Goal: Task Accomplishment & Management: Complete application form

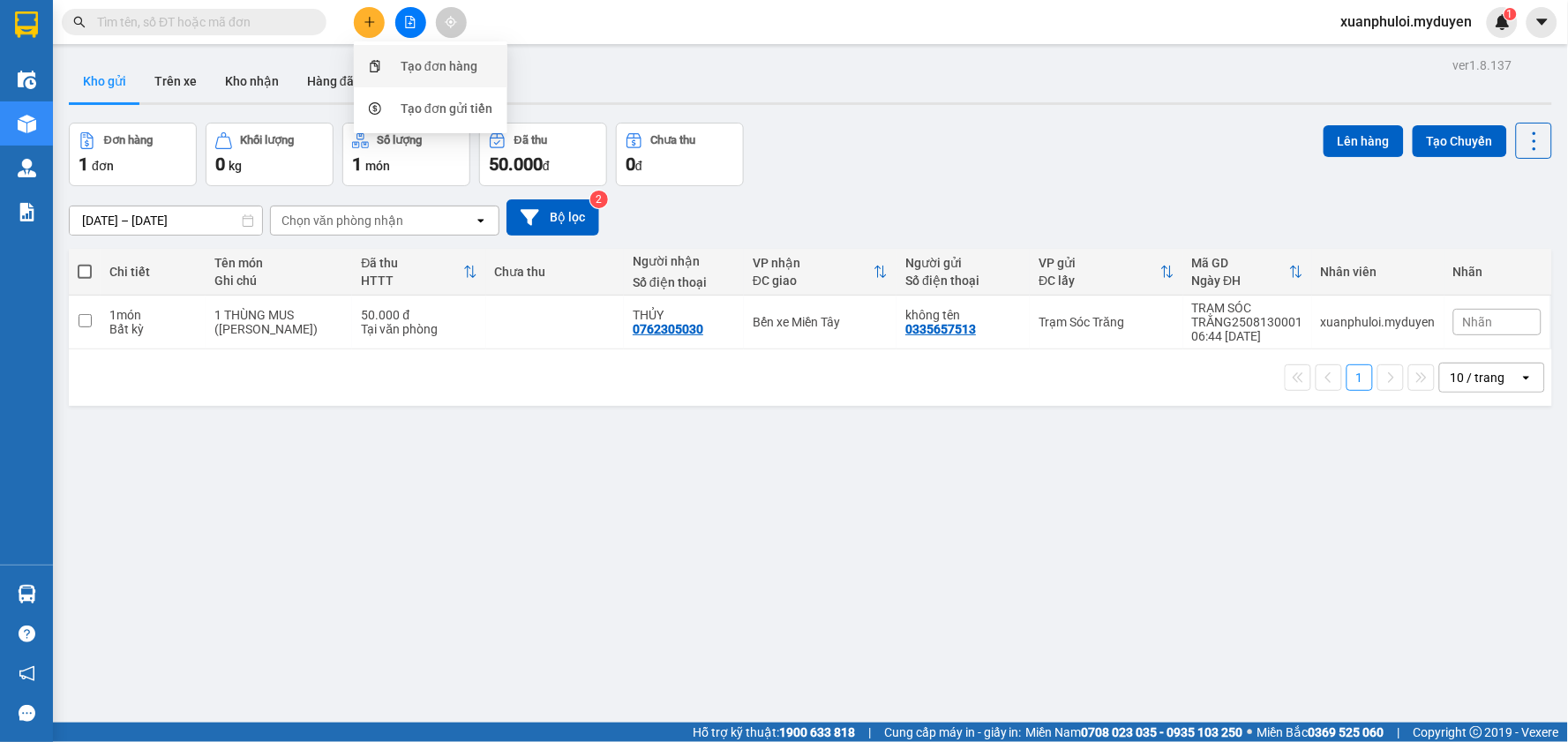
click at [402, 63] on div "Tạo đơn hàng" at bounding box center [438, 66] width 76 height 20
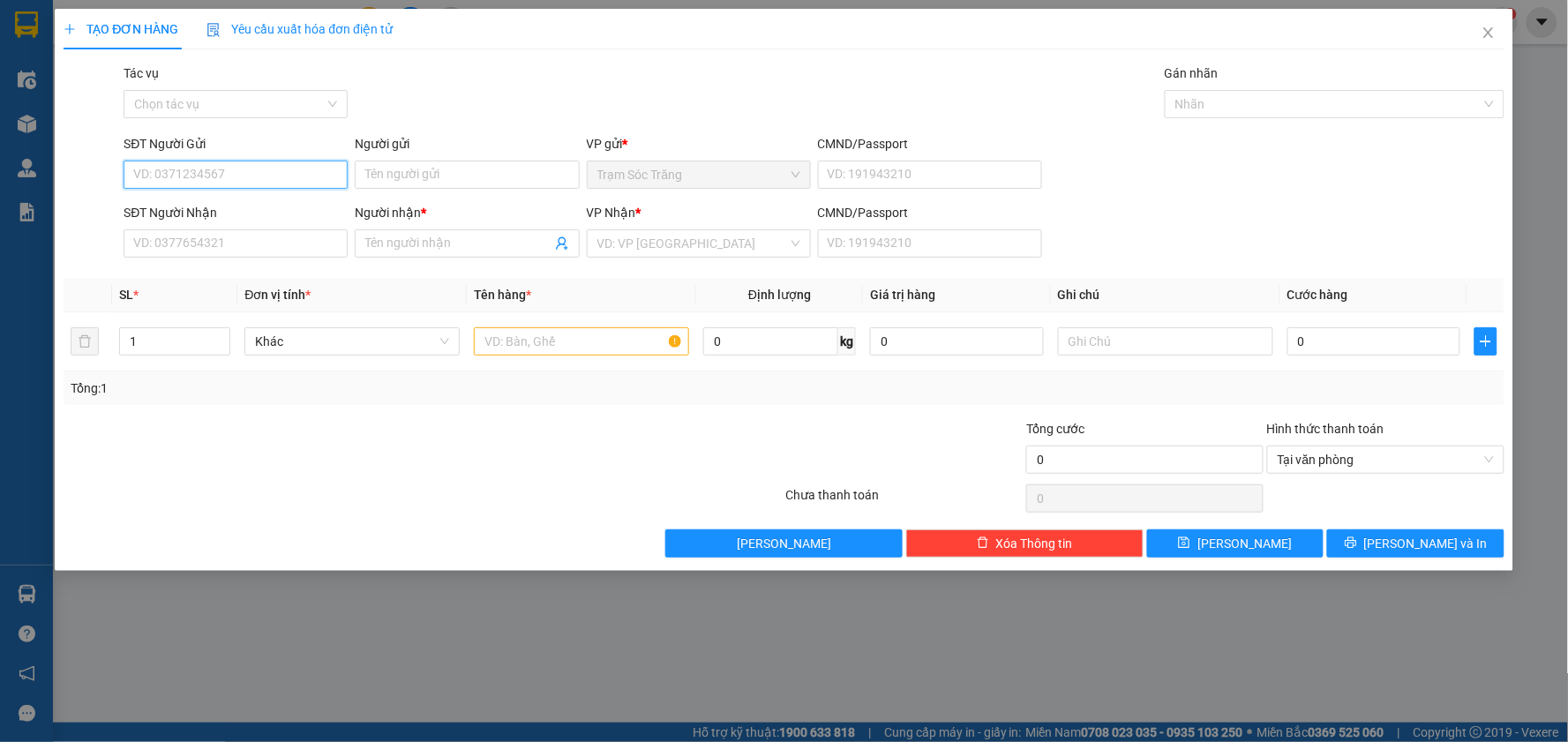
click at [197, 173] on input "SĐT Người Gửi" at bounding box center [236, 174] width 225 height 28
type input "0787861350"
click at [377, 175] on input "Người gửi" at bounding box center [467, 174] width 225 height 28
type input "O"
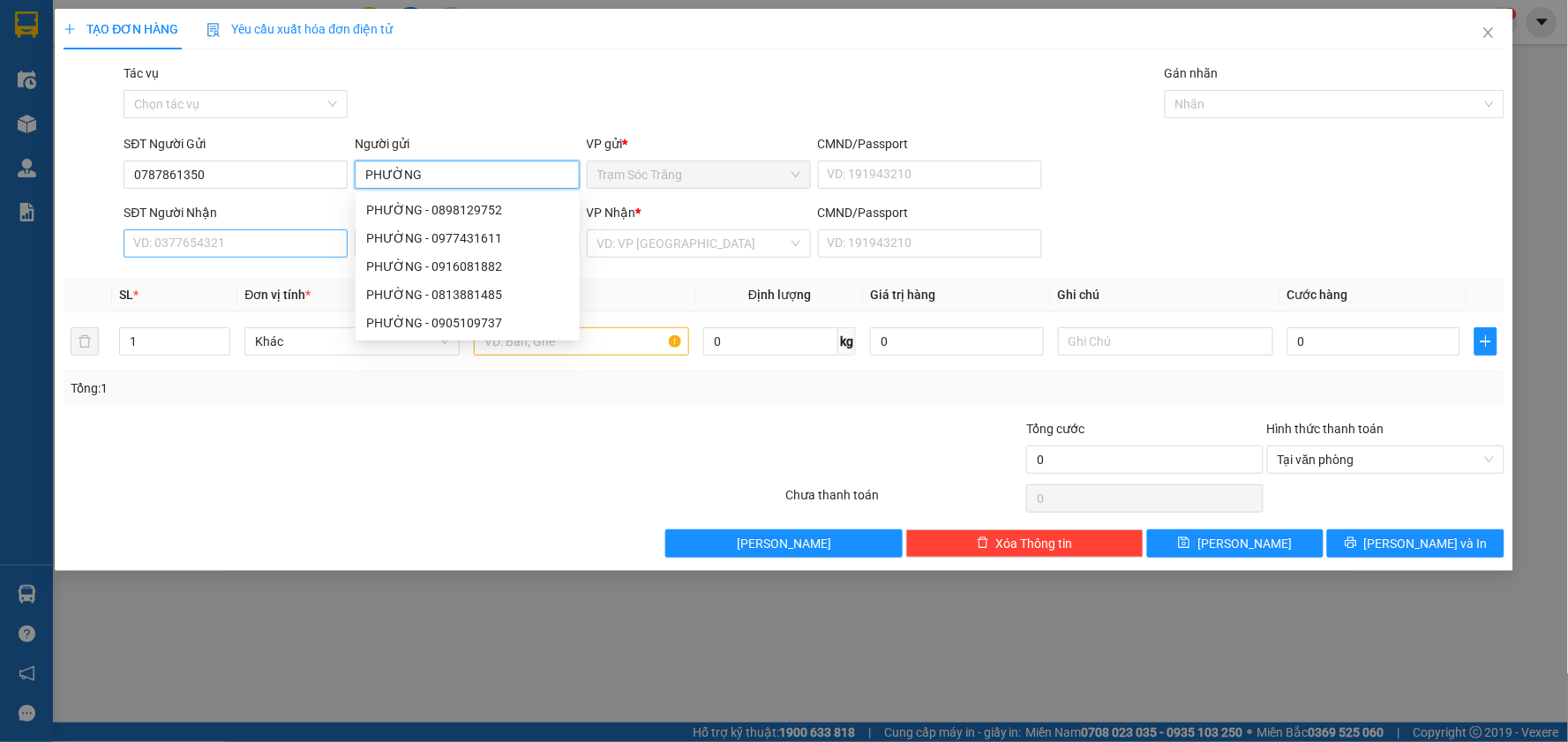
type input "PHƯỜNG"
click at [225, 244] on input "SĐT Người Nhận" at bounding box center [236, 243] width 225 height 28
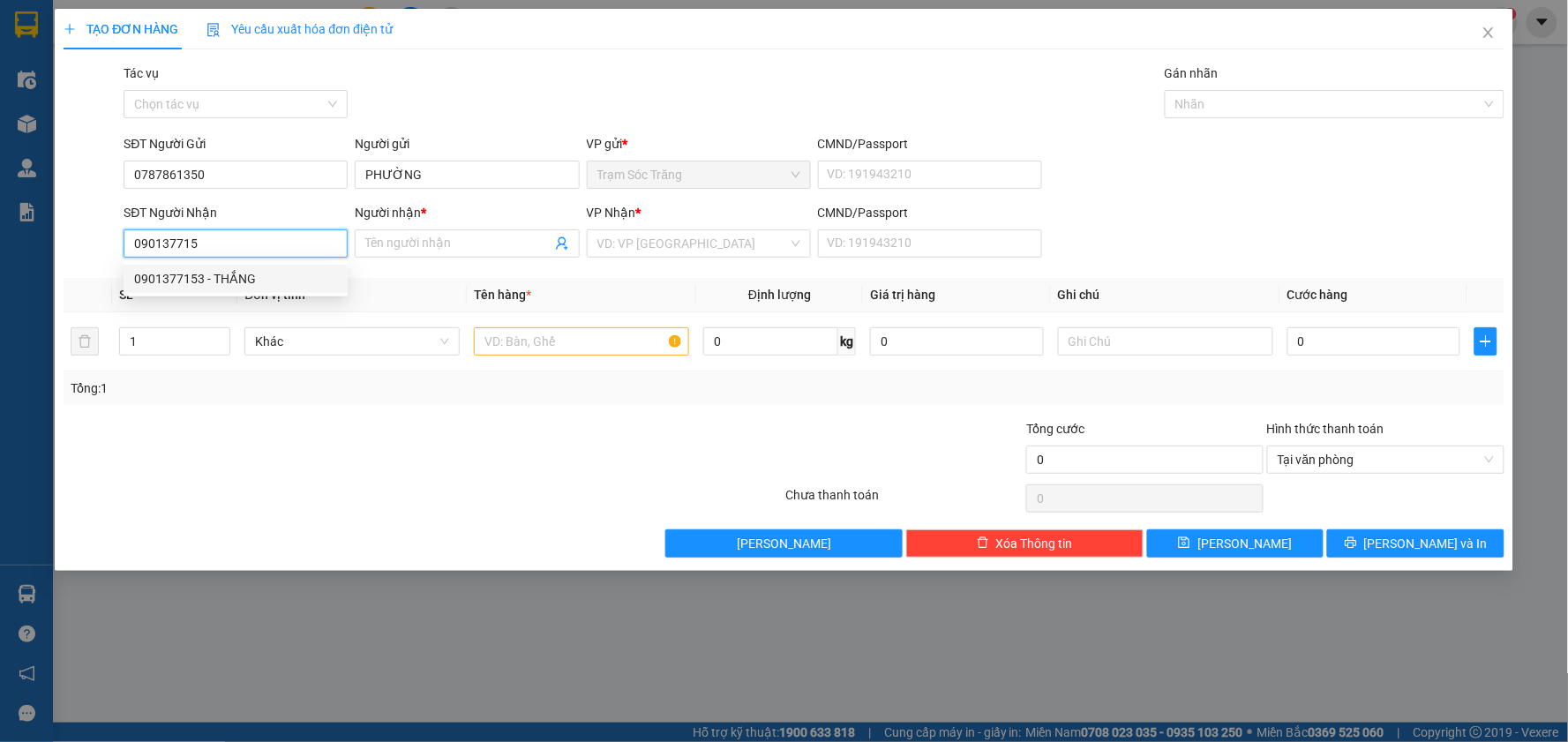
click at [242, 271] on div "0901377153 - THẮNG" at bounding box center [235, 279] width 203 height 20
type input "0901377153"
type input "THẮNG"
type input "40.000"
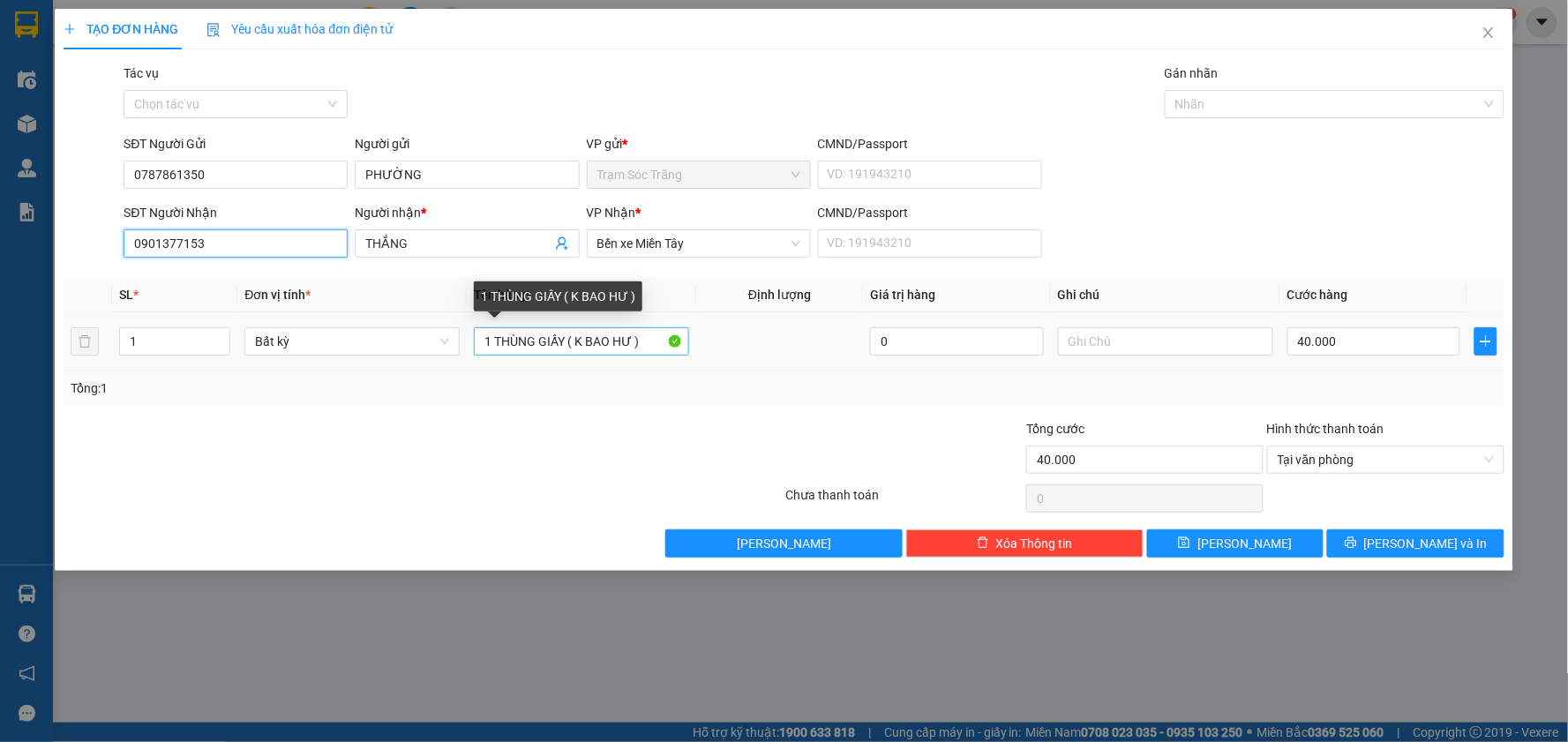
type input "0901377153"
click at [566, 335] on input "1 THÙNG GIẤY ( K BAO HƯ )" at bounding box center [582, 341] width 216 height 28
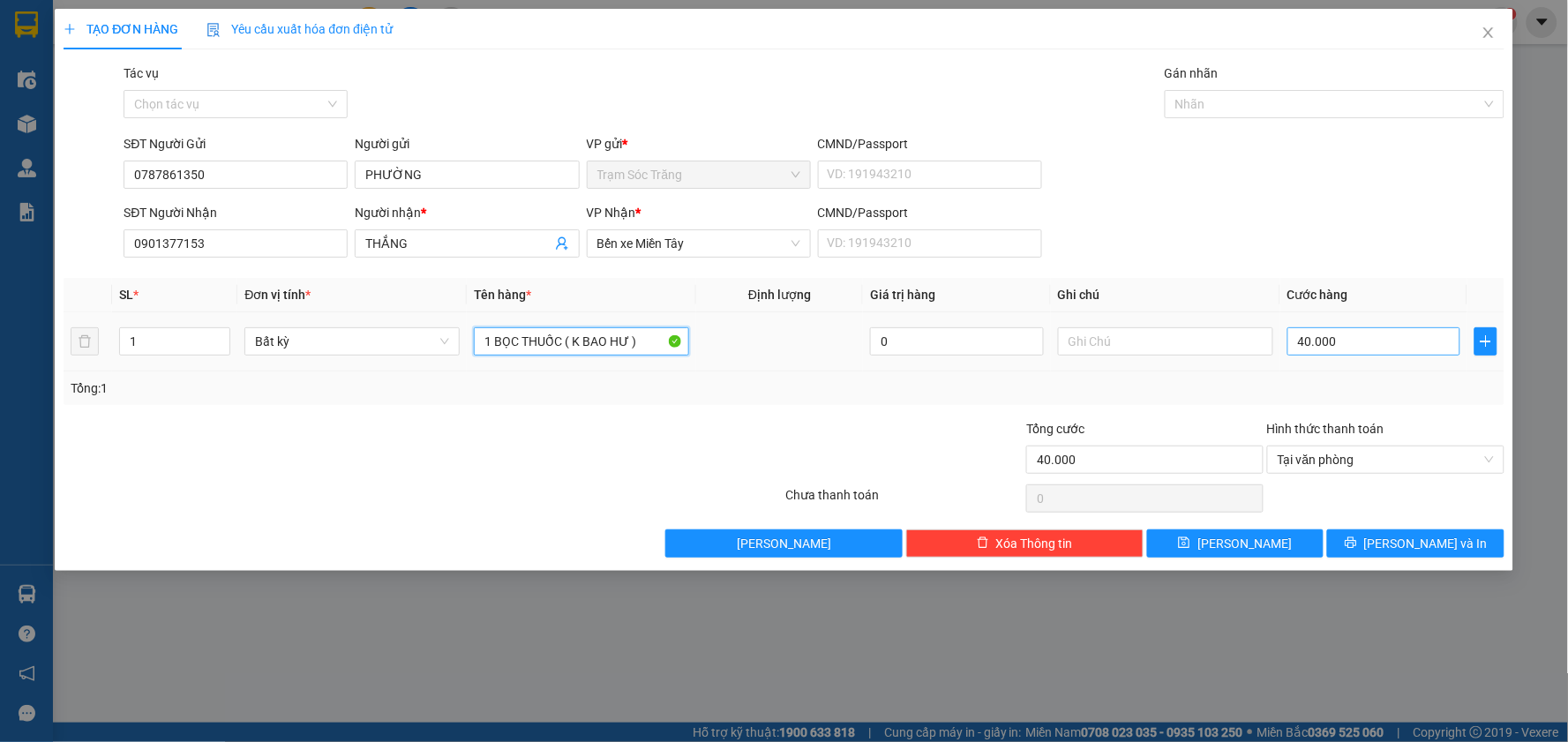
type input "1 BỌC THUỐC ( K BAO HƯ )"
click at [1353, 336] on input "40.000" at bounding box center [1375, 341] width 174 height 28
type input "3"
type input "30"
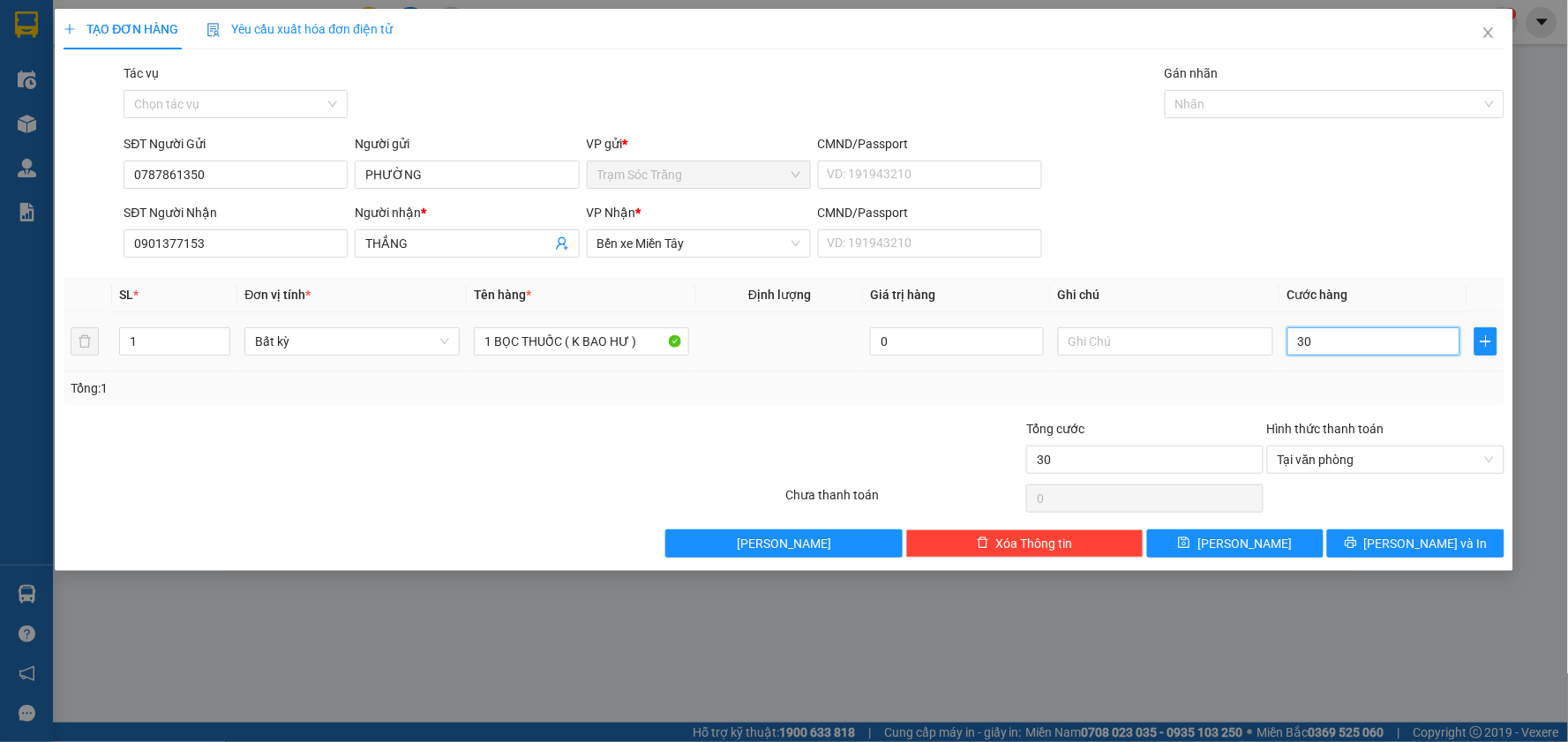
type input "300"
type input "3.000"
type input "30.000"
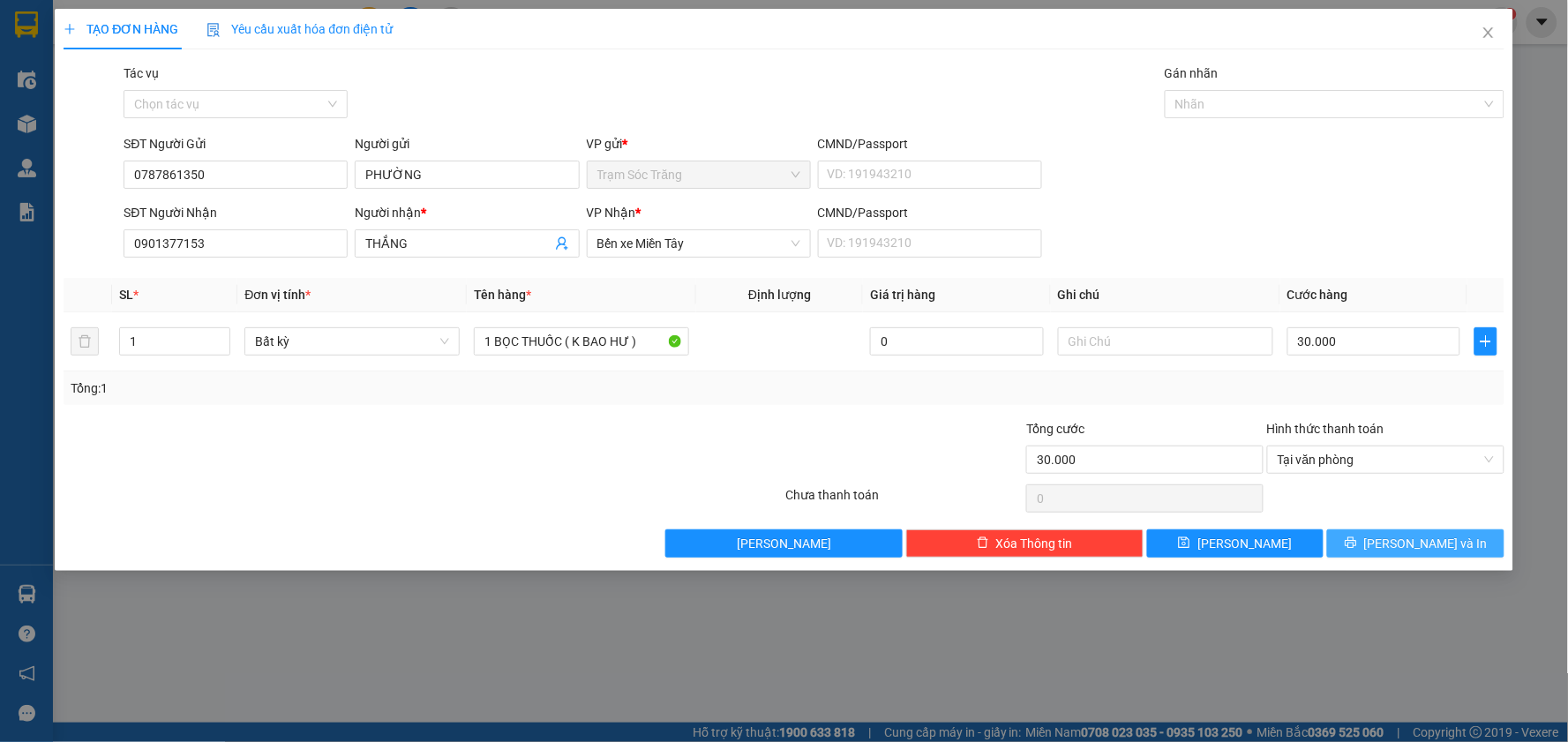
click at [1419, 544] on span "[PERSON_NAME] và In" at bounding box center [1426, 543] width 124 height 20
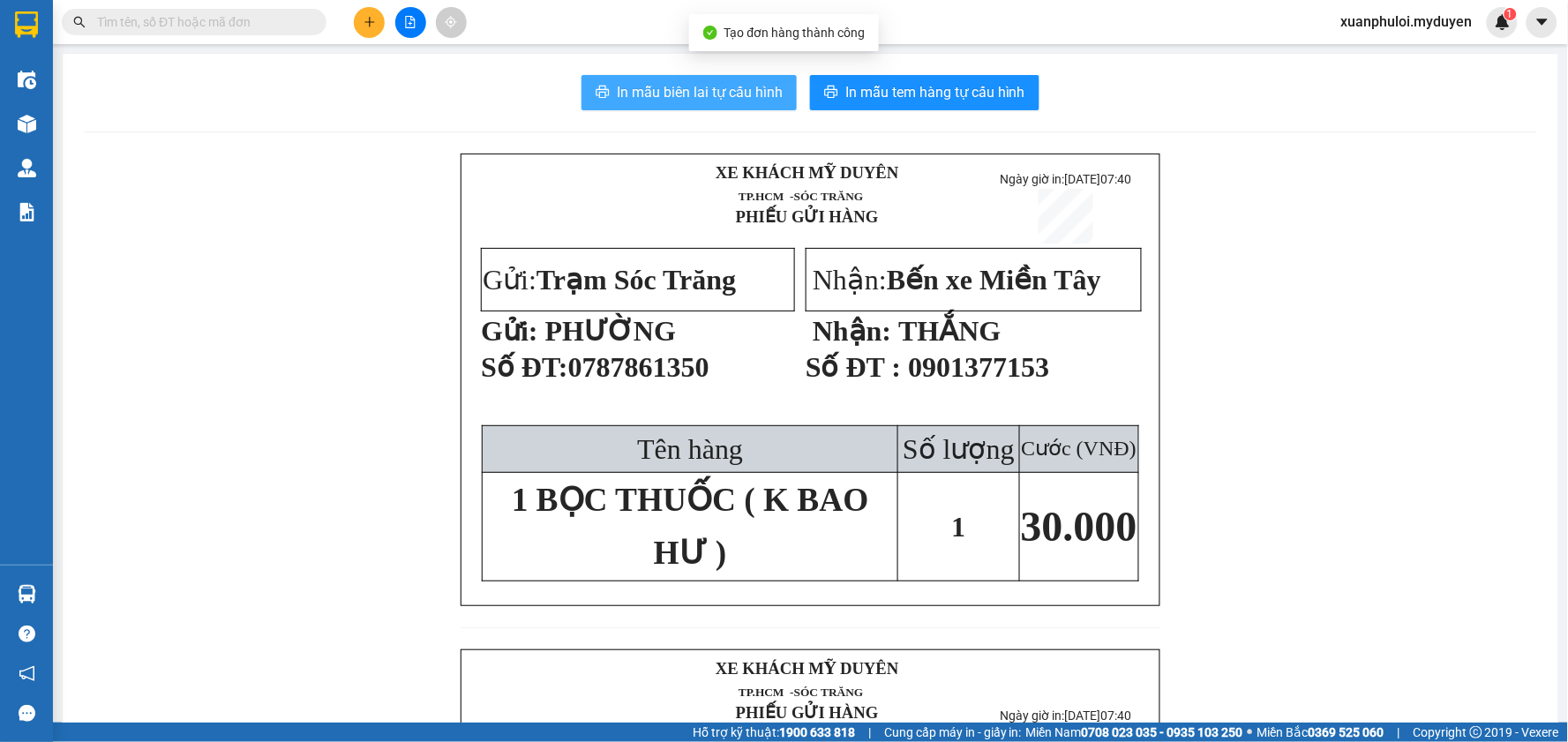
click at [719, 90] on span "In mẫu biên lai tự cấu hình" at bounding box center [700, 92] width 166 height 22
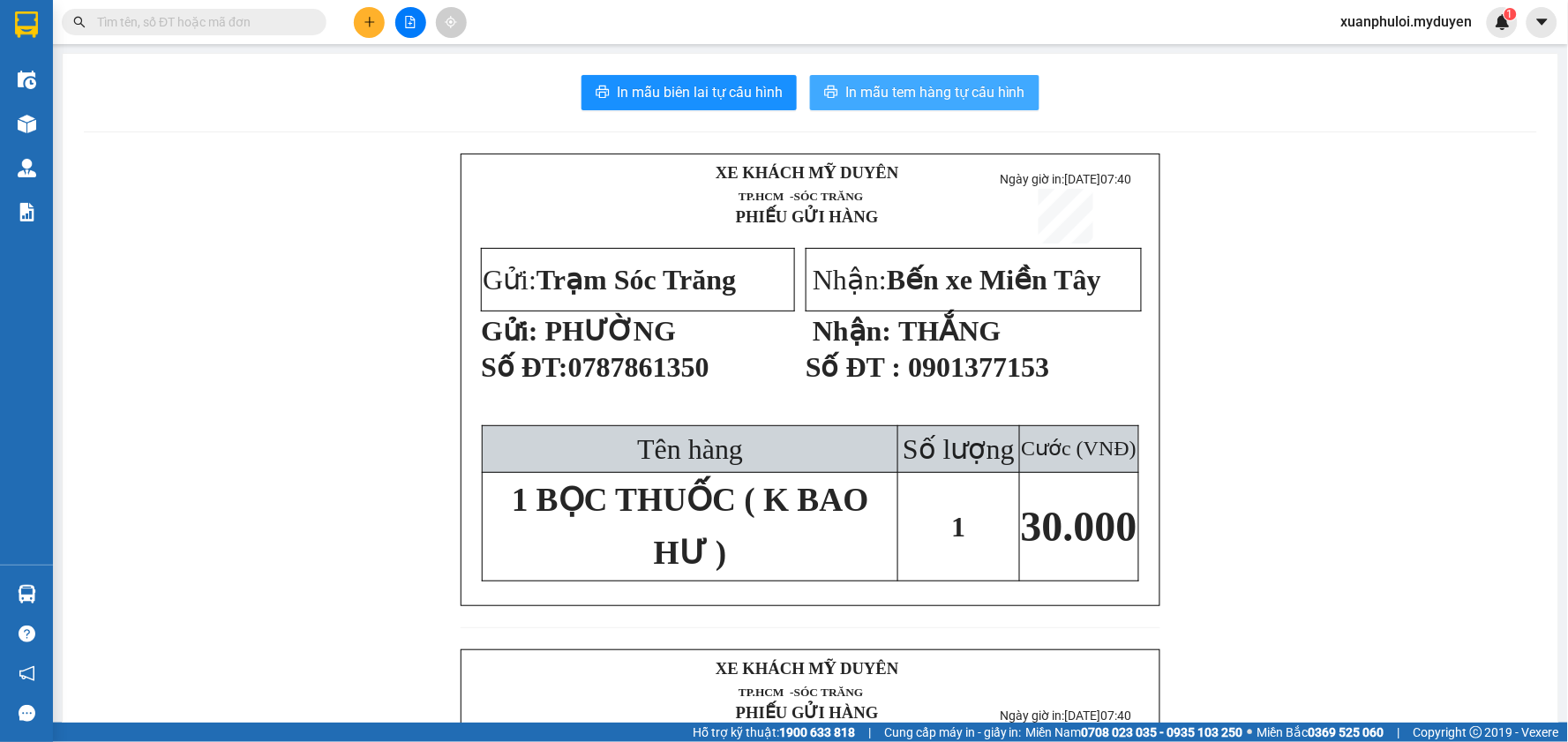
click at [941, 84] on span "In mẫu tem hàng tự cấu hình" at bounding box center [935, 92] width 180 height 22
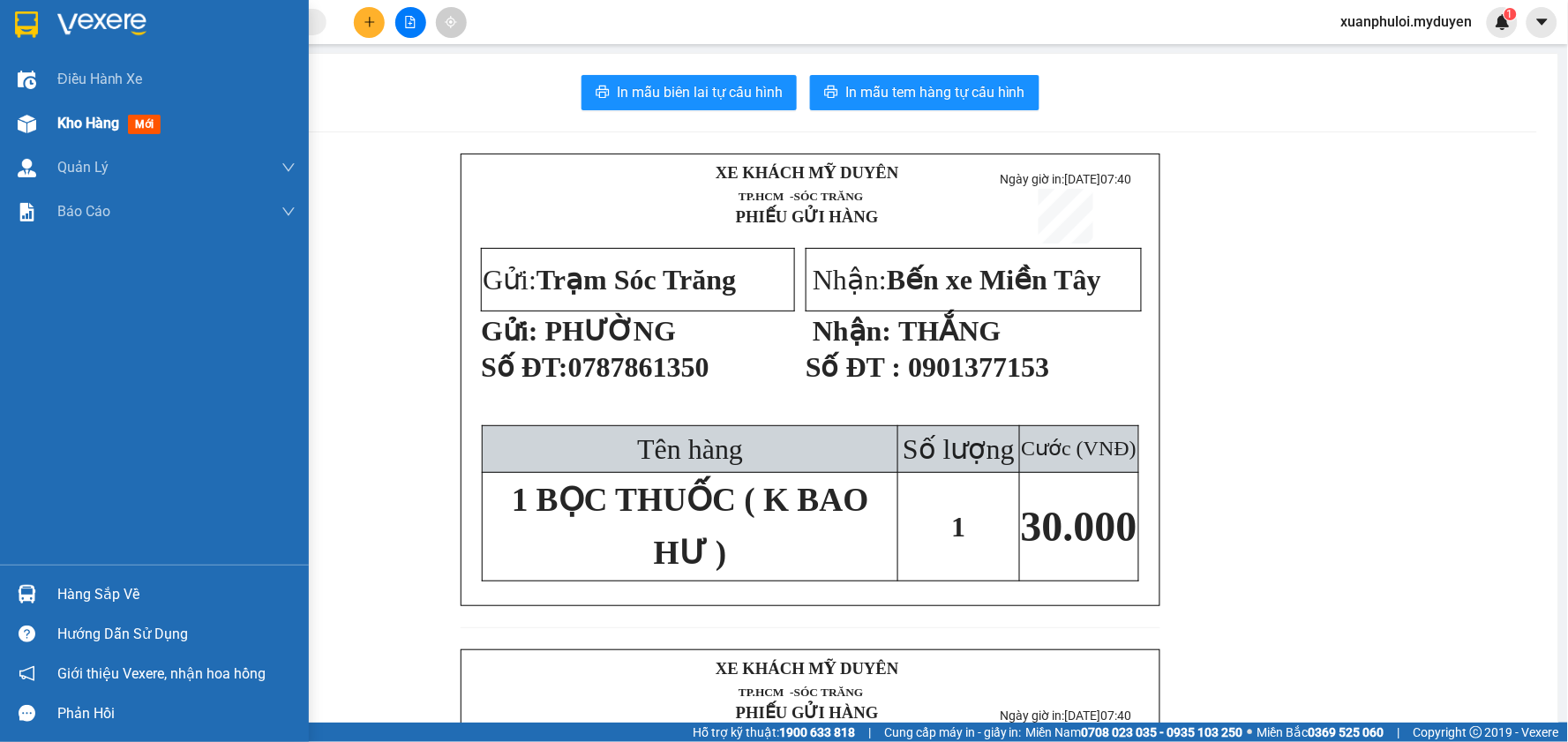
click at [79, 117] on span "Kho hàng" at bounding box center [88, 123] width 62 height 17
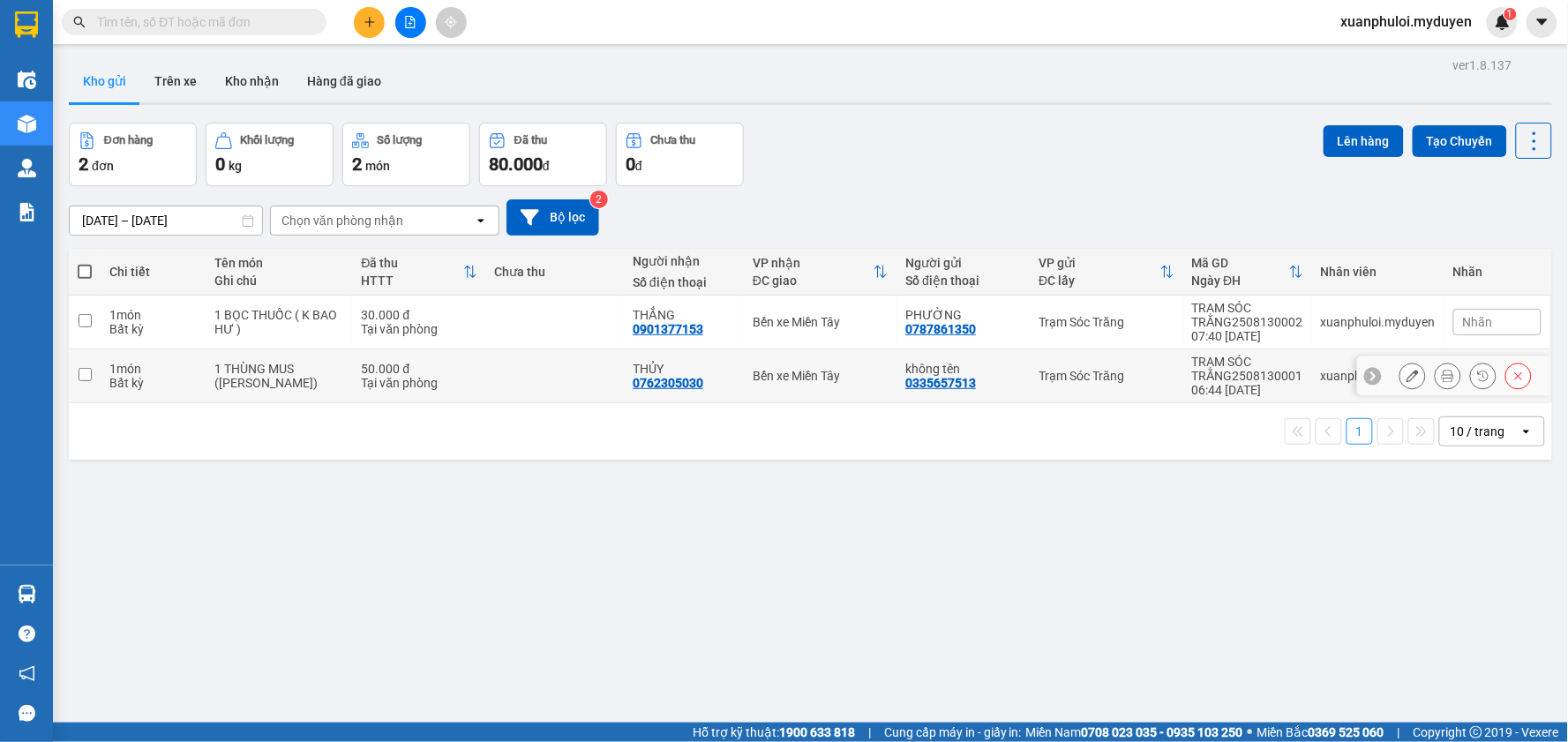
click at [84, 371] on input "checkbox" at bounding box center [84, 375] width 13 height 13
checkbox input "true"
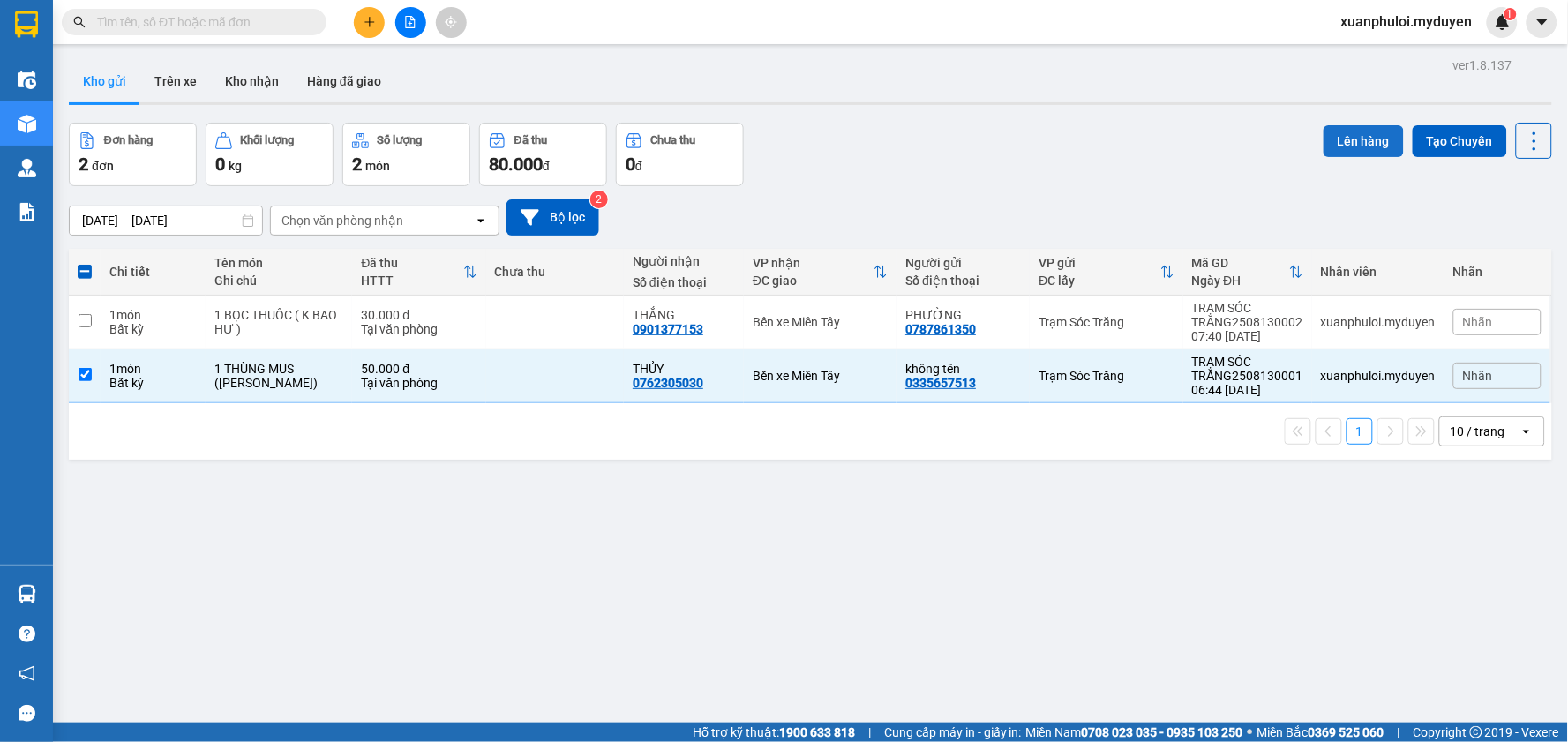
click at [1324, 137] on button "Lên hàng" at bounding box center [1363, 141] width 80 height 31
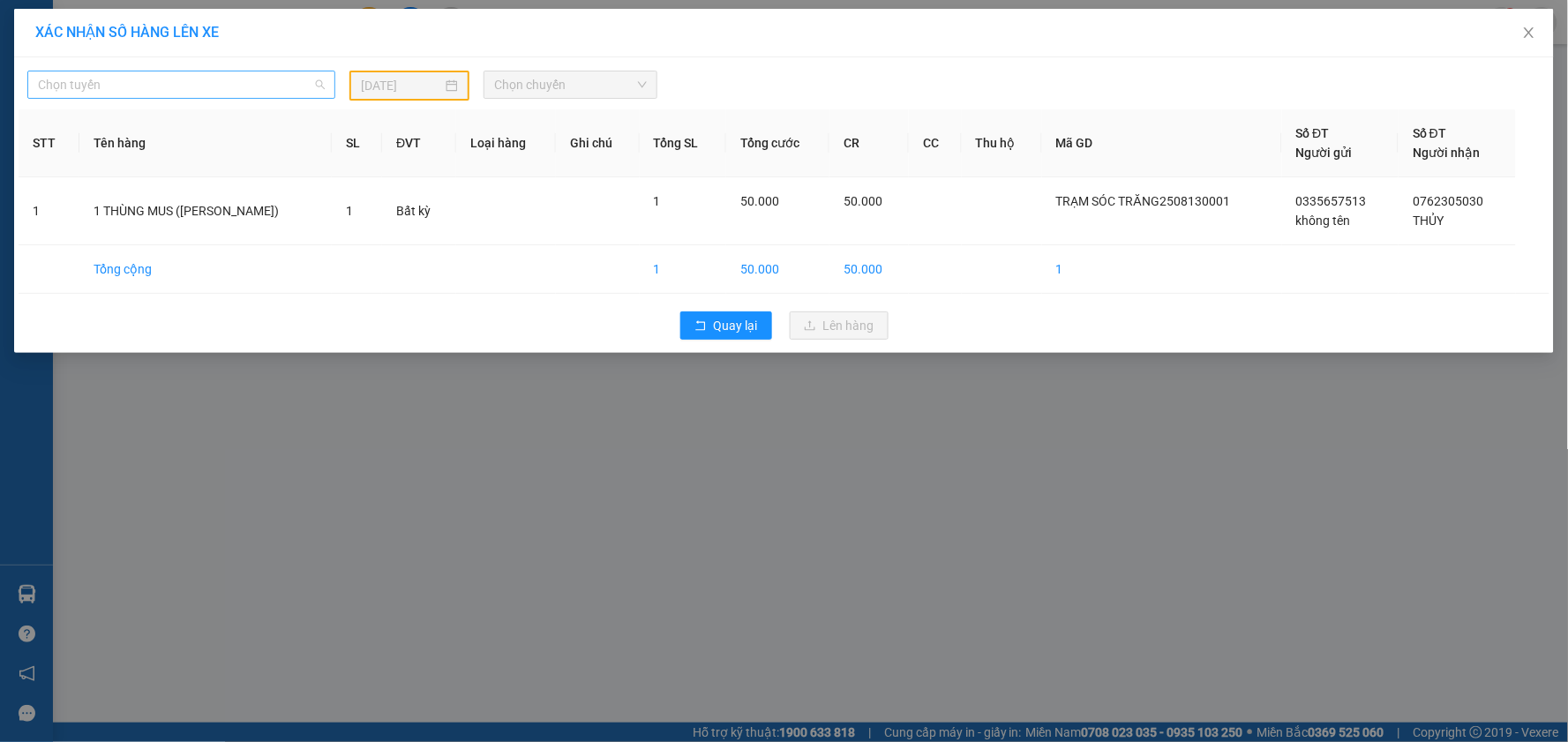
click at [251, 89] on span "Chọn tuyến" at bounding box center [181, 84] width 286 height 26
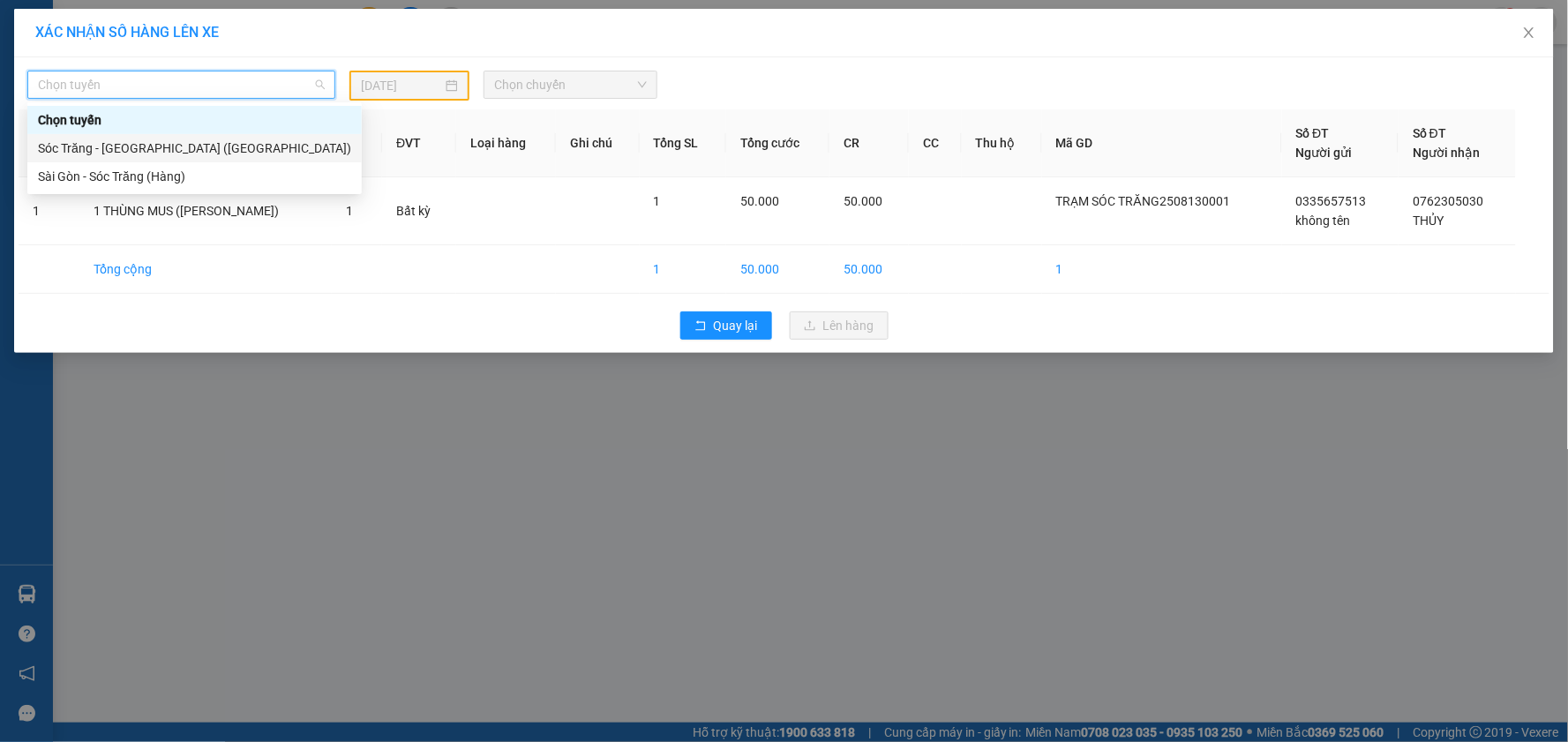
click at [198, 138] on div "Sóc Trăng - [GEOGRAPHIC_DATA] ([GEOGRAPHIC_DATA])" at bounding box center [194, 148] width 313 height 20
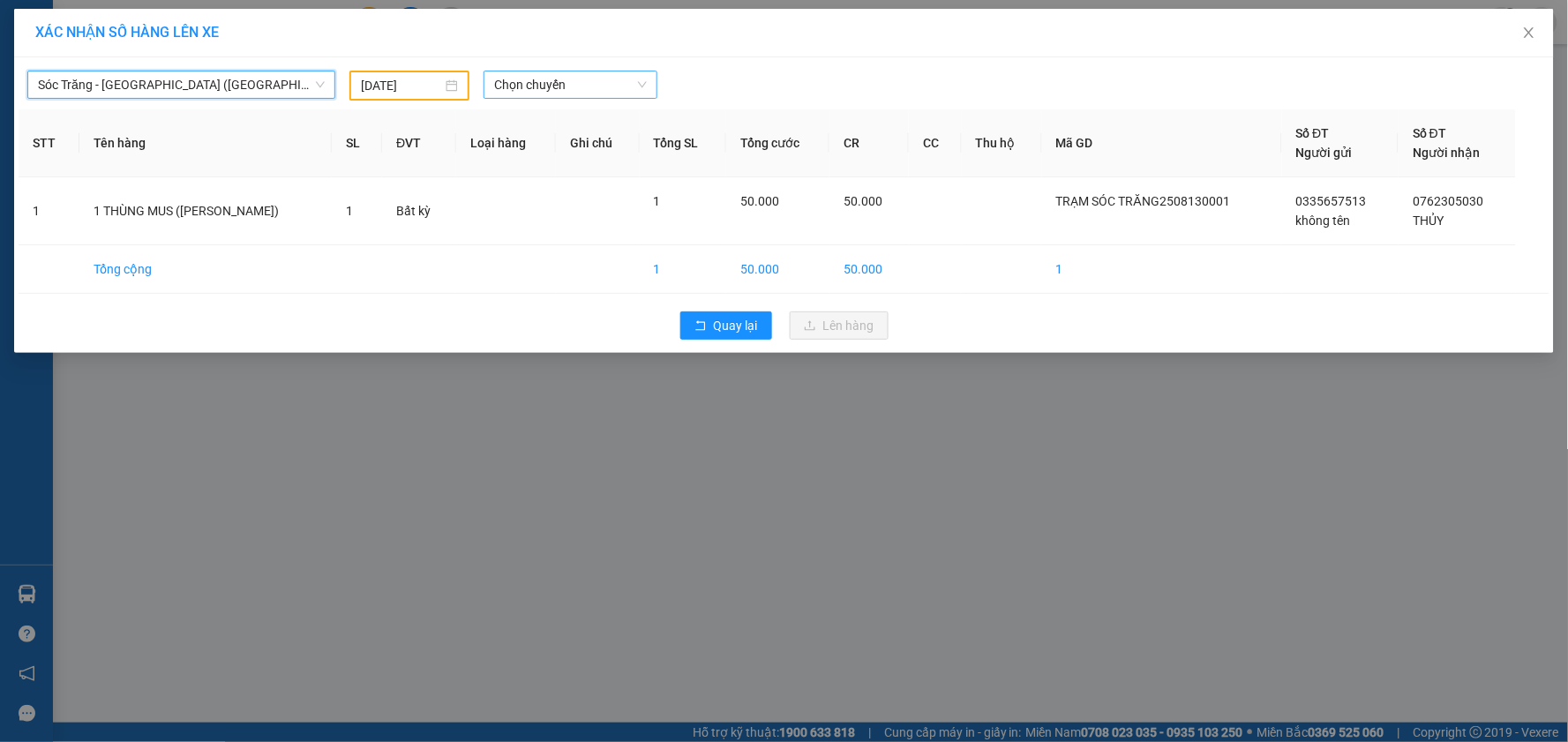
click at [596, 75] on span "Chọn chuyến" at bounding box center [570, 84] width 153 height 26
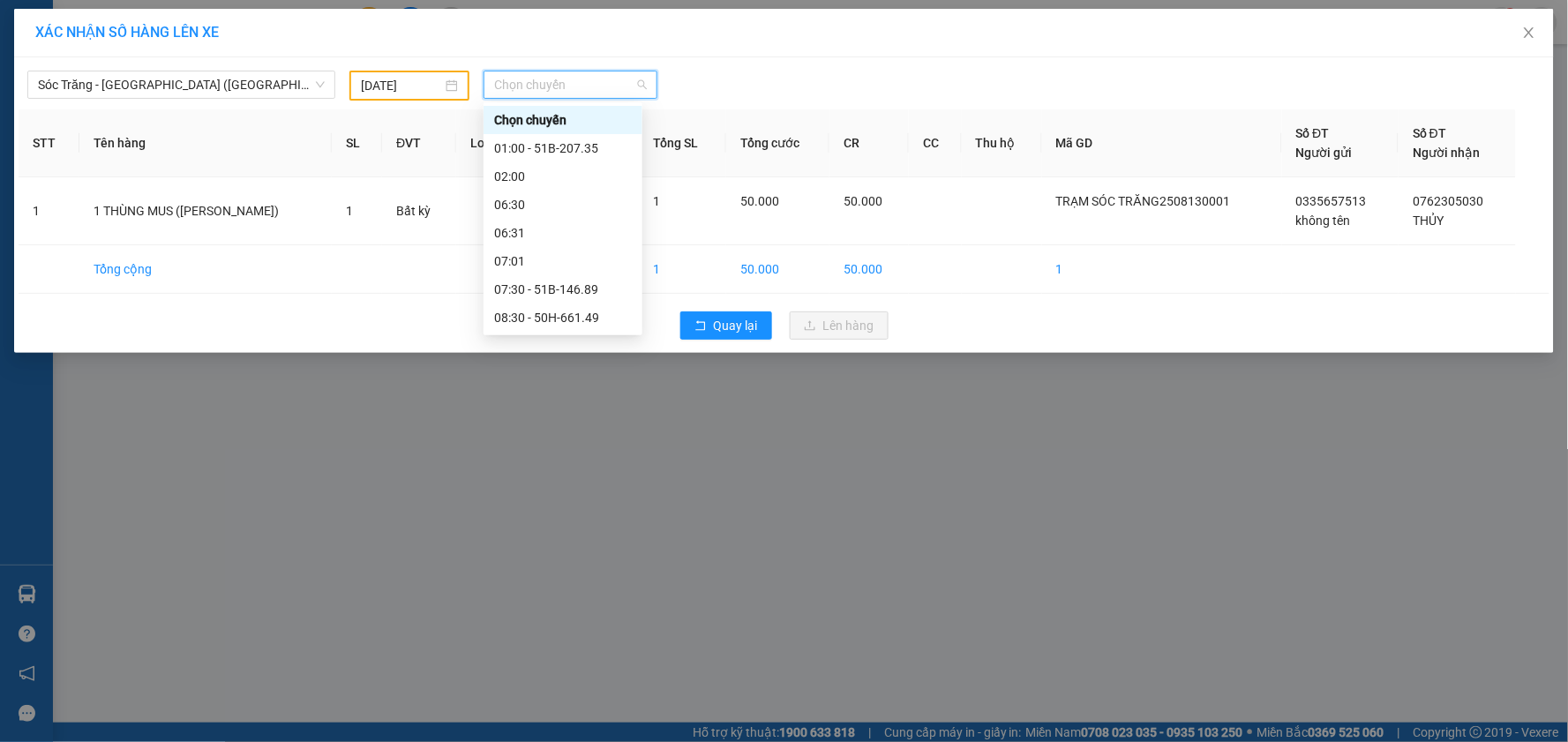
click at [409, 80] on input "[DATE]" at bounding box center [401, 85] width 81 height 20
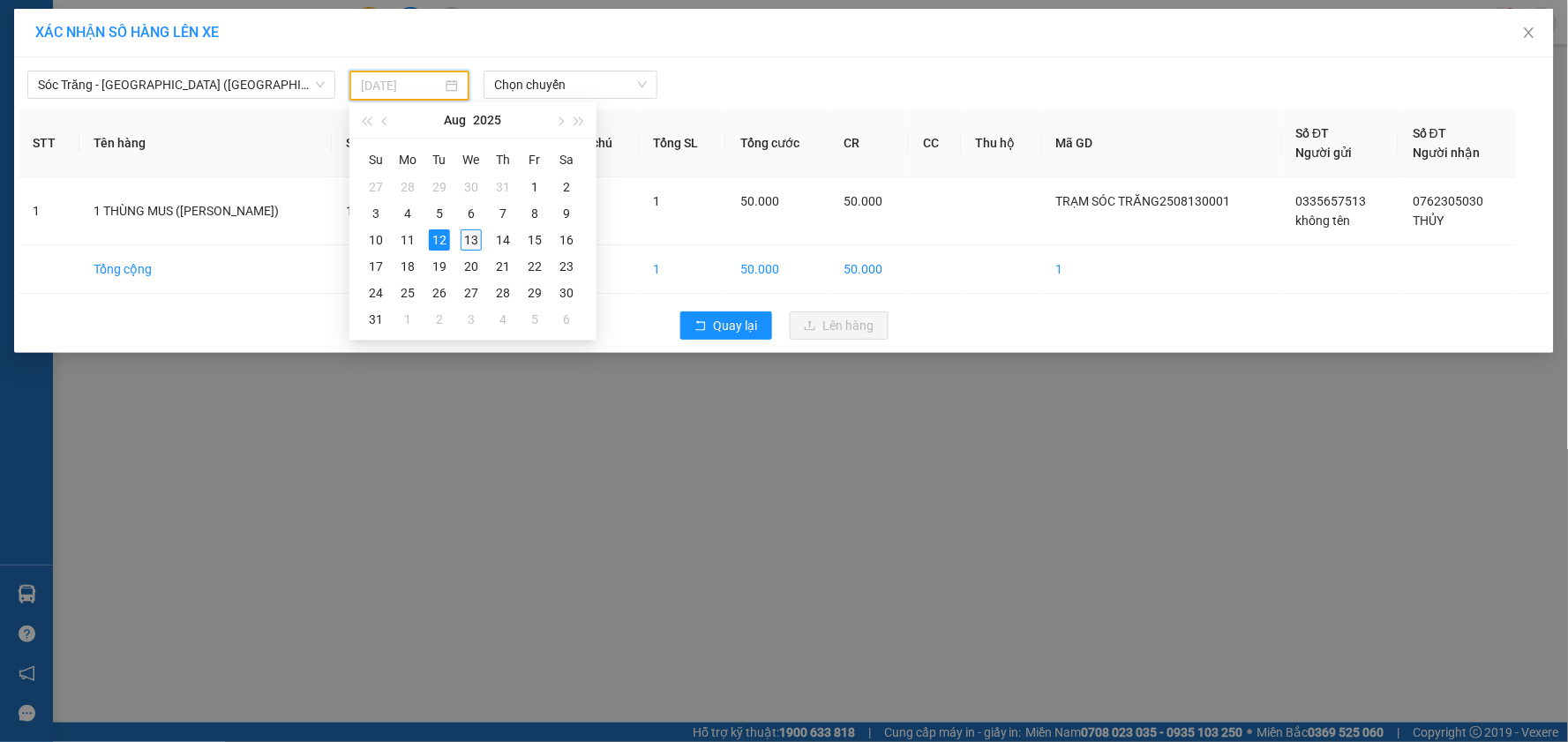
click at [464, 241] on div "13" at bounding box center [471, 240] width 22 height 22
type input "[DATE]"
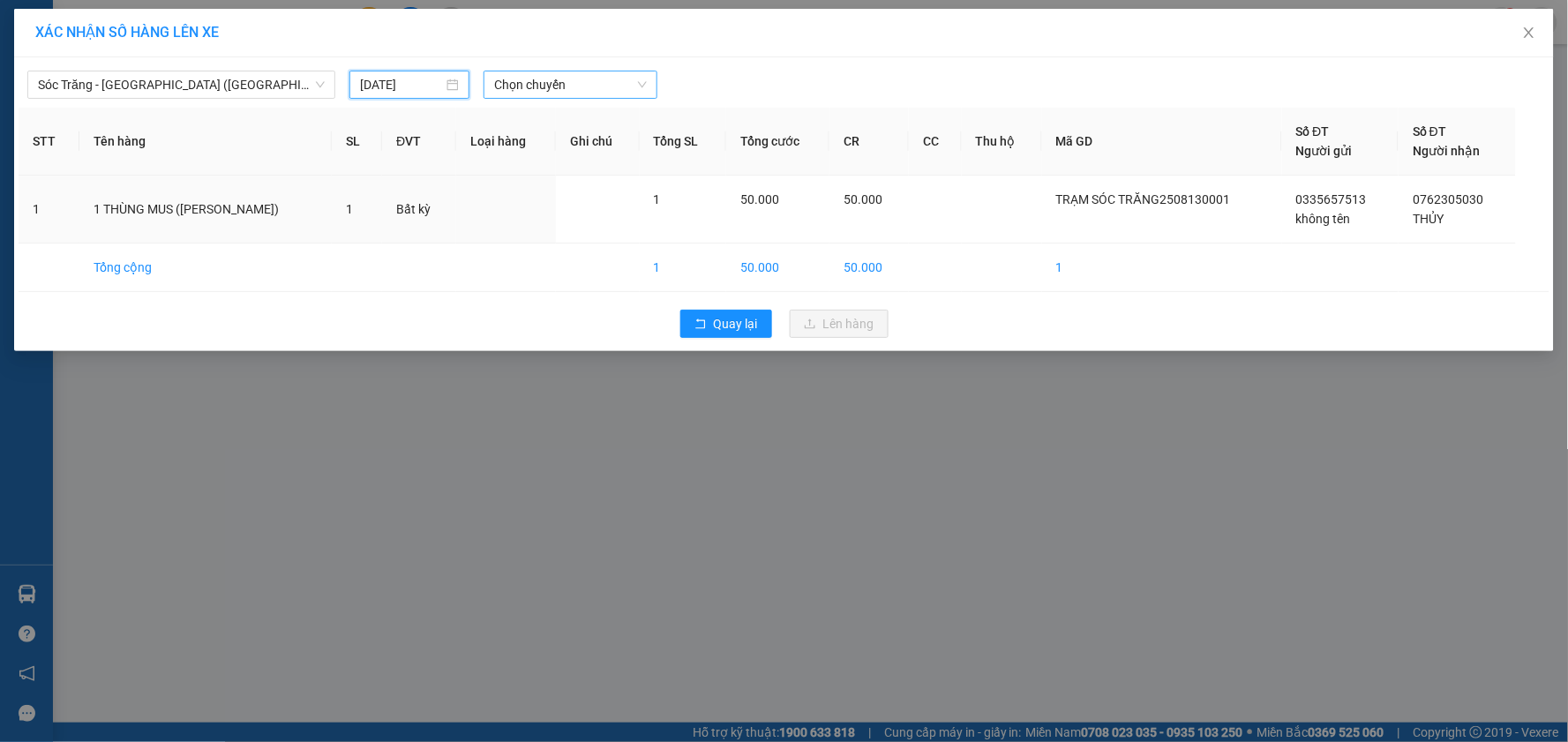
click at [582, 93] on span "Chọn chuyến" at bounding box center [570, 84] width 153 height 26
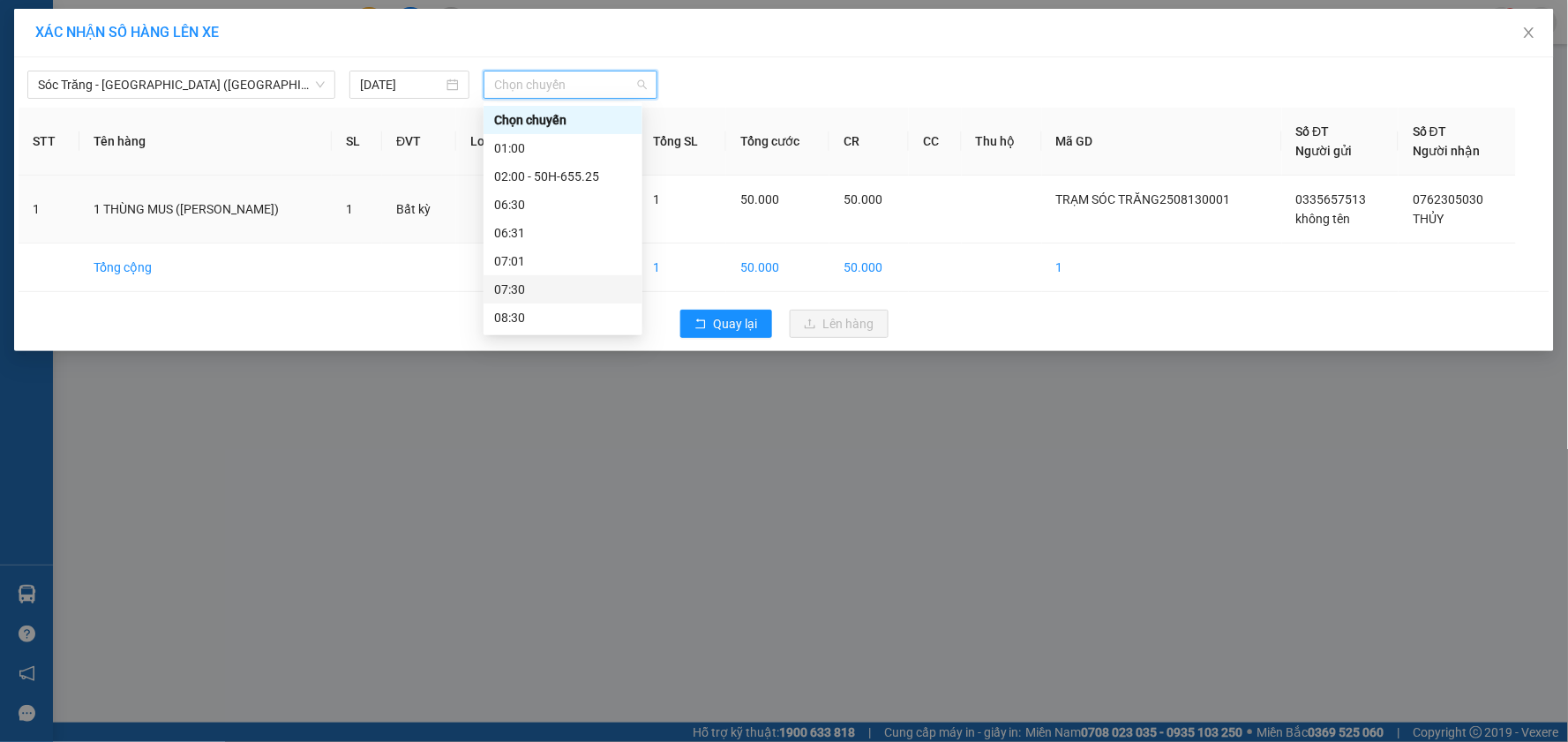
click at [534, 282] on div "07:30" at bounding box center [562, 289] width 137 height 20
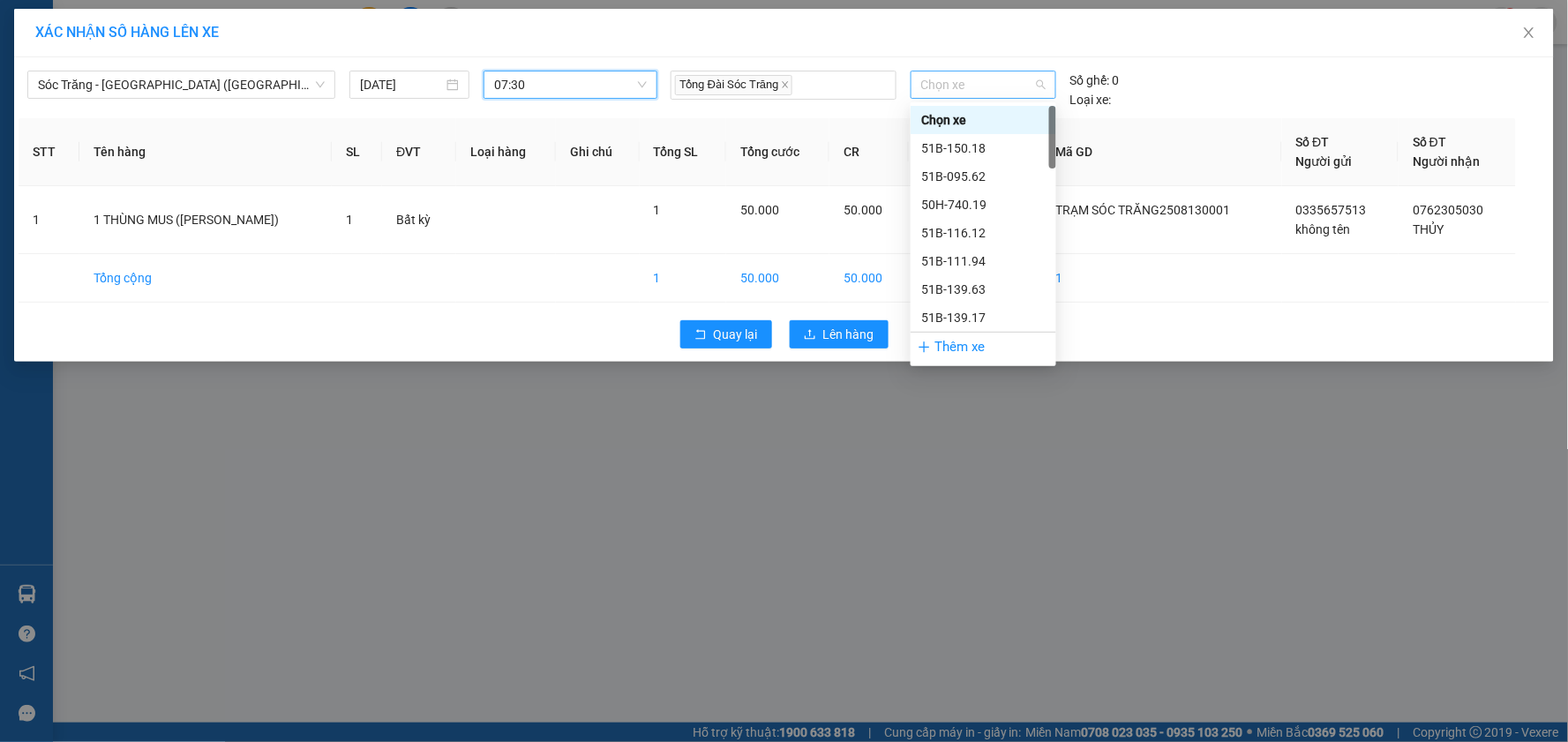
click at [963, 77] on span "Chọn xe" at bounding box center [983, 84] width 125 height 26
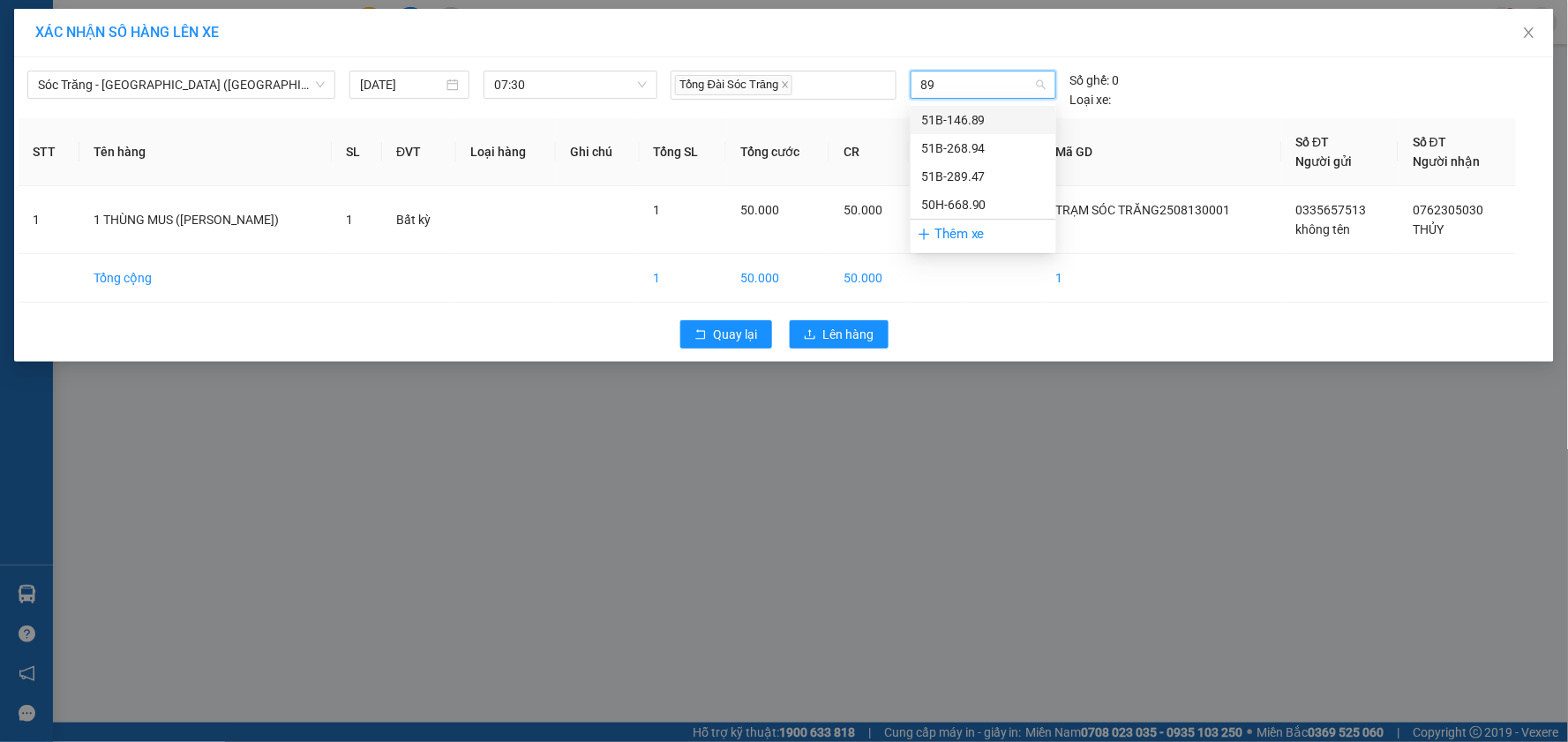
click at [968, 119] on div "51B-146.89" at bounding box center [983, 120] width 125 height 20
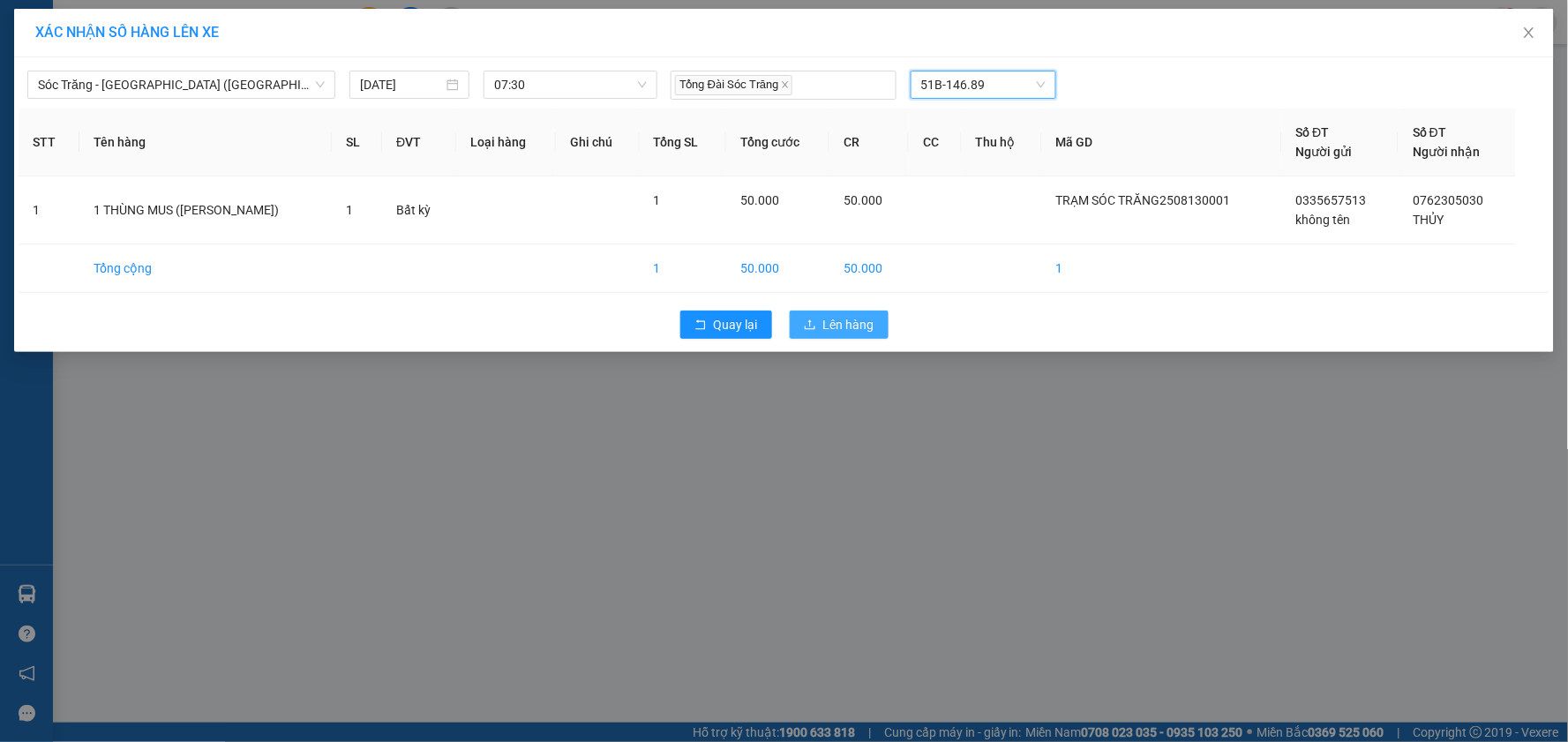
click at [841, 323] on span "Lên hàng" at bounding box center [849, 325] width 51 height 20
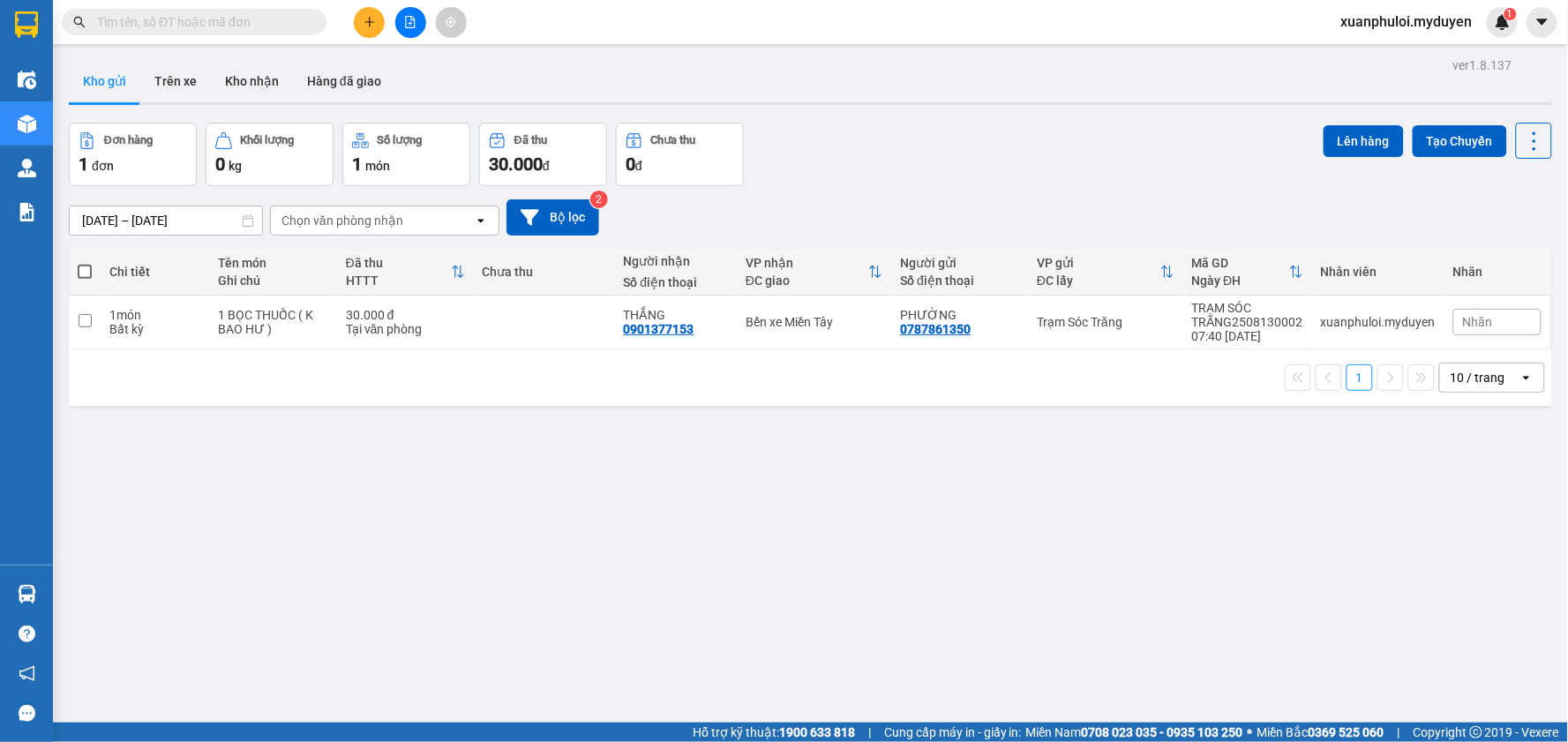
click at [364, 23] on icon "plus" at bounding box center [370, 22] width 13 height 13
click at [394, 59] on div "Tạo đơn hàng" at bounding box center [430, 66] width 132 height 33
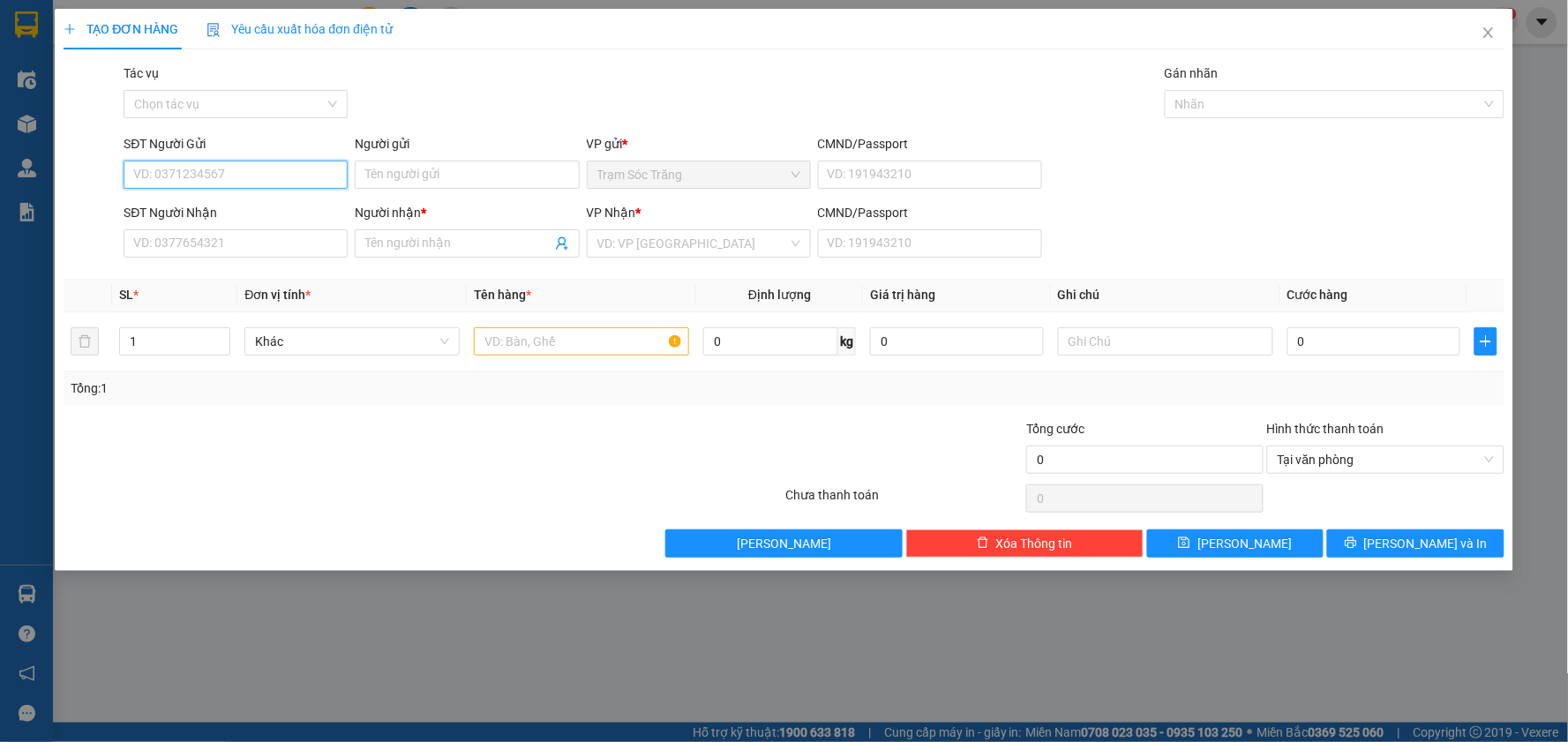
click at [258, 165] on input "SĐT Người Gửi" at bounding box center [236, 174] width 225 height 28
type input "0"
type input "0395092090"
click at [247, 216] on div "0395092090 - YẾN" at bounding box center [235, 210] width 203 height 20
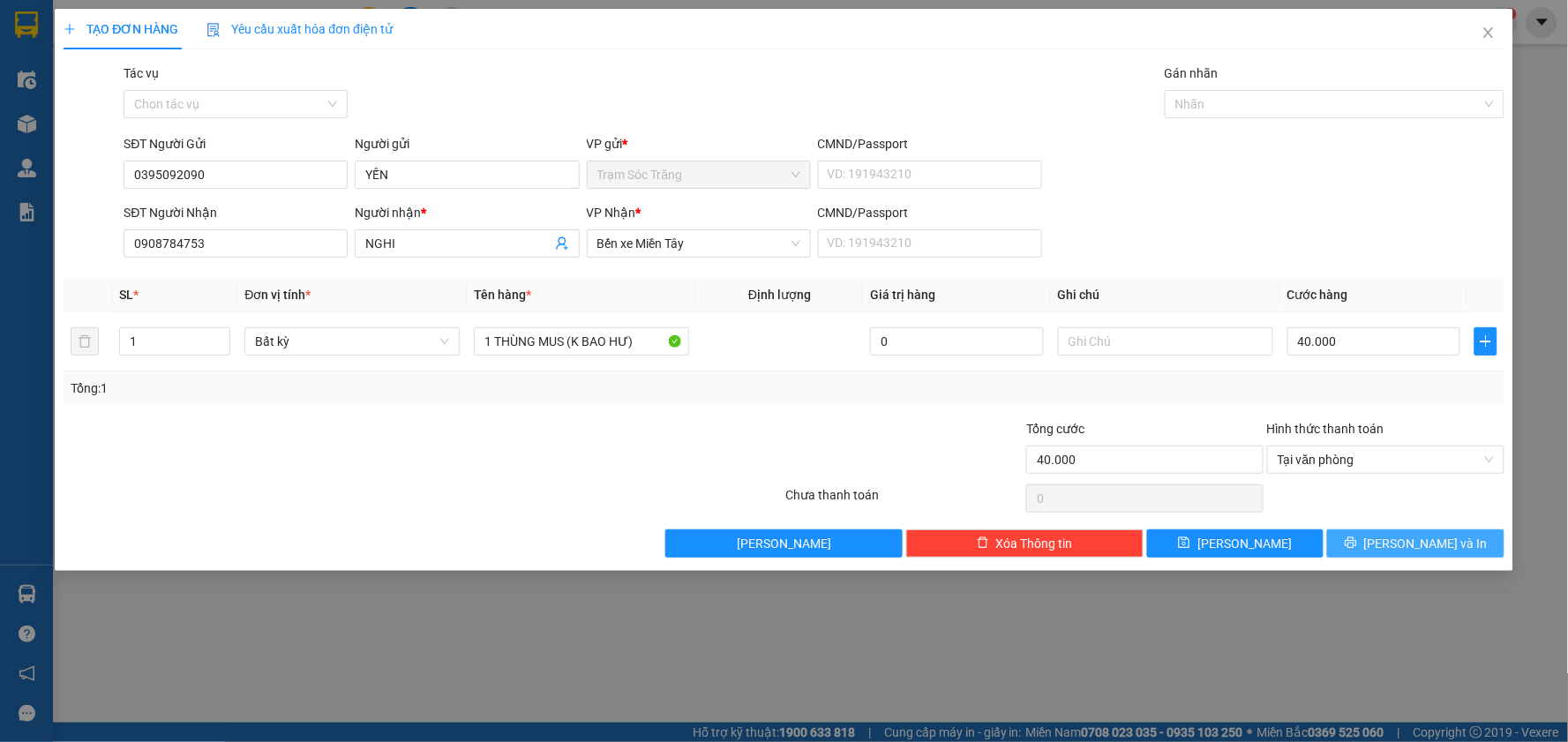
click at [1404, 547] on span "[PERSON_NAME] và In" at bounding box center [1426, 543] width 124 height 20
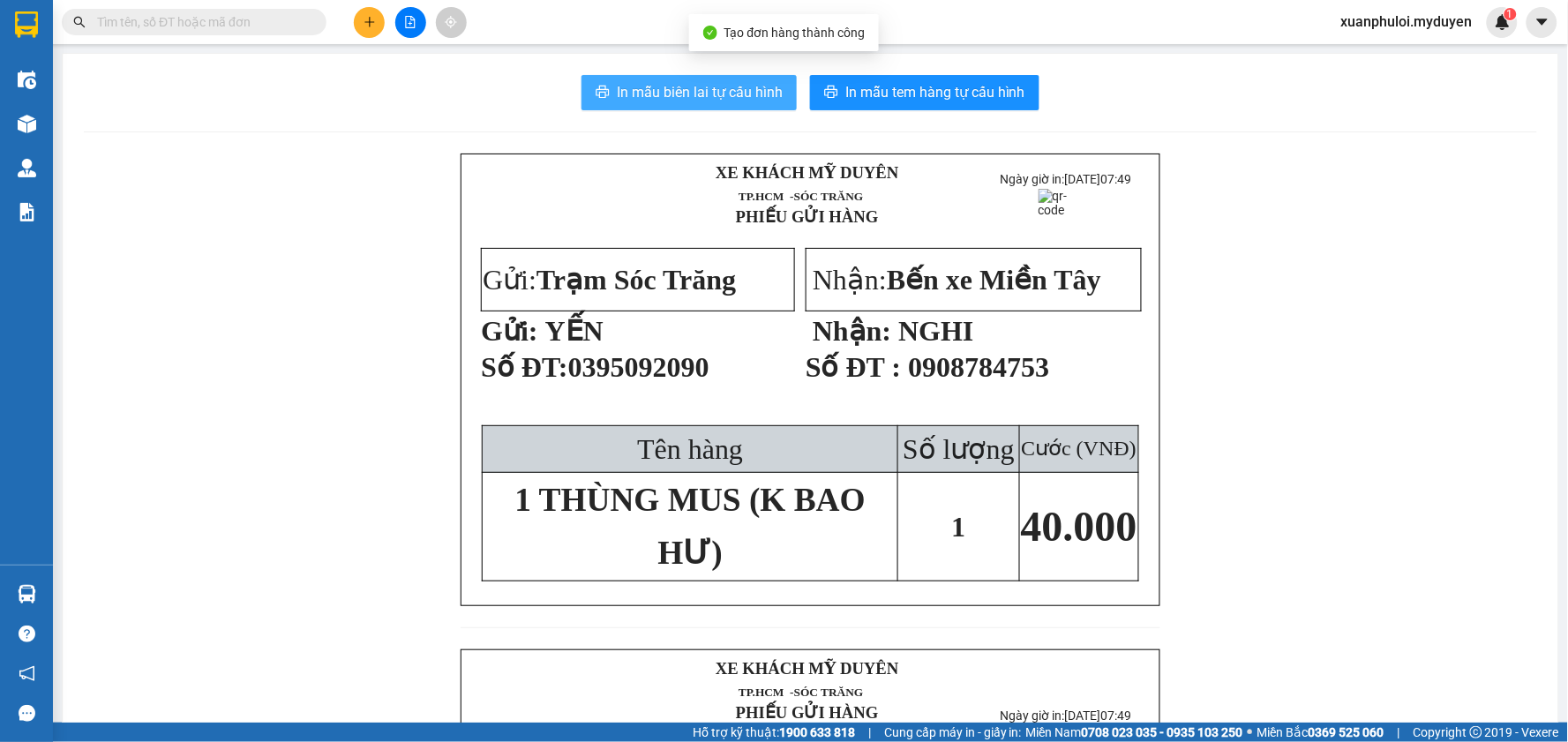
click at [718, 93] on span "In mẫu biên lai tự cấu hình" at bounding box center [700, 92] width 166 height 22
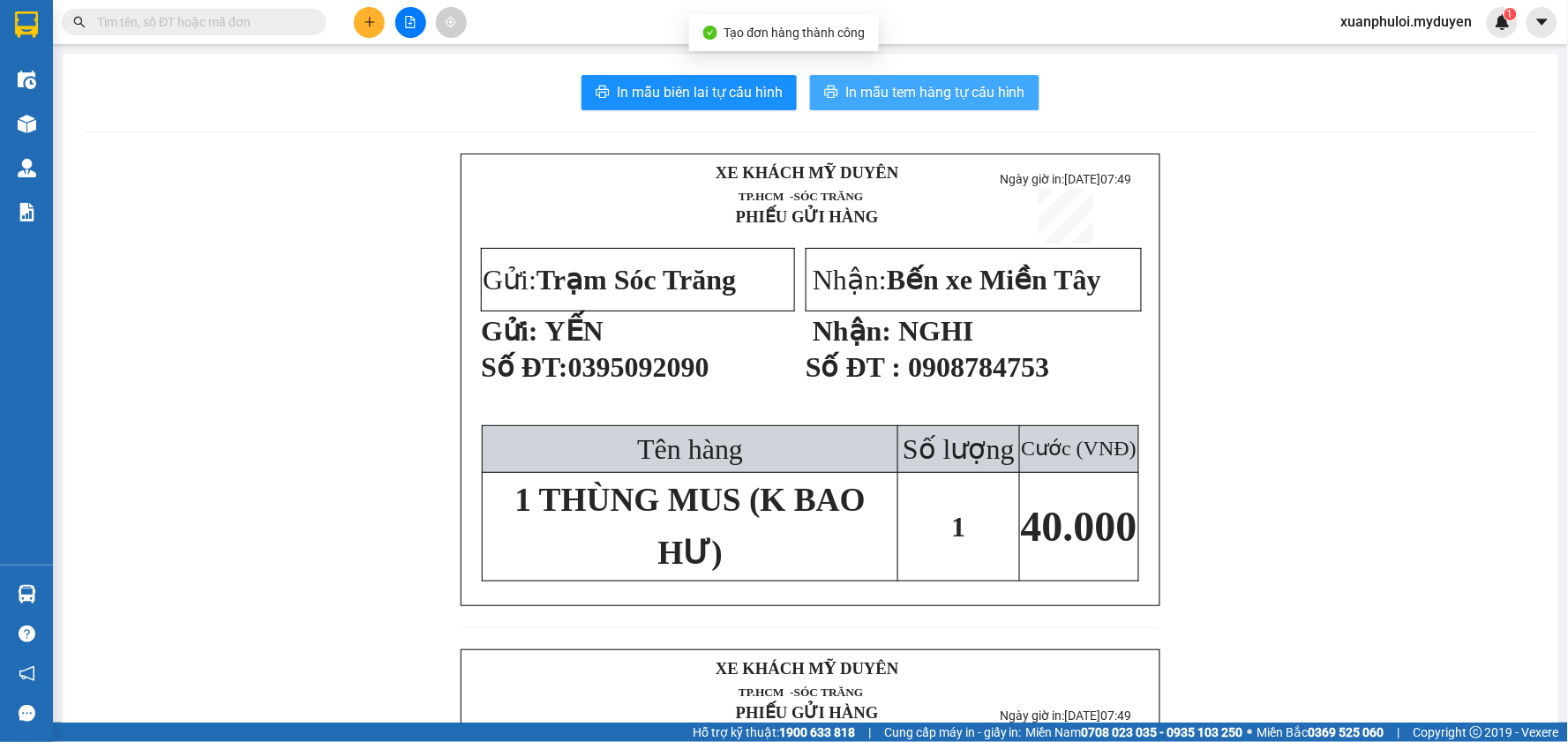
click at [940, 97] on span "In mẫu tem hàng tự cấu hình" at bounding box center [935, 92] width 180 height 22
click at [916, 95] on span "In mẫu tem hàng tự cấu hình" at bounding box center [935, 92] width 180 height 22
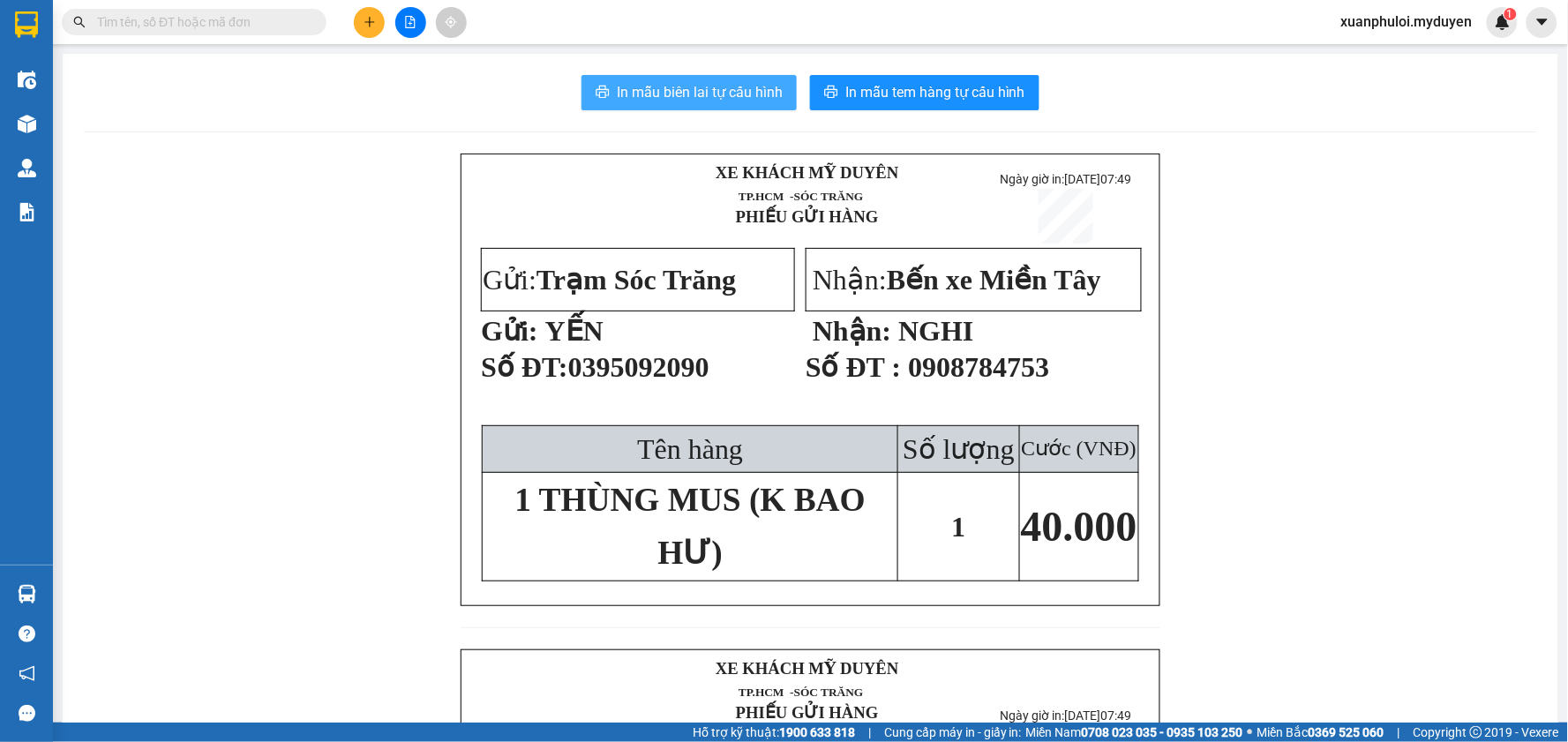
click at [726, 86] on span "In mẫu biên lai tự cấu hình" at bounding box center [700, 92] width 166 height 22
click at [364, 20] on icon "plus" at bounding box center [370, 22] width 13 height 13
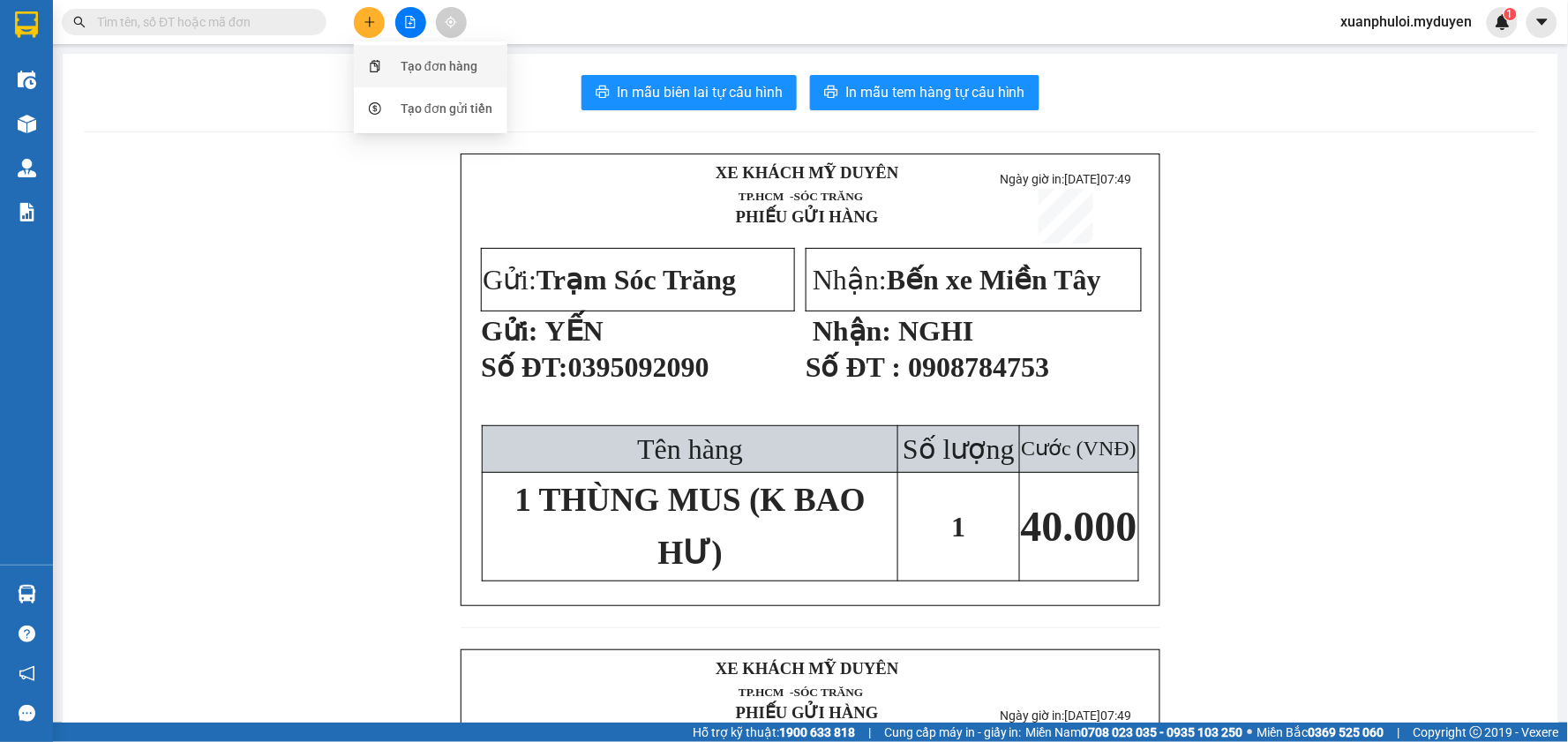
click at [394, 69] on div "Tạo đơn hàng" at bounding box center [430, 66] width 132 height 33
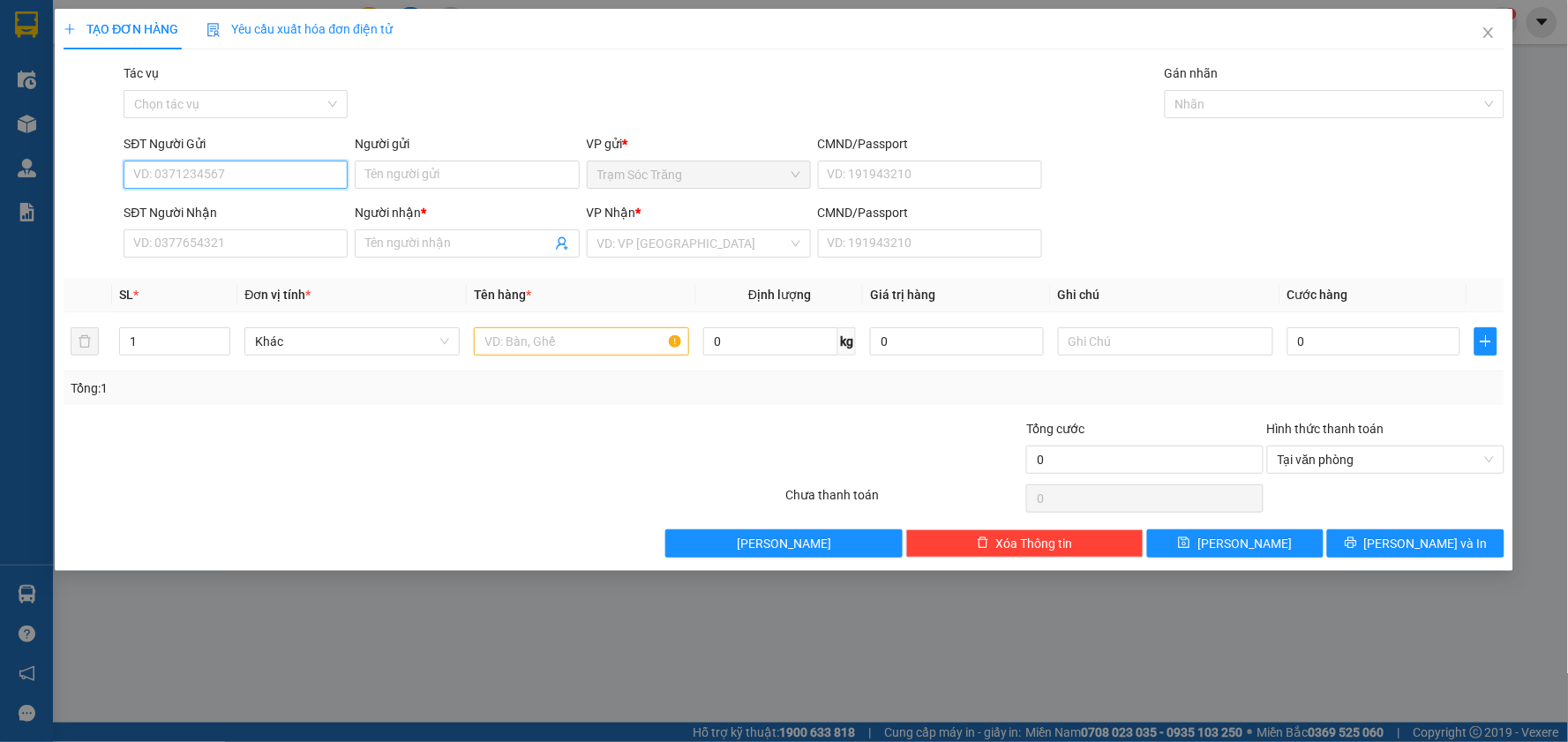
click at [233, 175] on input "SĐT Người Gửi" at bounding box center [236, 174] width 225 height 28
type input "0839090"
click at [239, 212] on div "0839090186 - ĐƯỜNG" at bounding box center [235, 210] width 203 height 20
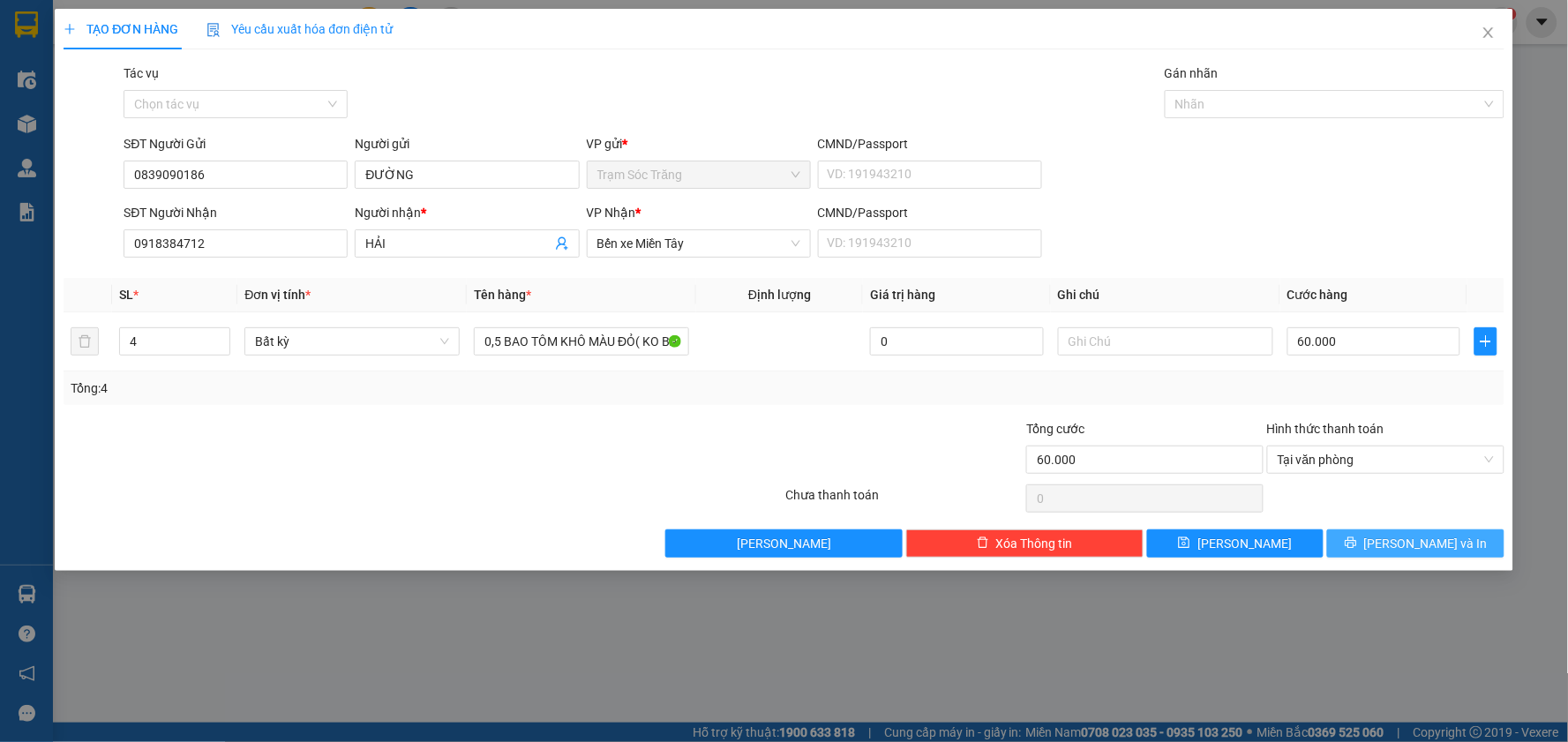
click at [1396, 541] on button "[PERSON_NAME] và In" at bounding box center [1415, 543] width 177 height 28
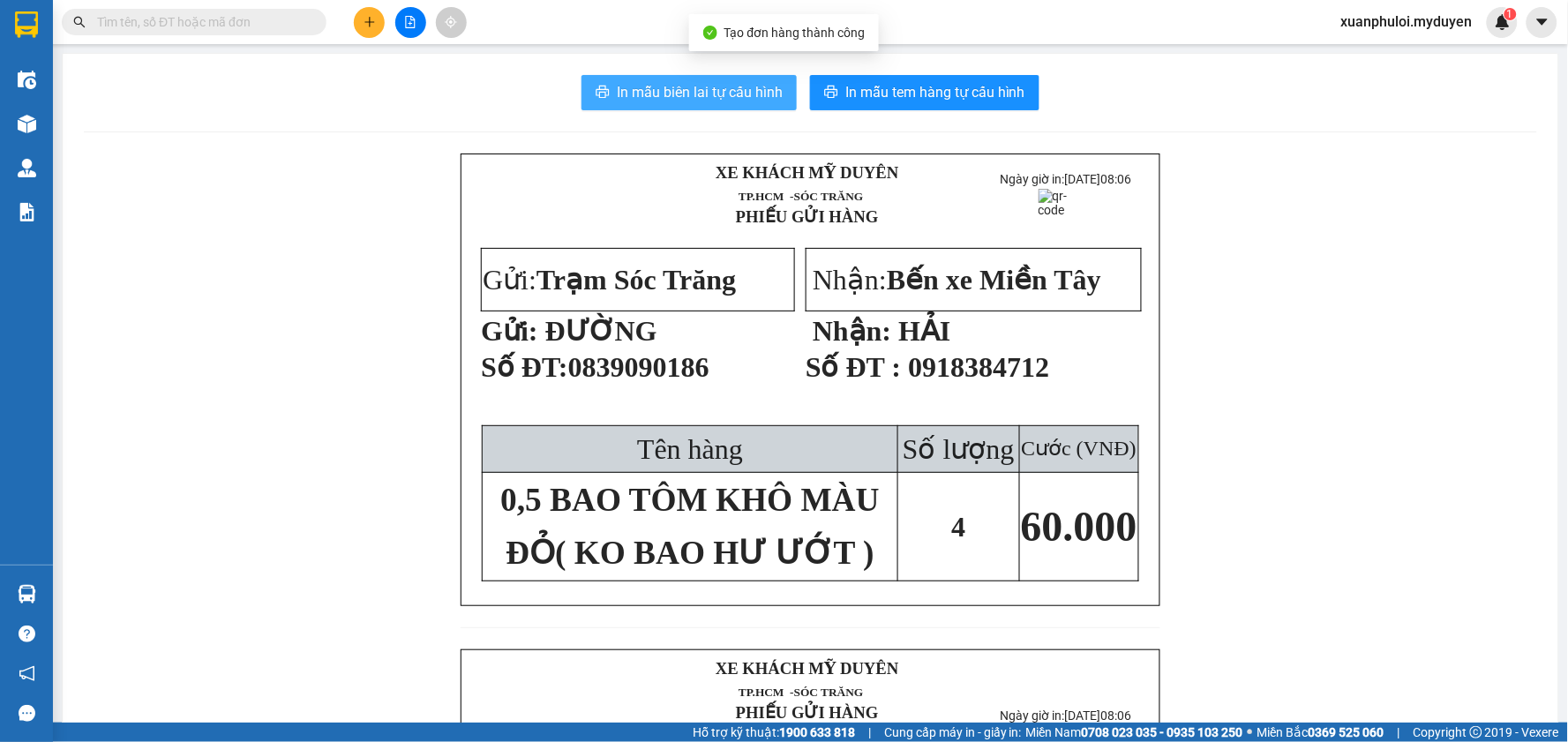
click at [702, 92] on span "In mẫu biên lai tự cấu hình" at bounding box center [700, 92] width 166 height 22
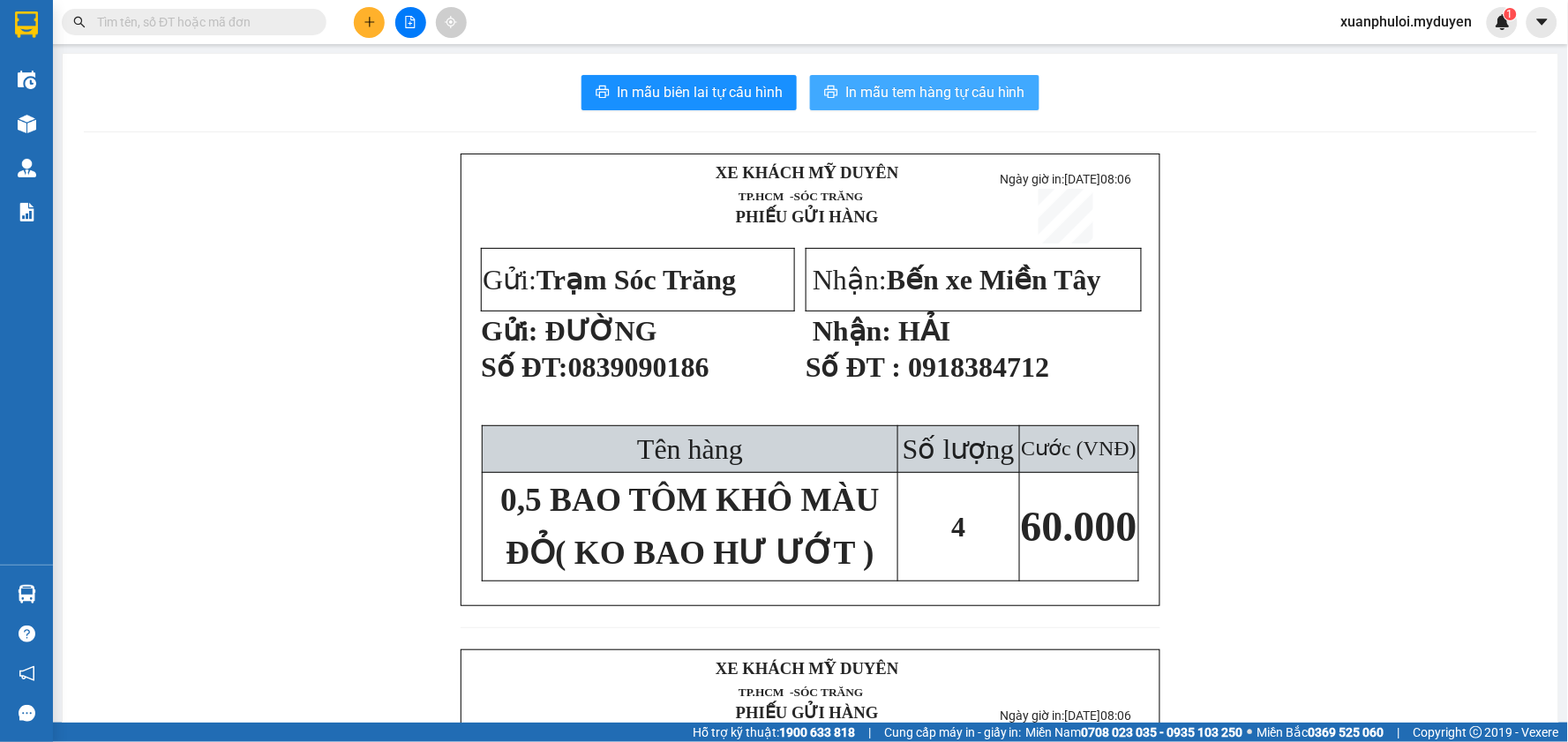
click at [897, 88] on span "In mẫu tem hàng tự cấu hình" at bounding box center [935, 92] width 180 height 22
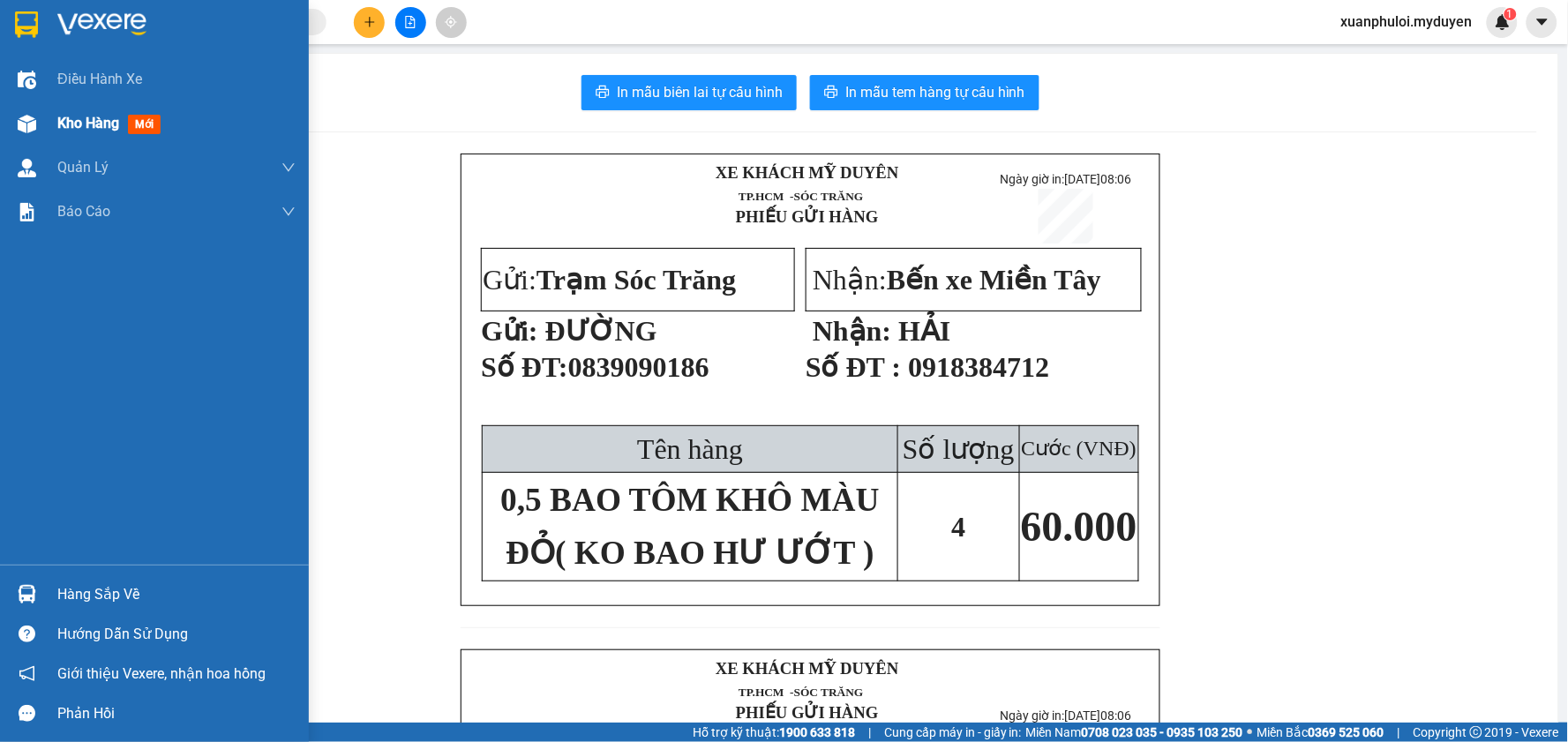
click at [107, 127] on span "Kho hàng" at bounding box center [88, 123] width 62 height 17
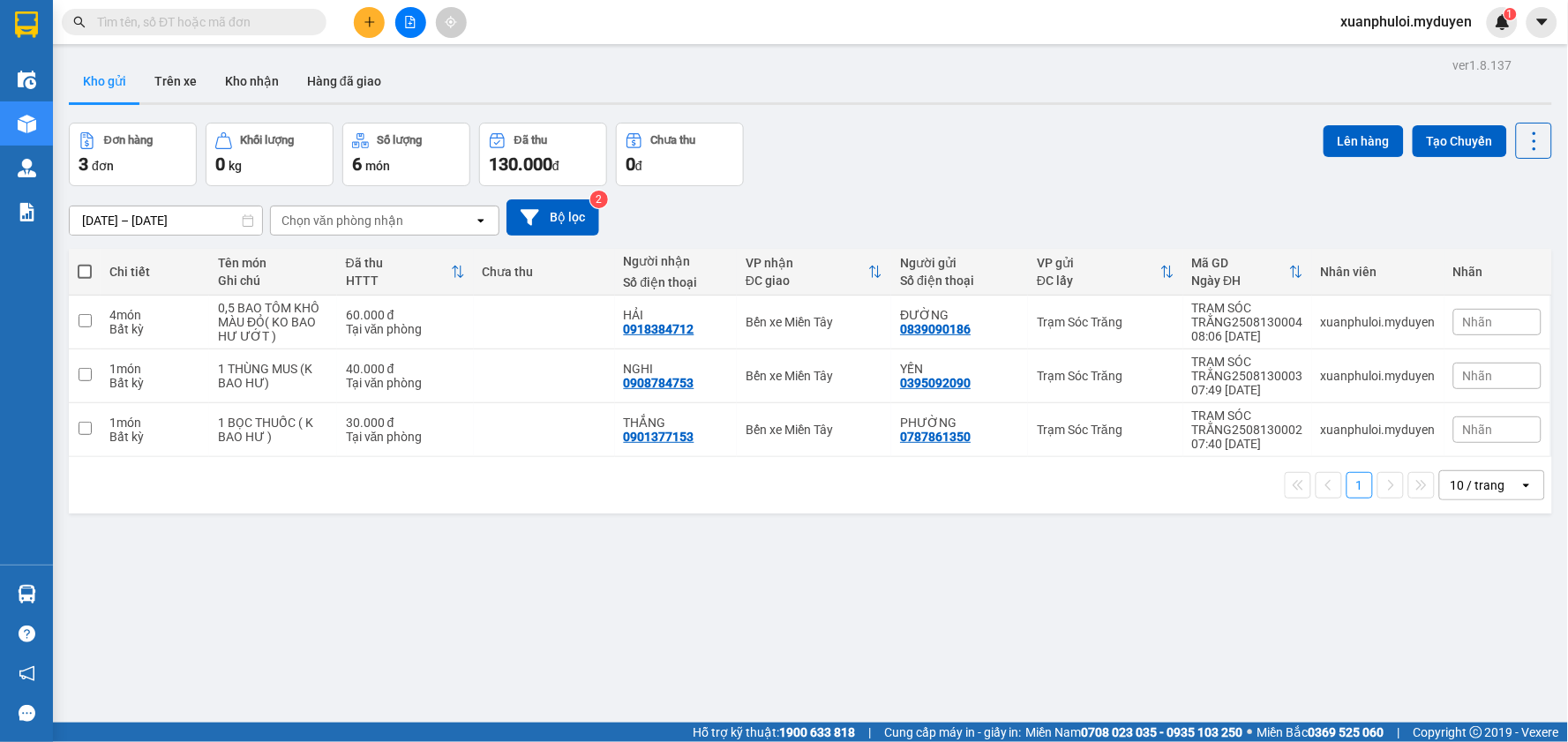
click at [84, 274] on span at bounding box center [84, 272] width 14 height 14
click at [84, 263] on input "checkbox" at bounding box center [84, 263] width 0 height 0
checkbox input "true"
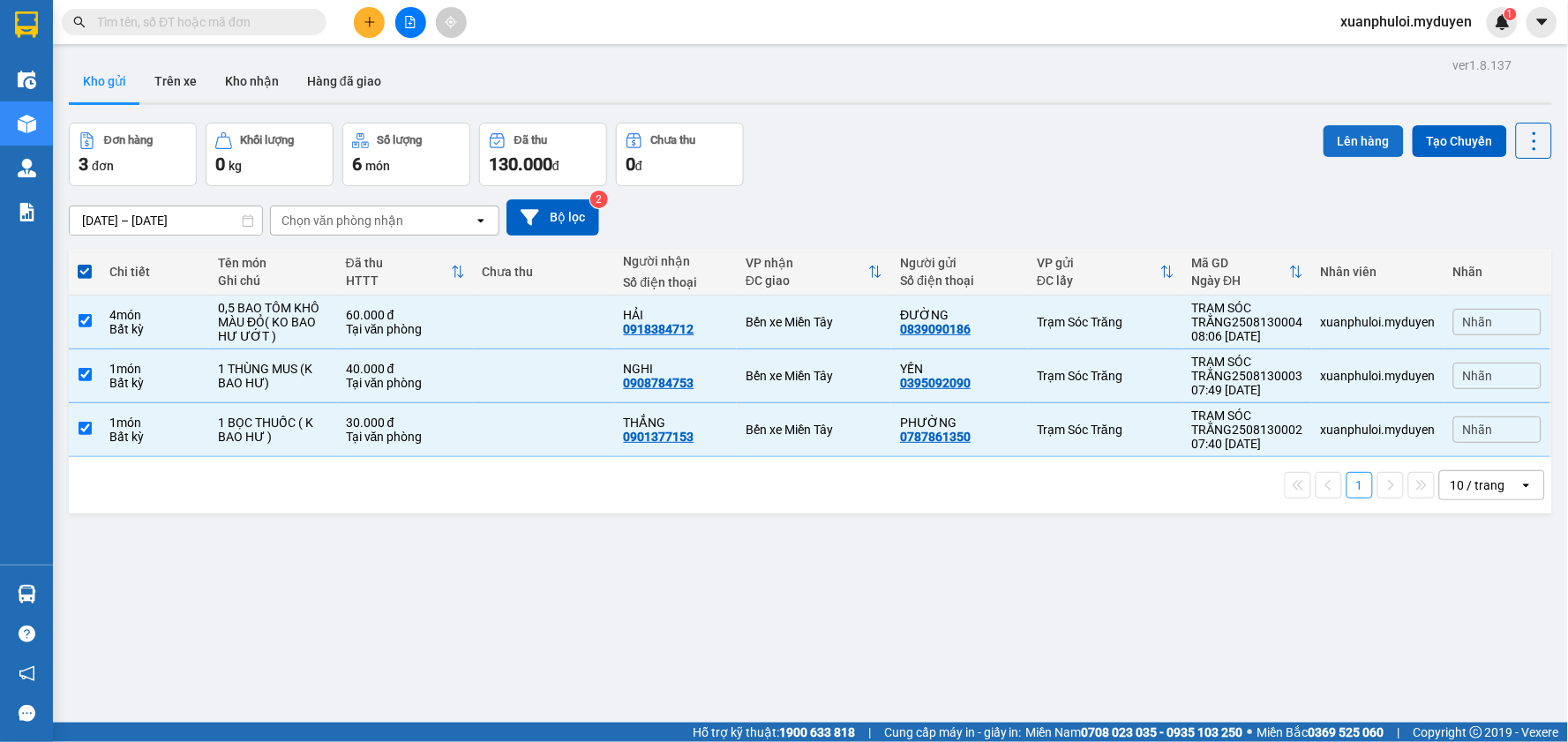
click at [1335, 141] on button "Lên hàng" at bounding box center [1363, 141] width 80 height 31
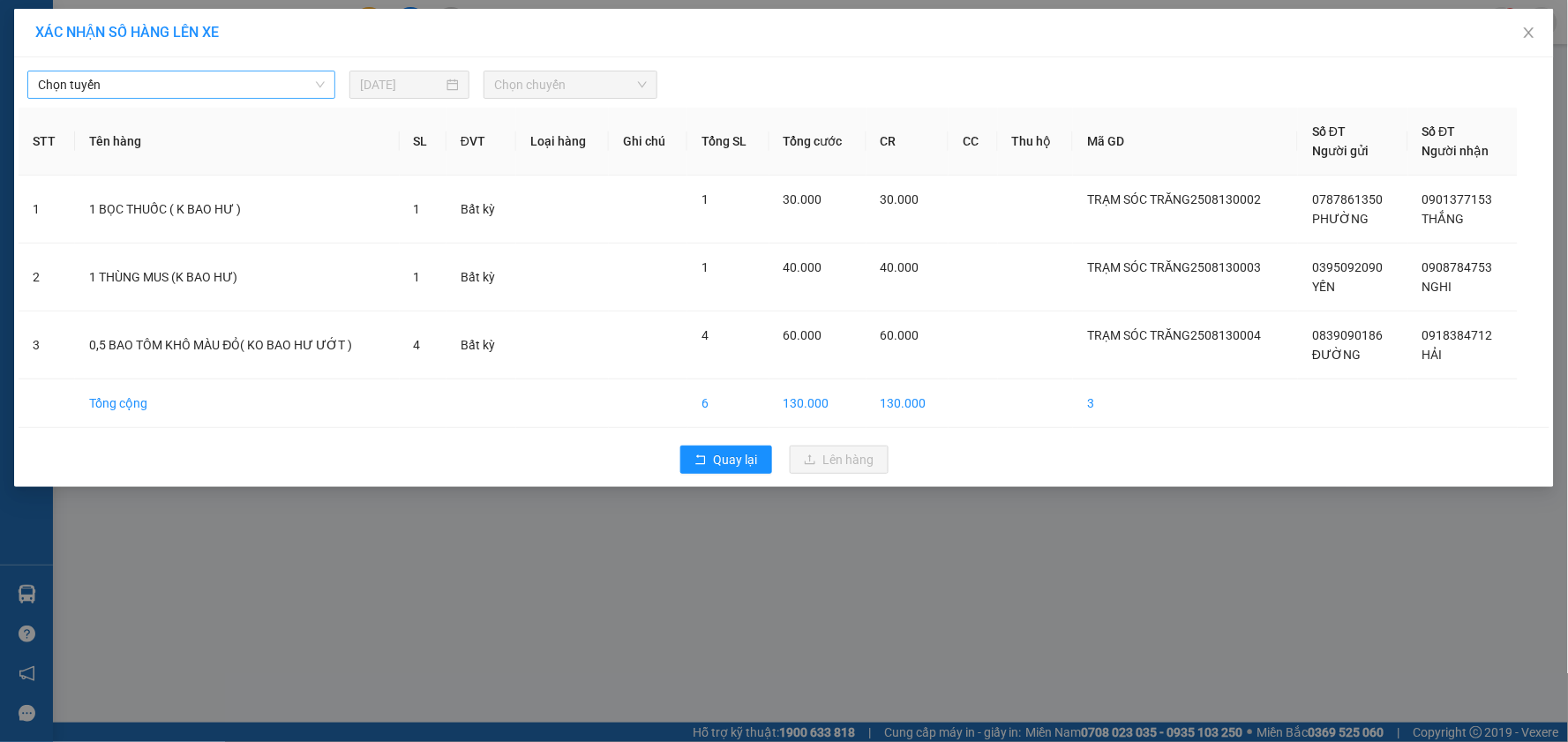
click at [242, 81] on span "Chọn tuyến" at bounding box center [181, 84] width 286 height 26
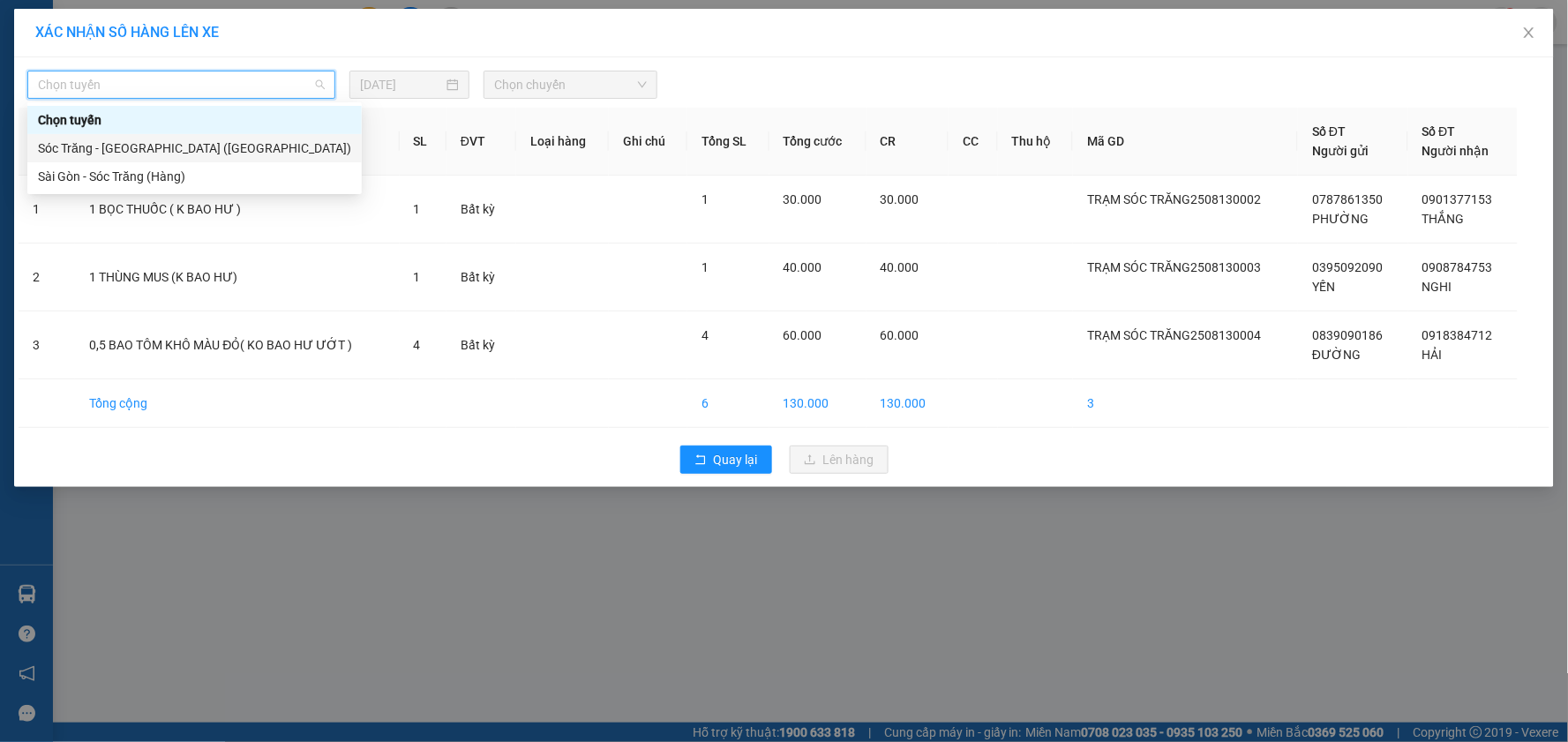
click at [192, 146] on div "Sóc Trăng - [GEOGRAPHIC_DATA] ([GEOGRAPHIC_DATA])" at bounding box center [194, 148] width 313 height 20
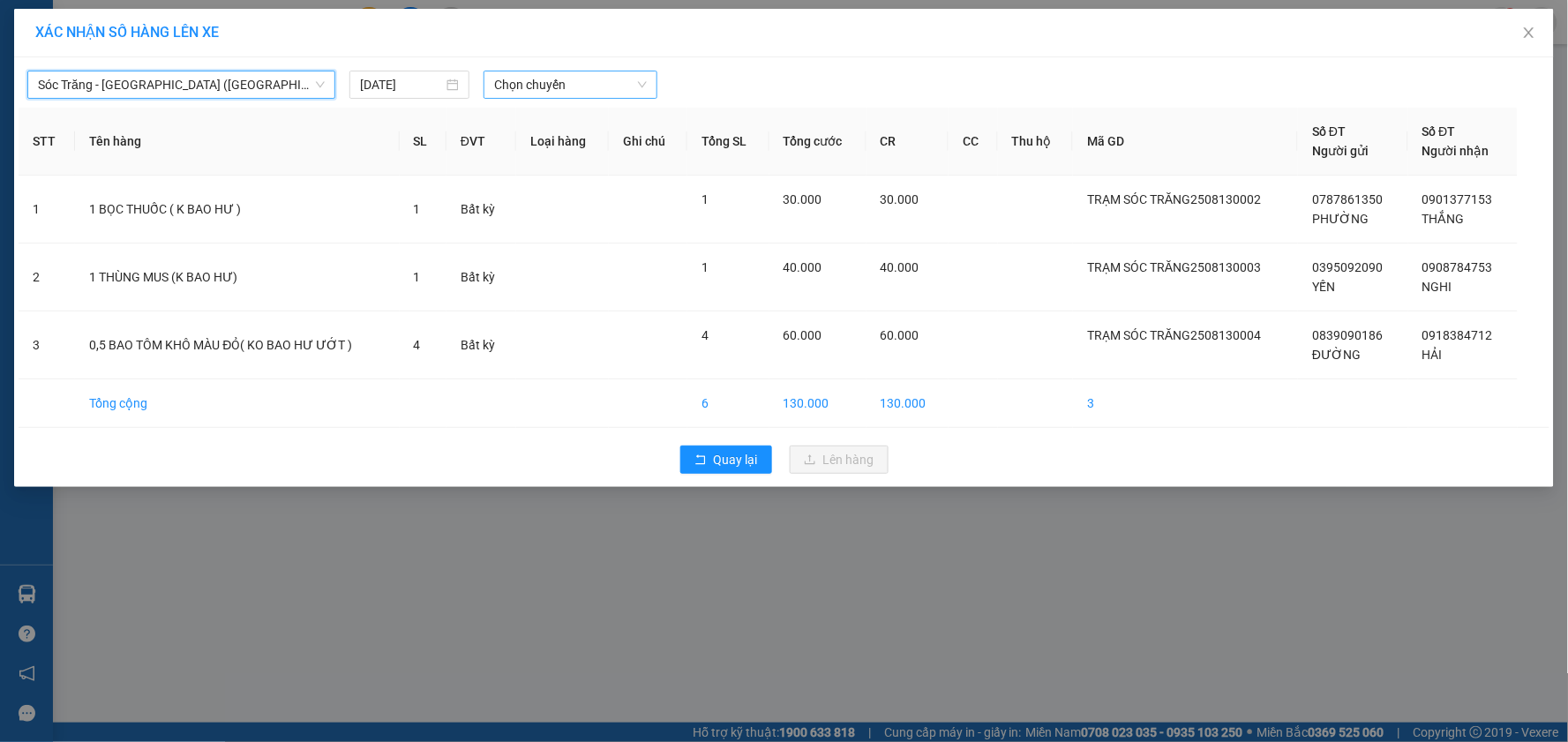
click at [595, 79] on span "Chọn chuyến" at bounding box center [570, 84] width 153 height 26
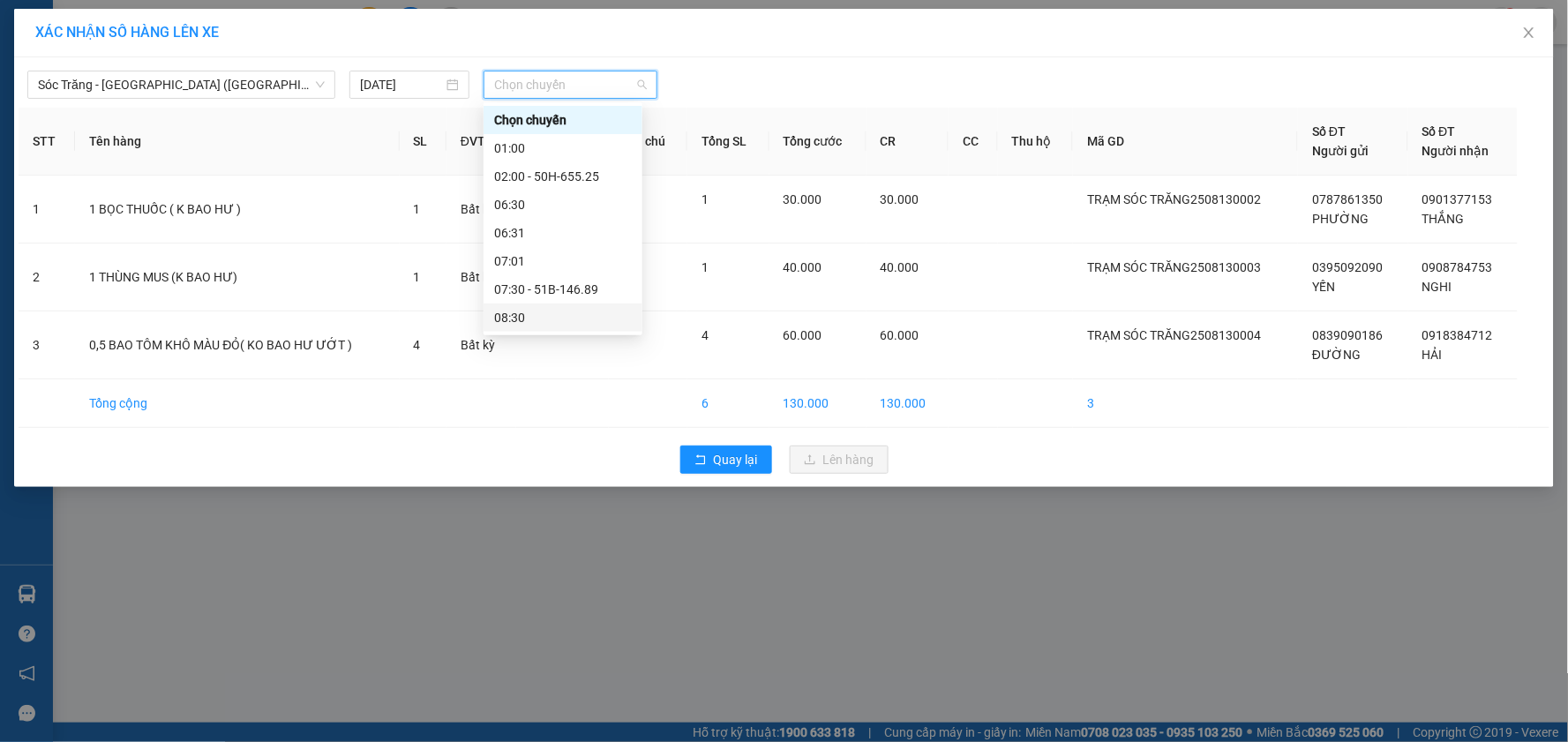
click at [548, 308] on div "08:30" at bounding box center [562, 318] width 137 height 20
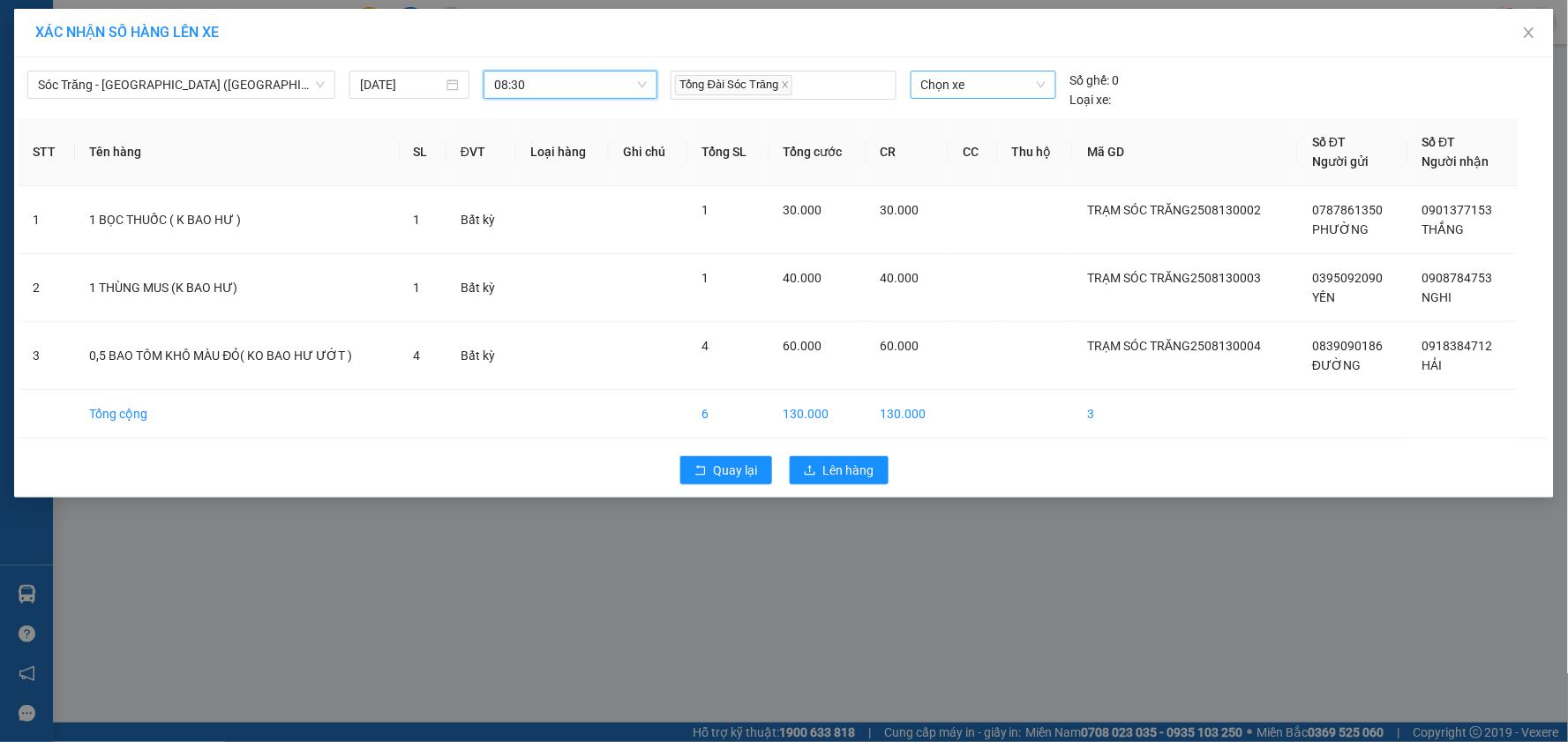
click at [980, 91] on span "Chọn xe" at bounding box center [983, 84] width 125 height 26
click at [1000, 121] on div "51B-207.35" at bounding box center [983, 120] width 125 height 20
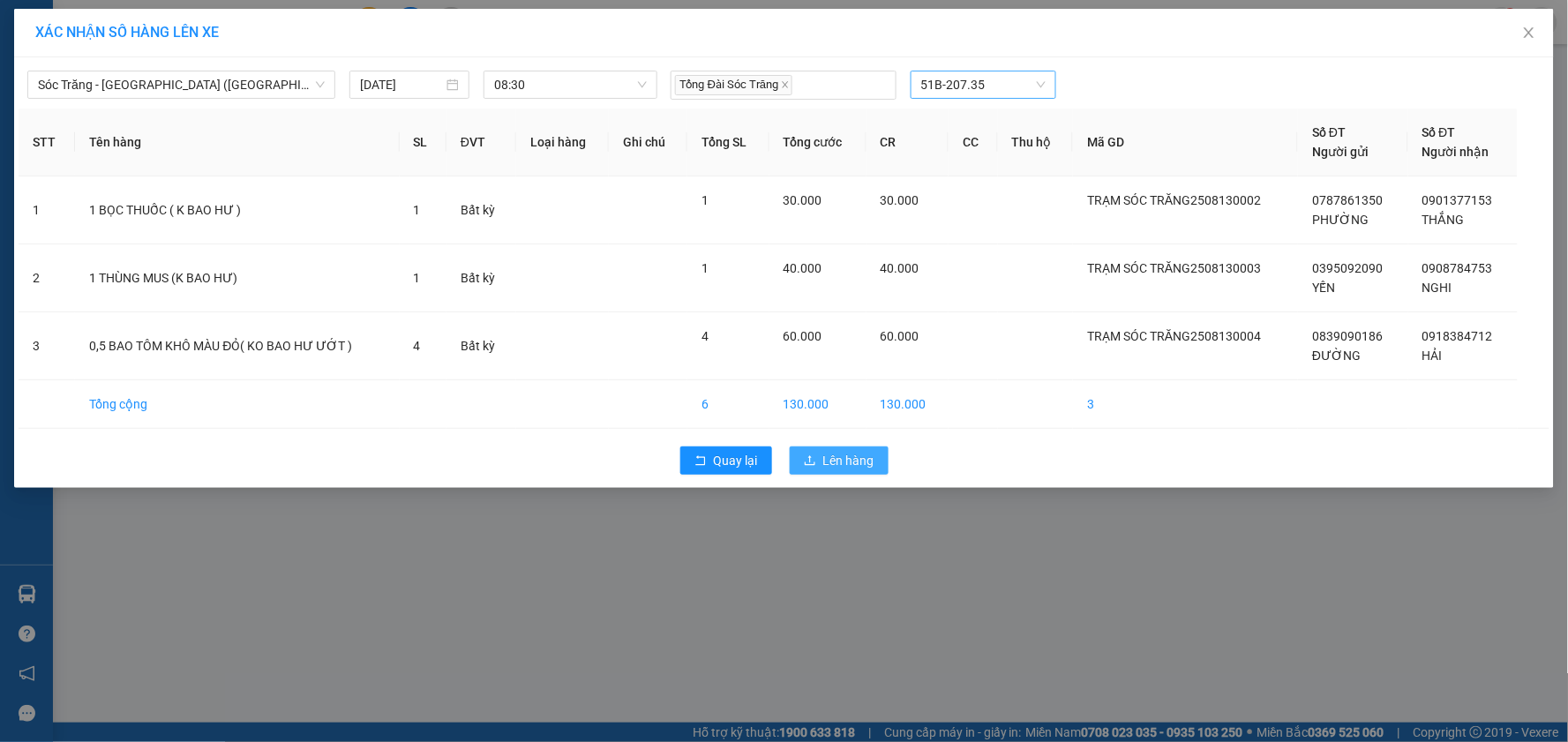
click at [859, 460] on span "Lên hàng" at bounding box center [849, 461] width 51 height 20
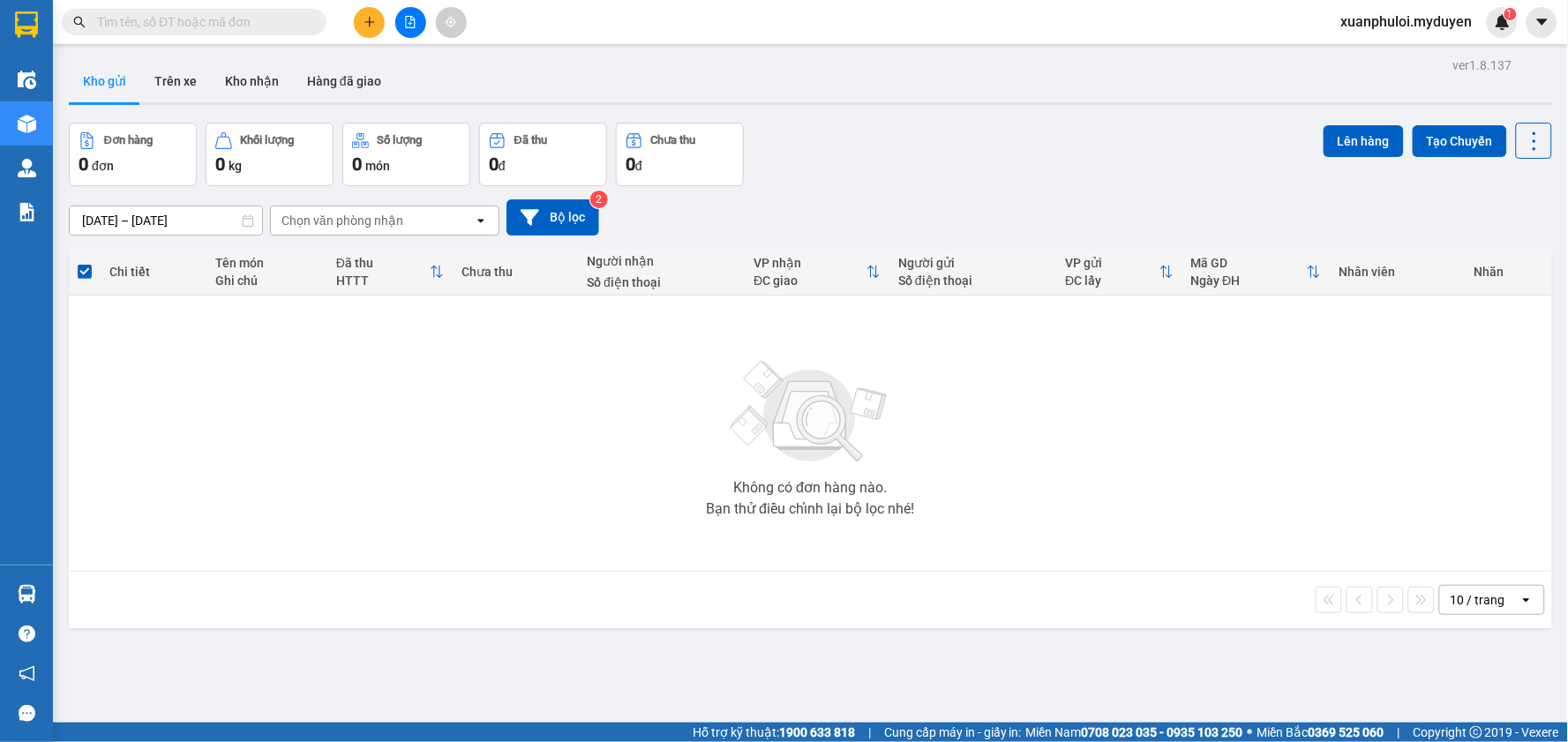
click at [366, 18] on icon "plus" at bounding box center [370, 22] width 13 height 13
click at [427, 65] on div "Tạo đơn hàng" at bounding box center [438, 66] width 76 height 20
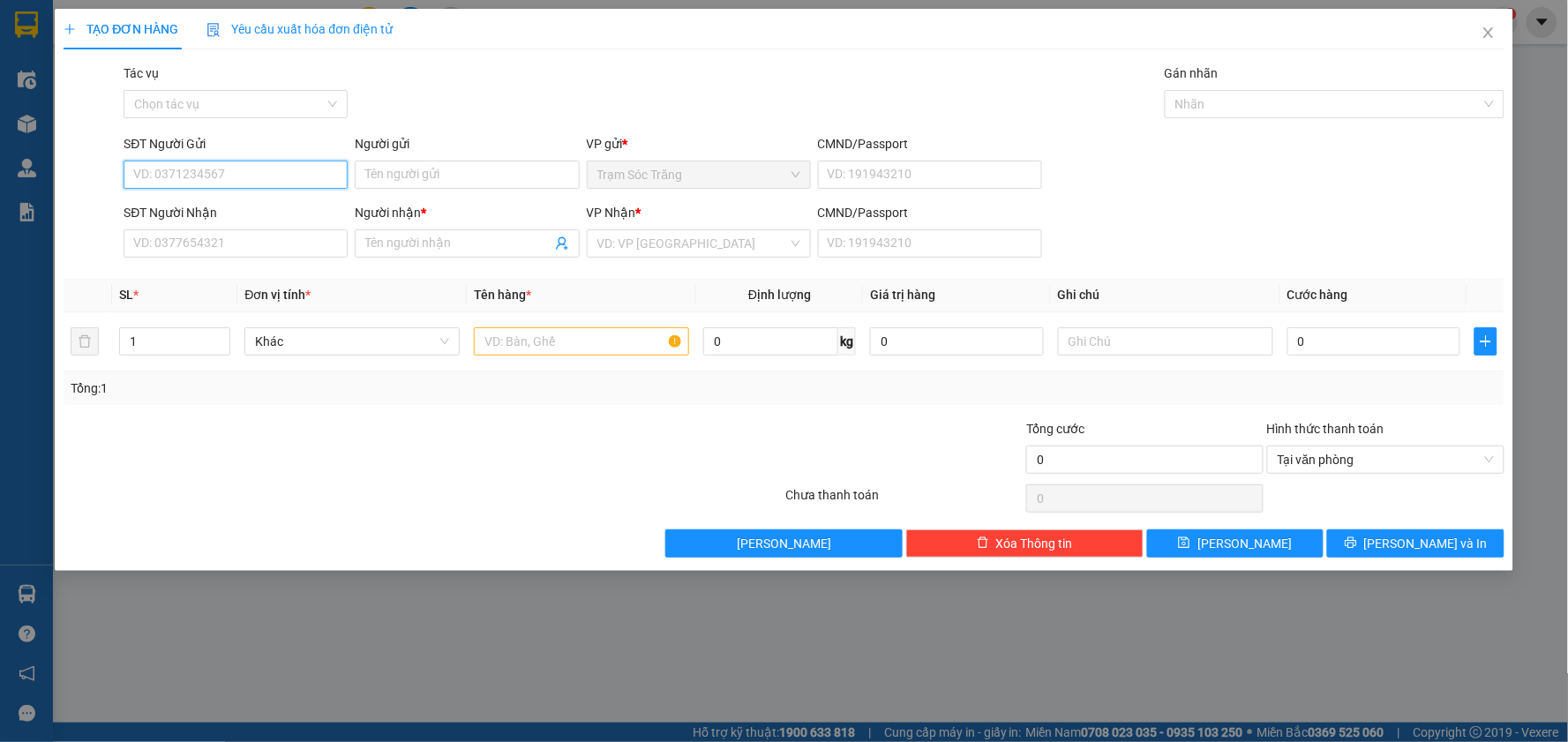
click at [223, 181] on input "SĐT Người Gửi" at bounding box center [236, 174] width 225 height 28
type input "0933535707"
click at [411, 169] on input "Người gửi" at bounding box center [467, 174] width 225 height 28
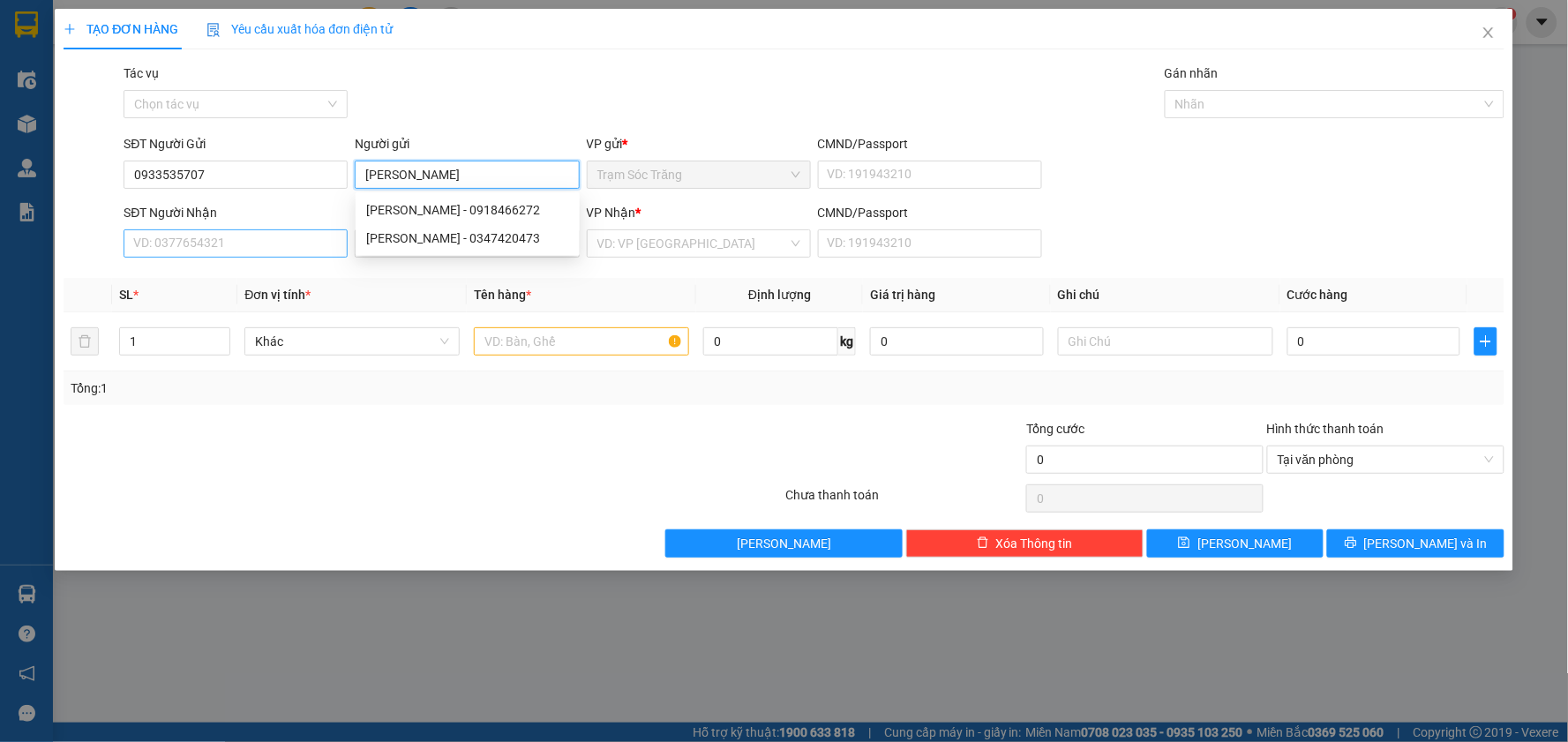
type input "[PERSON_NAME]"
click at [248, 232] on input "SĐT Người Nhận" at bounding box center [236, 243] width 225 height 28
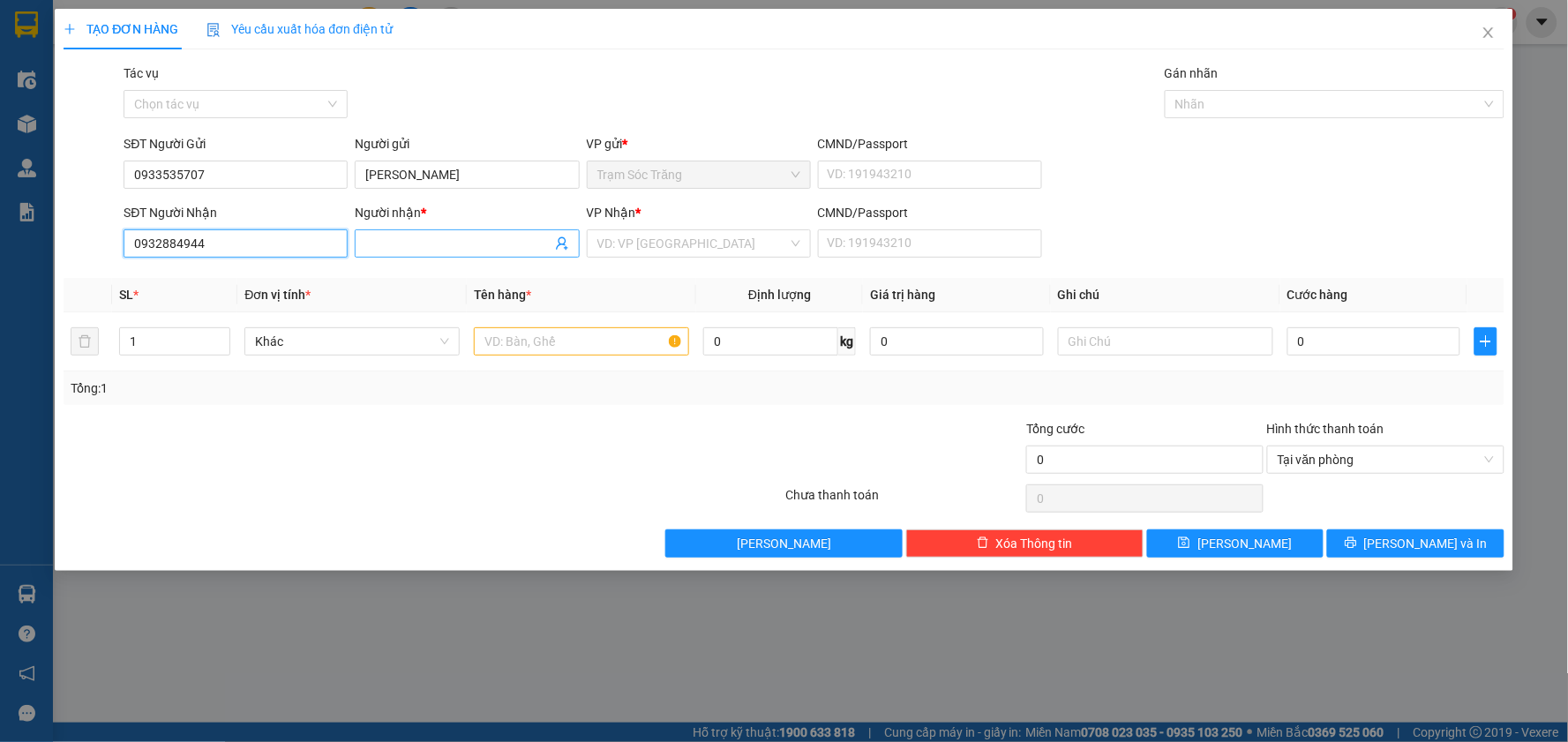
type input "0932884944"
click at [450, 243] on input "Người nhận *" at bounding box center [458, 243] width 185 height 20
type input "[PERSON_NAME]"
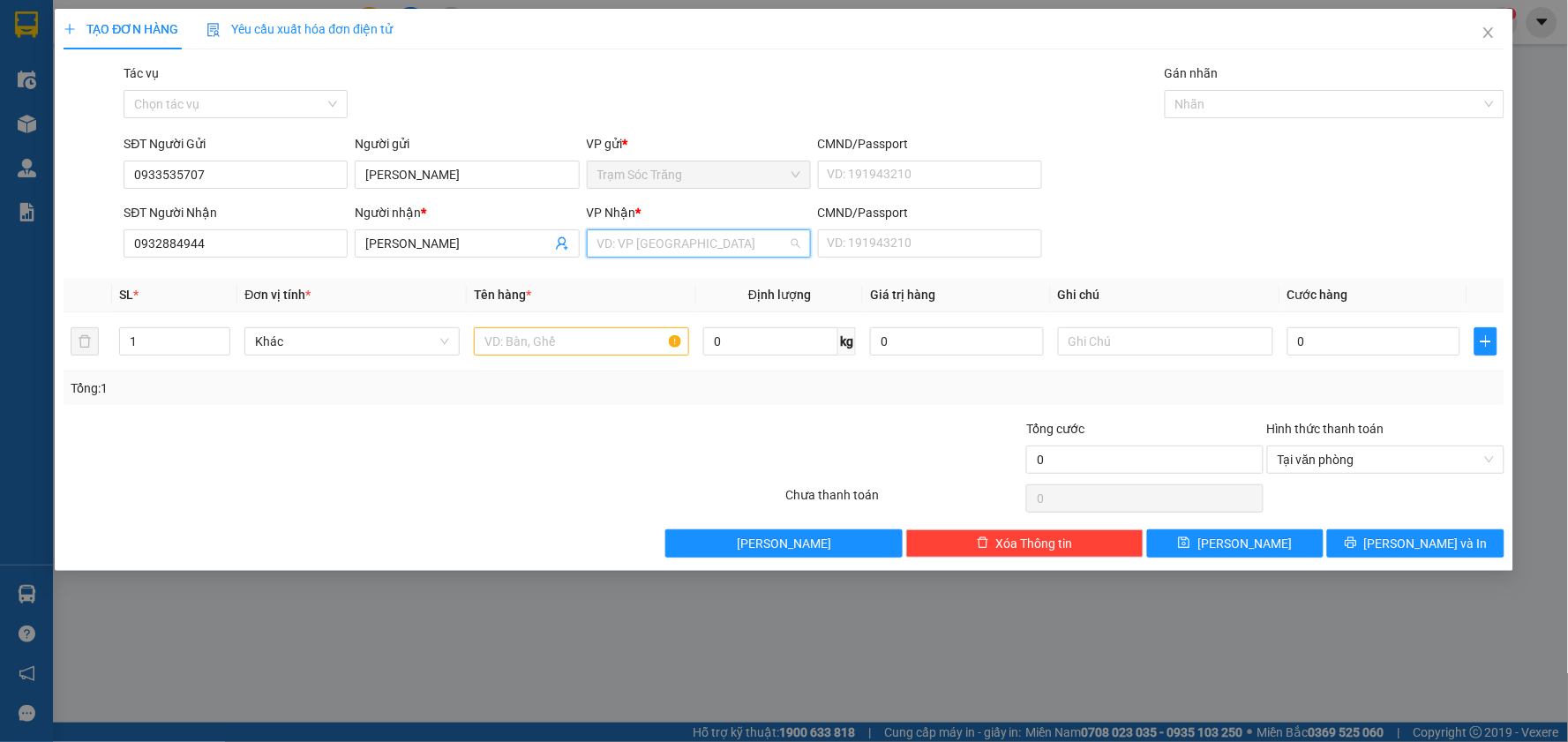
click at [671, 235] on input "search" at bounding box center [692, 243] width 190 height 26
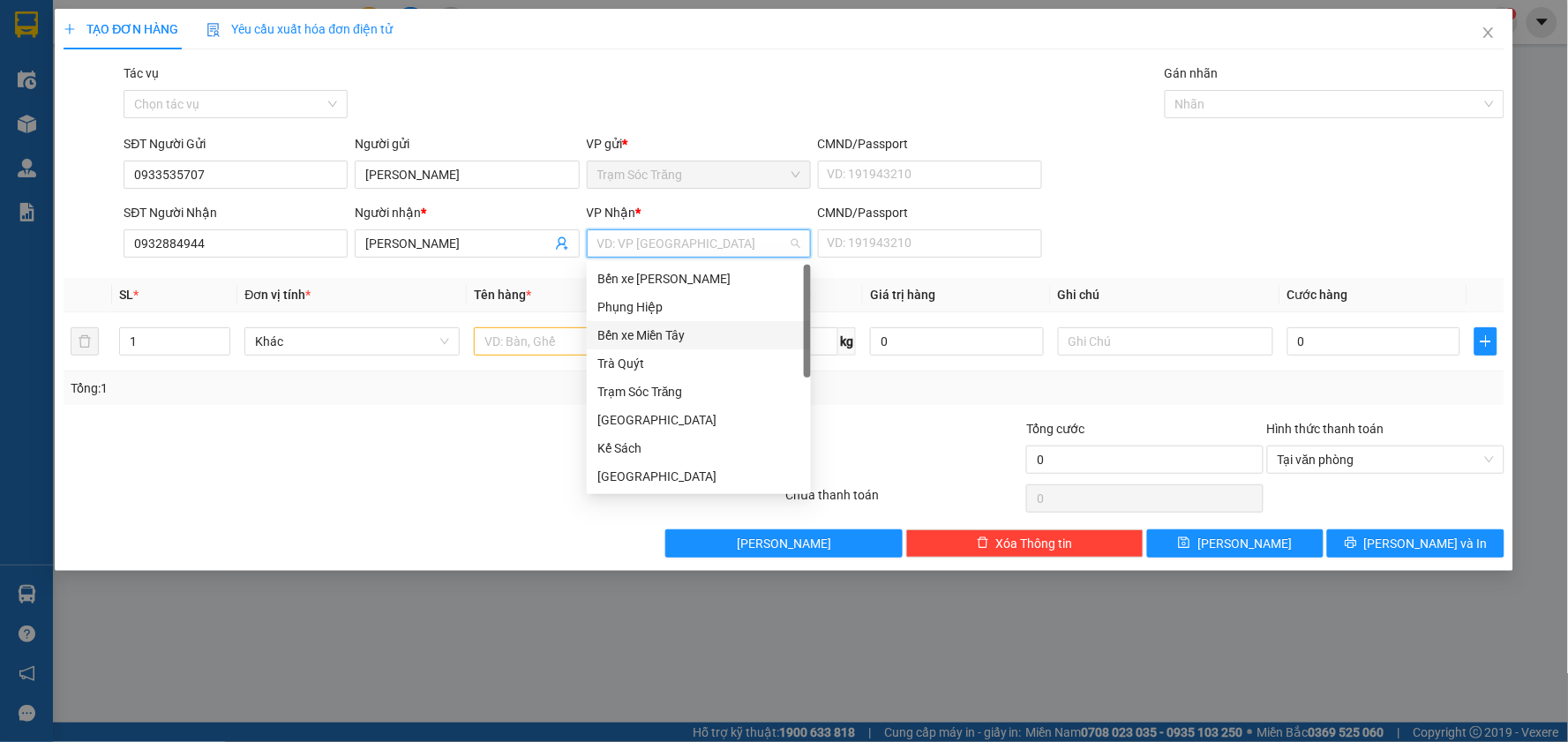
click at [695, 329] on div "Bến xe Miền Tây" at bounding box center [699, 336] width 203 height 20
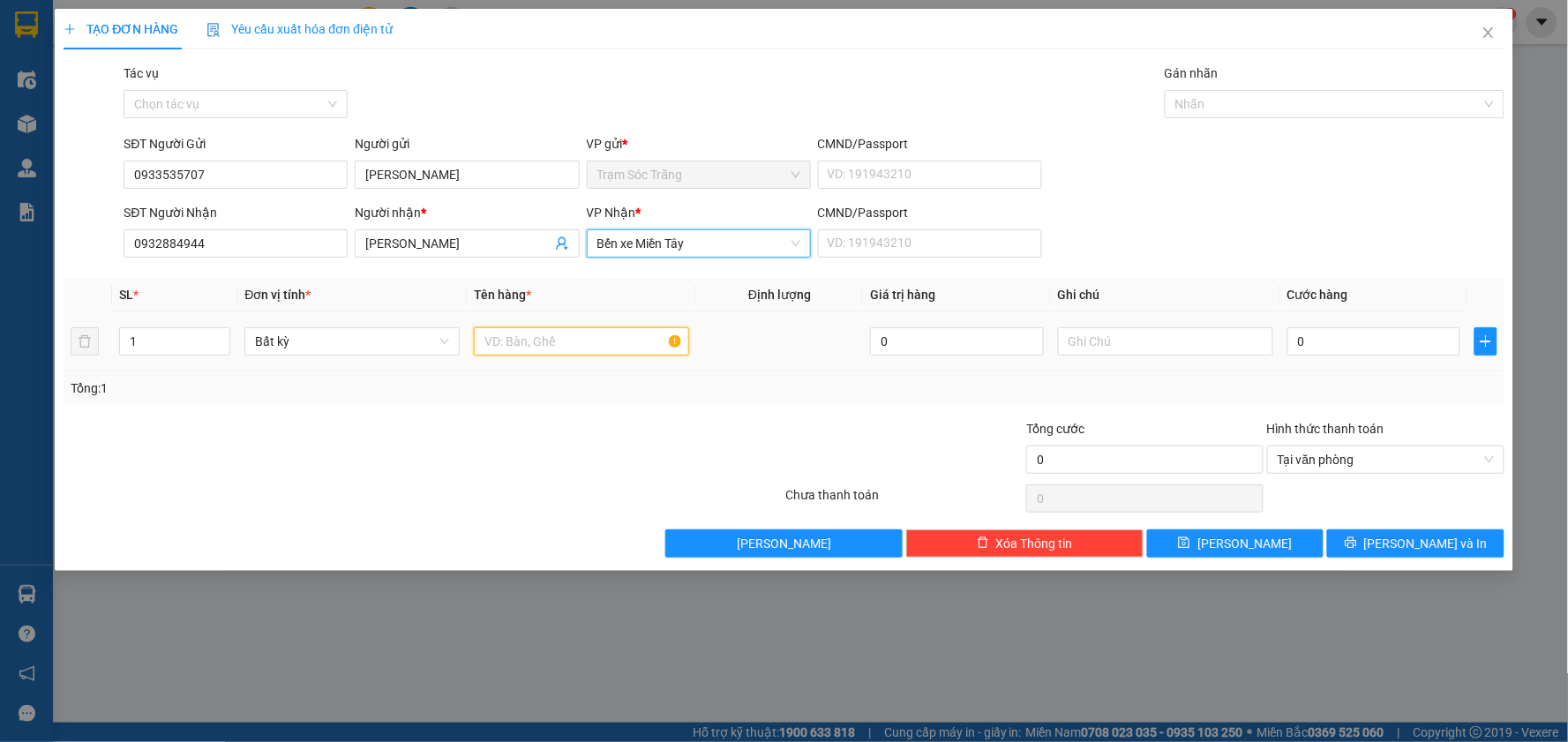
click at [538, 349] on input "text" at bounding box center [582, 341] width 216 height 28
click at [739, 252] on span "Bến xe Miền Tây" at bounding box center [699, 243] width 203 height 26
type input "1 SO MI (K BAO ƯỚT)"
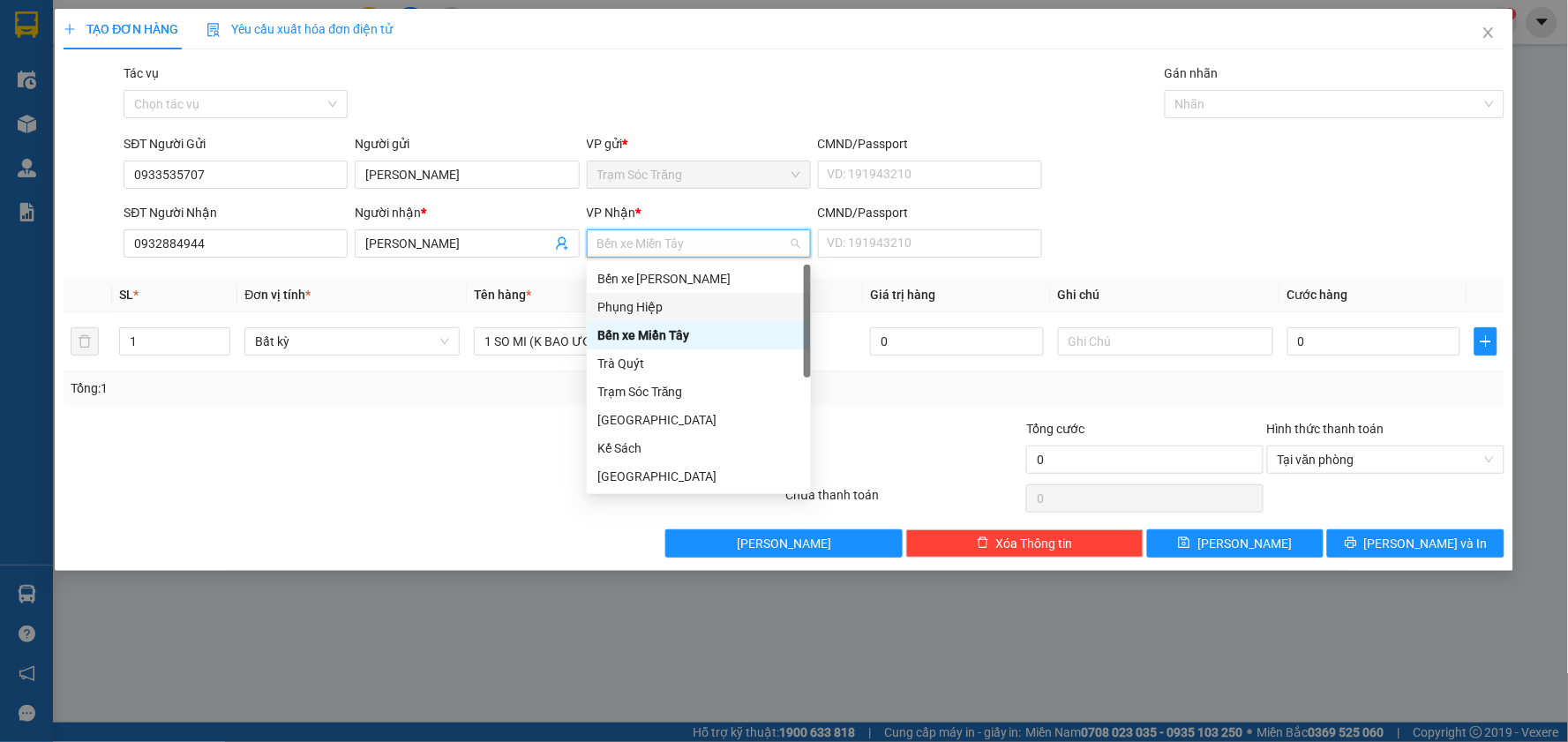
click at [653, 311] on div "Phụng Hiệp" at bounding box center [699, 307] width 203 height 20
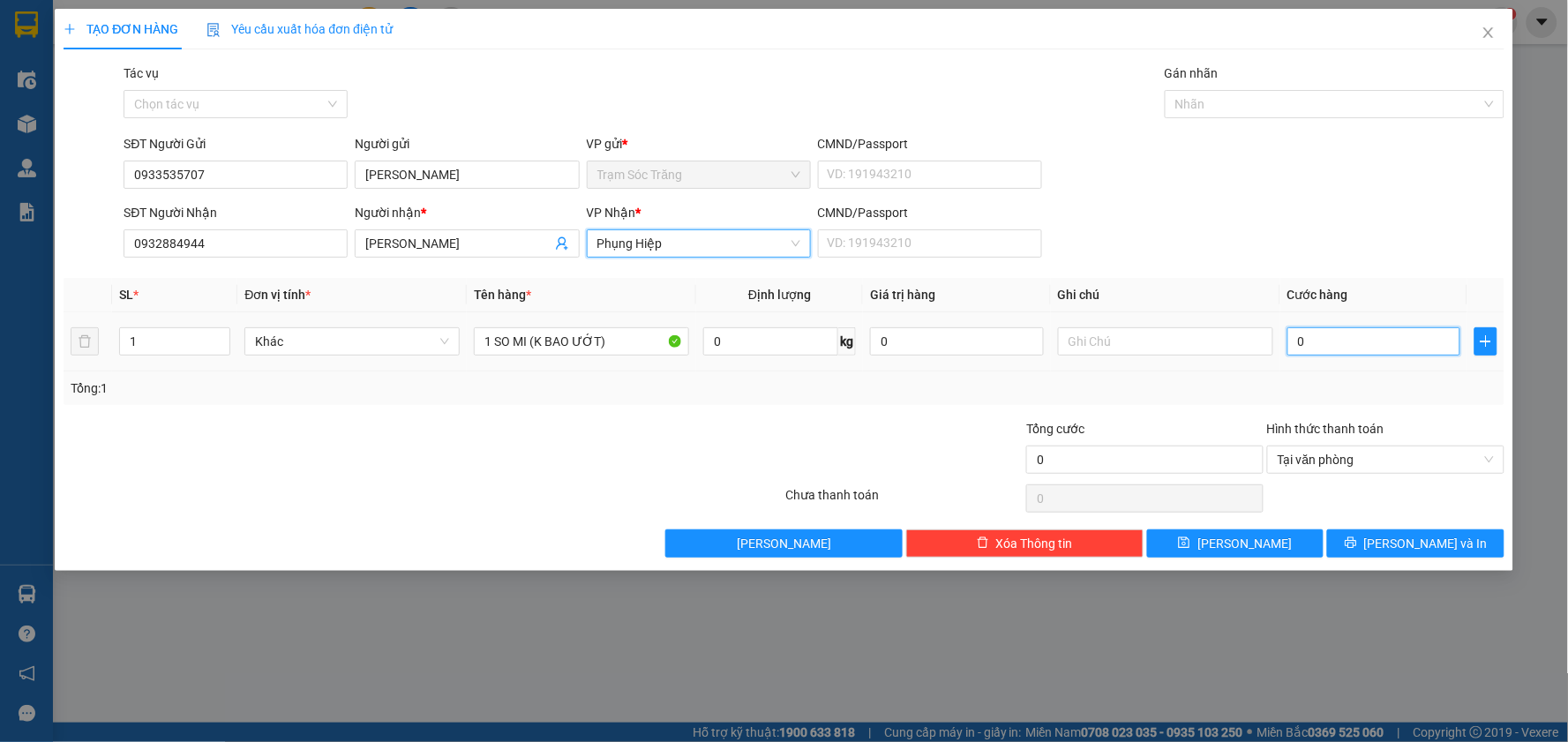
click at [1352, 355] on input "0" at bounding box center [1375, 341] width 174 height 28
type input "3"
type input "30"
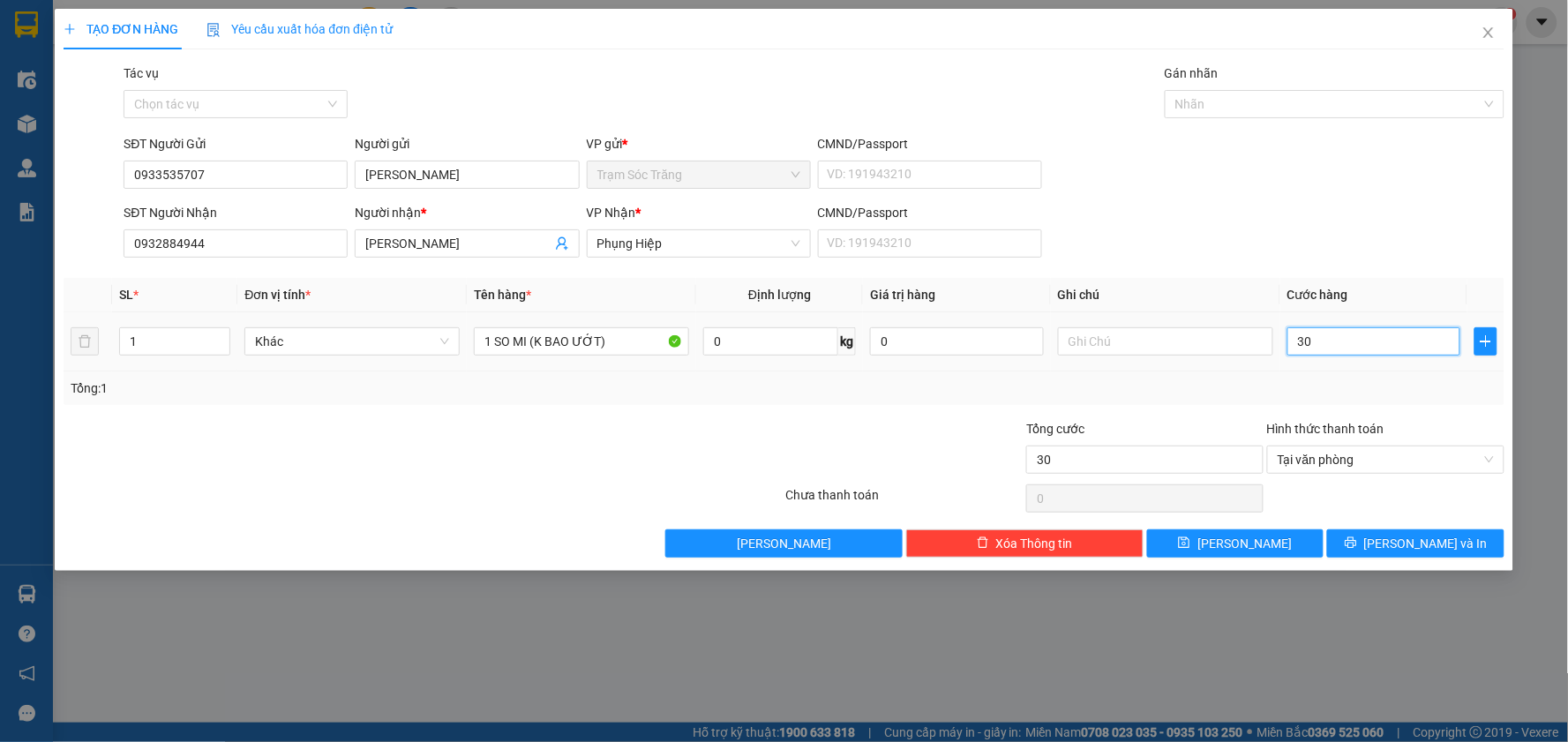
type input "300"
click at [1403, 531] on button "[PERSON_NAME] và In" at bounding box center [1415, 543] width 177 height 28
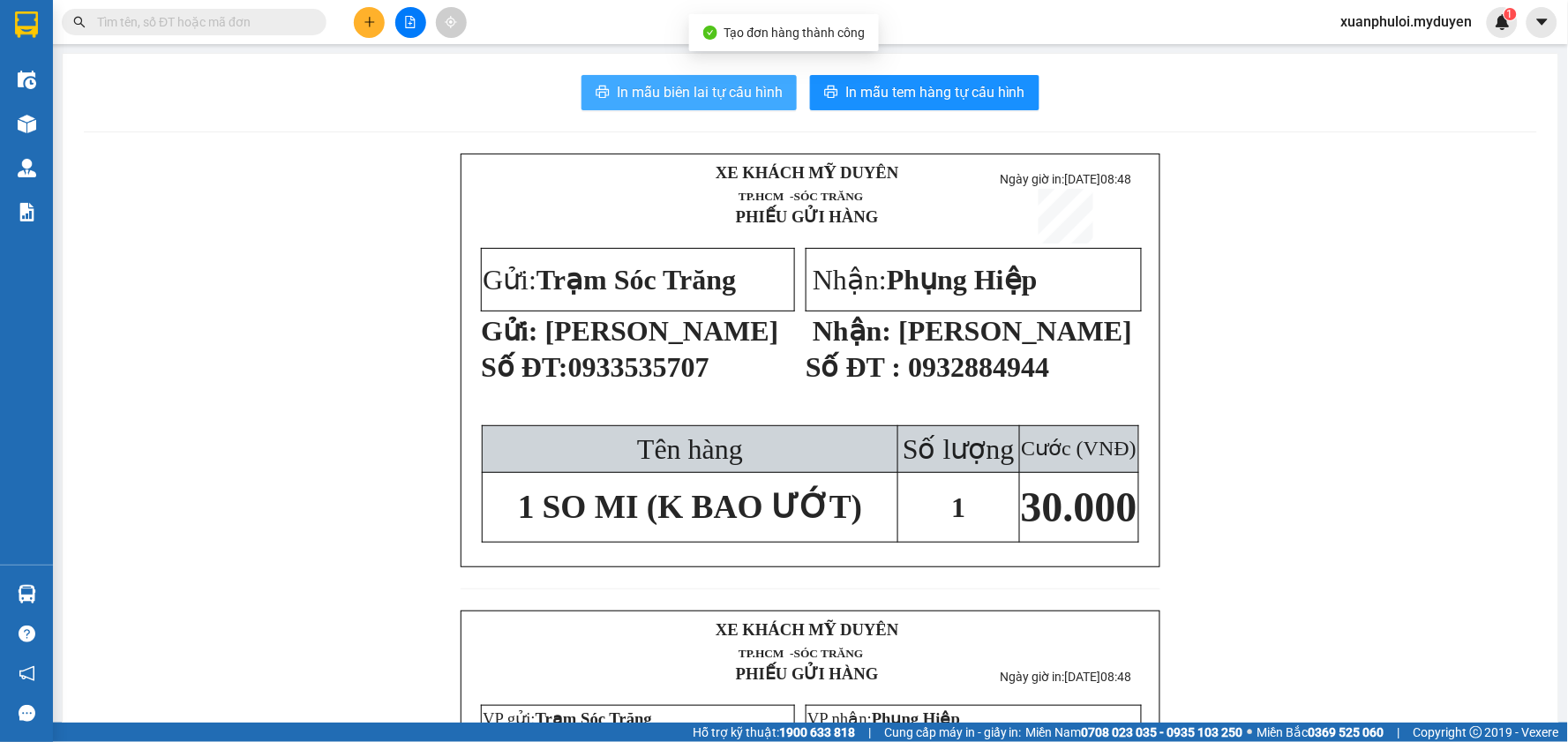
click at [742, 82] on span "In mẫu biên lai tự cấu hình" at bounding box center [700, 92] width 166 height 22
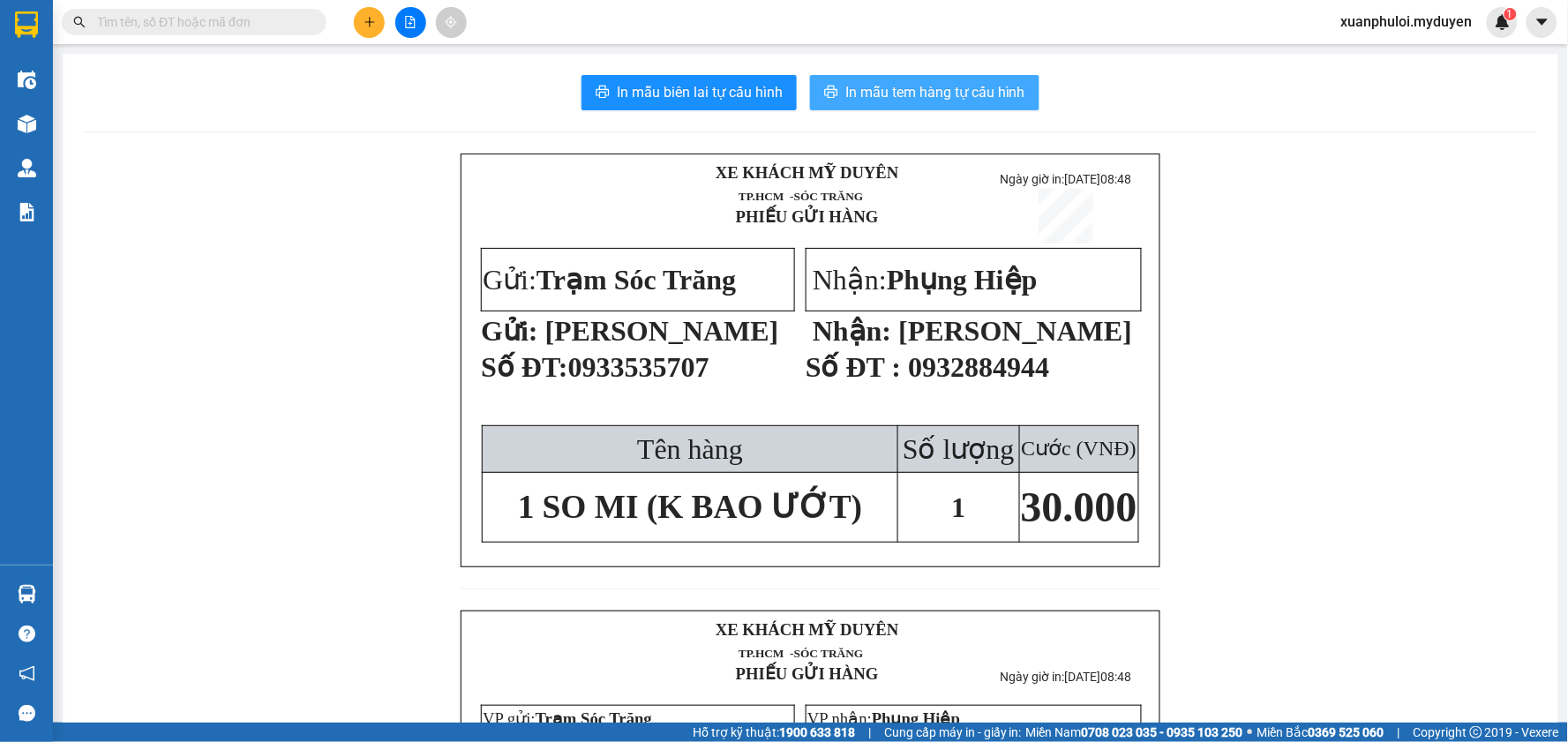
click at [954, 90] on span "In mẫu tem hàng tự cấu hình" at bounding box center [935, 92] width 180 height 22
click at [932, 89] on span "In mẫu tem hàng tự cấu hình" at bounding box center [935, 92] width 180 height 22
click at [372, 18] on icon "plus" at bounding box center [370, 22] width 13 height 13
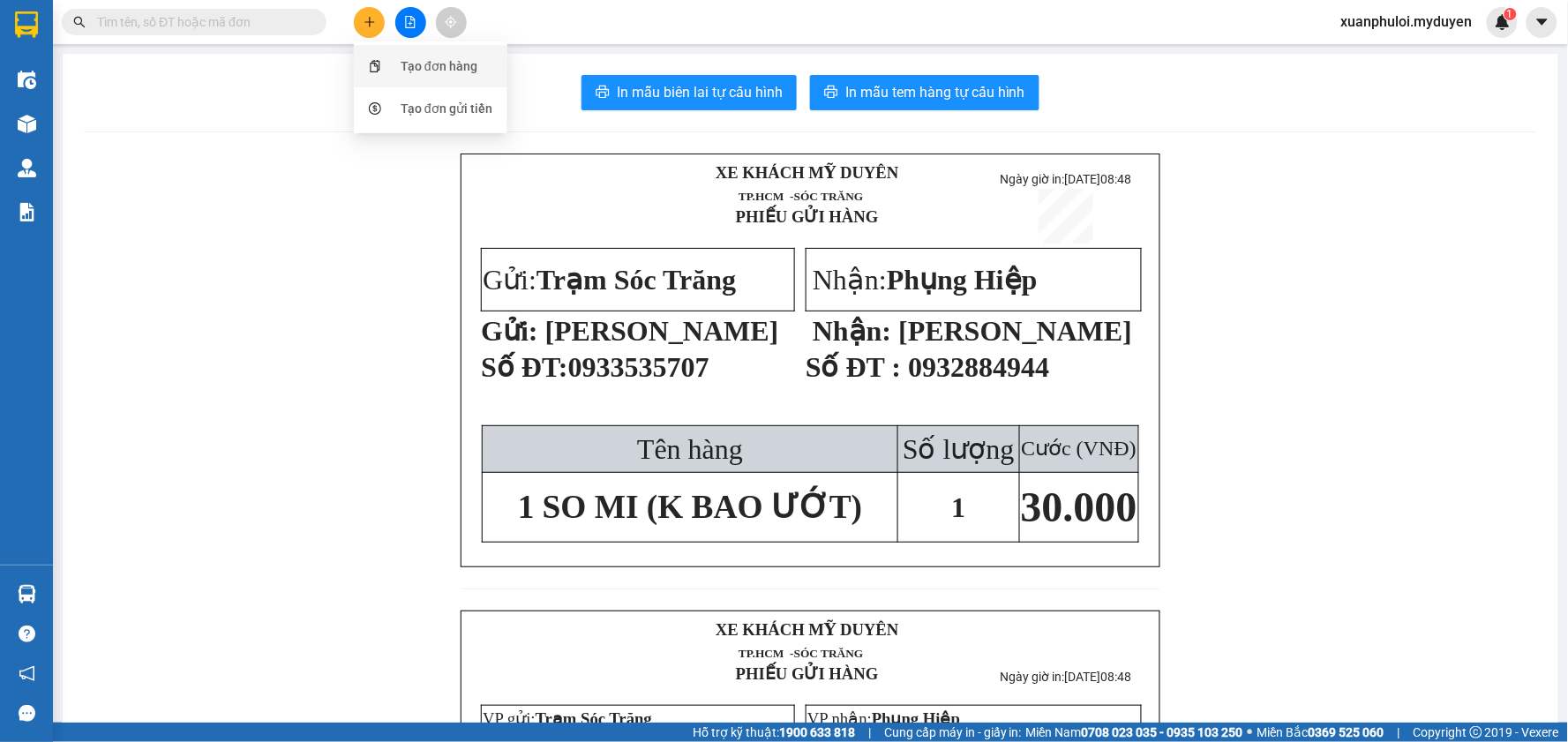
click at [401, 66] on div "Tạo đơn hàng" at bounding box center [438, 66] width 76 height 20
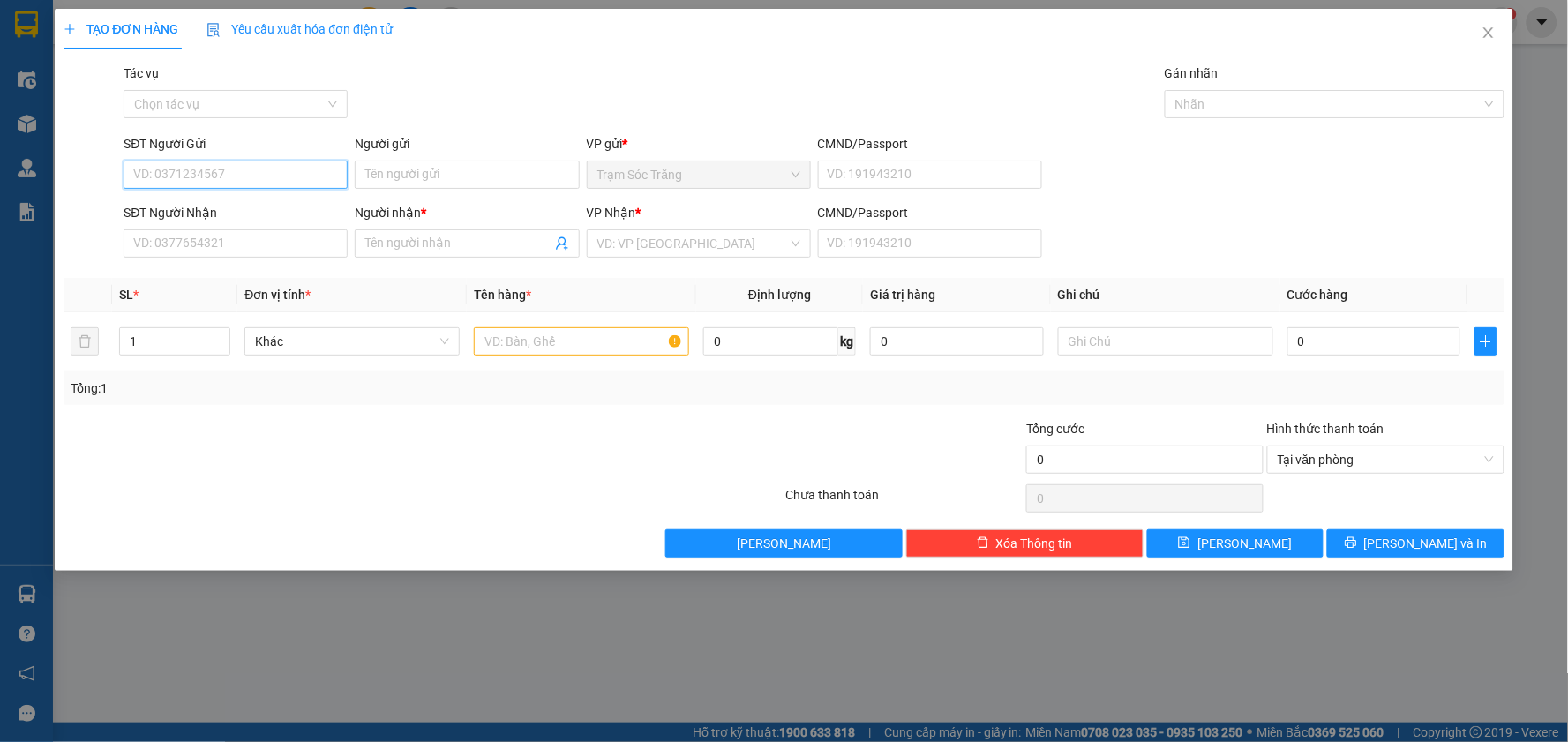
click at [221, 165] on input "SĐT Người Gửi" at bounding box center [236, 174] width 225 height 28
click at [227, 203] on div "0332274416 - HIỀN" at bounding box center [235, 210] width 203 height 20
type input "0332274416"
type input "HIỀN"
type input "0859247791"
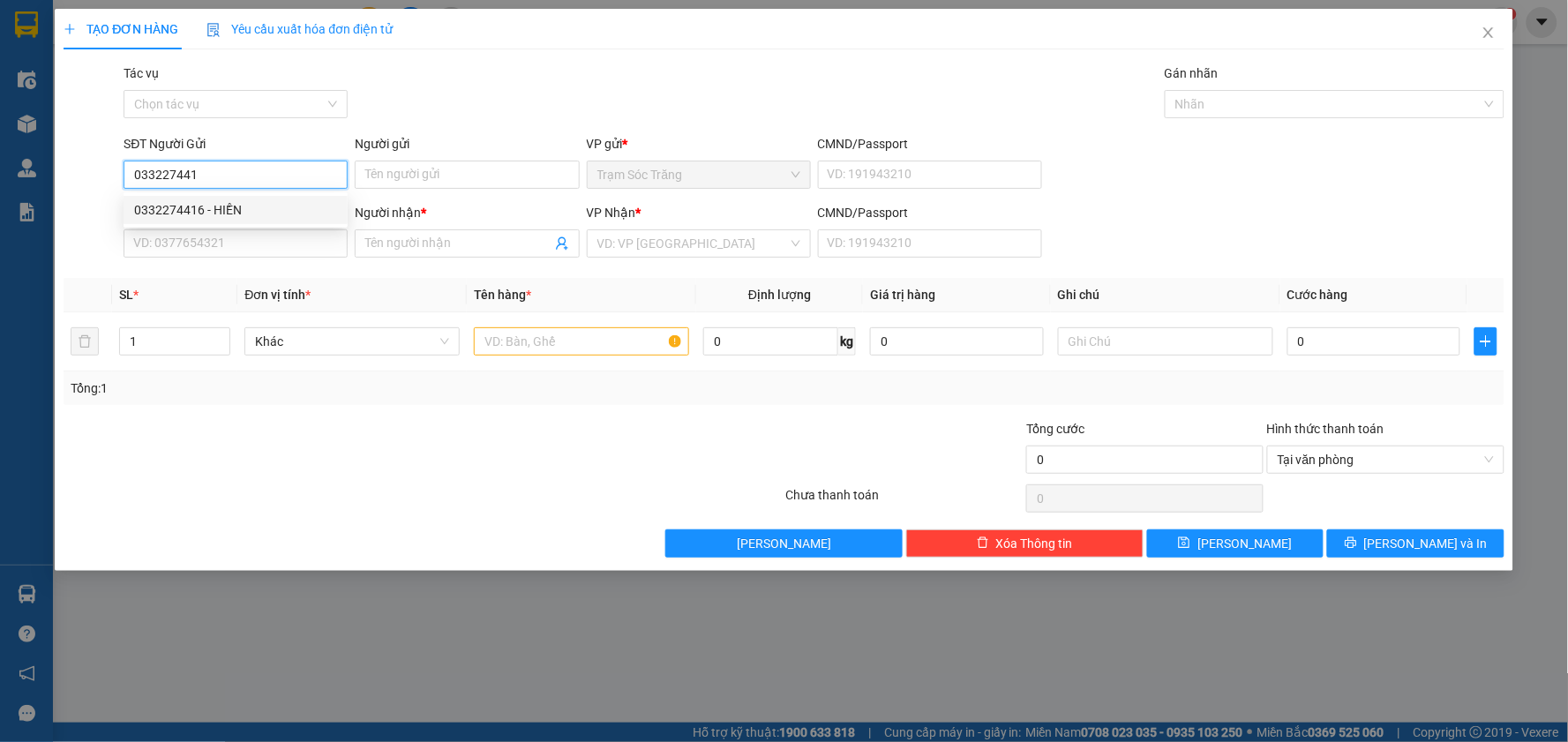
type input "NGA"
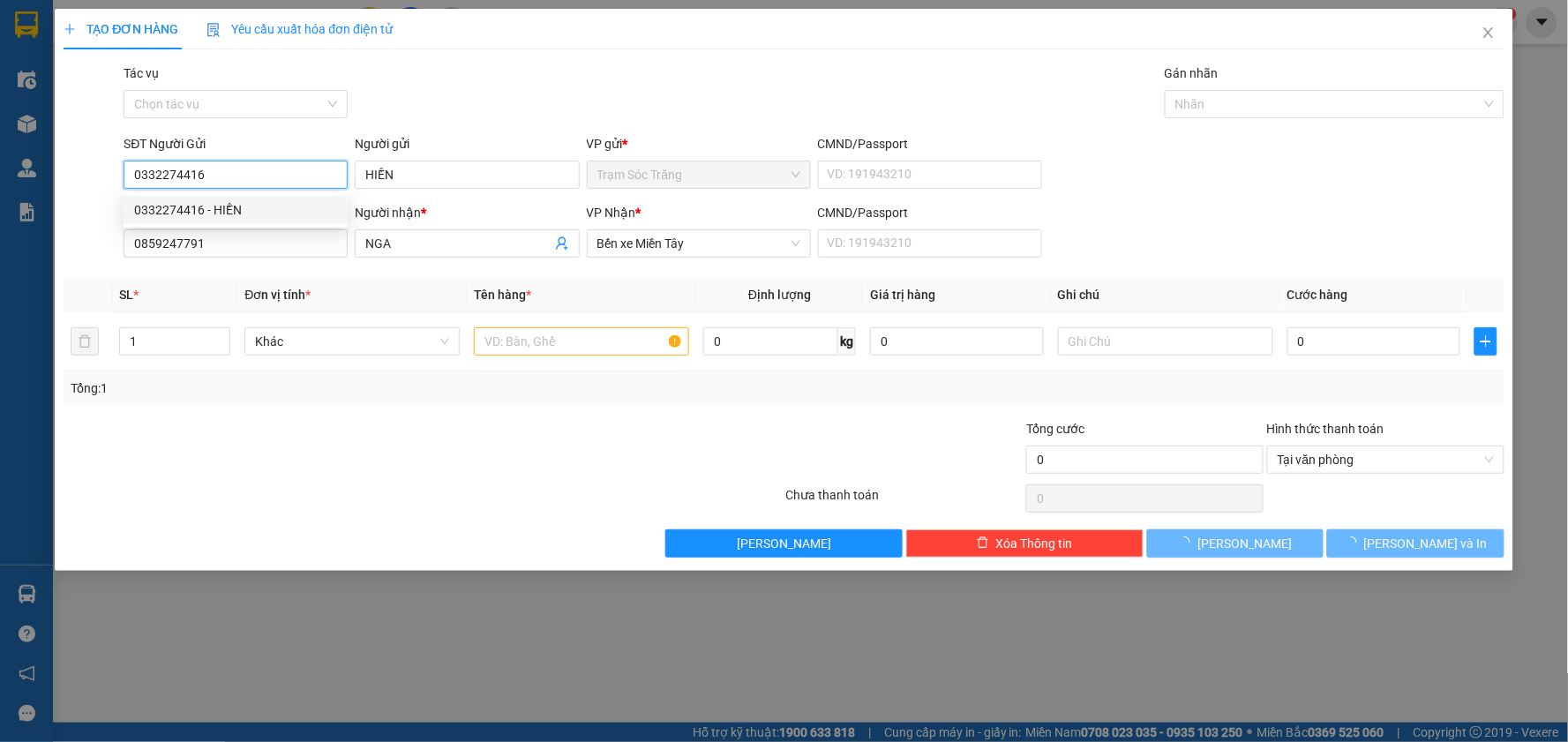
type input "50.000"
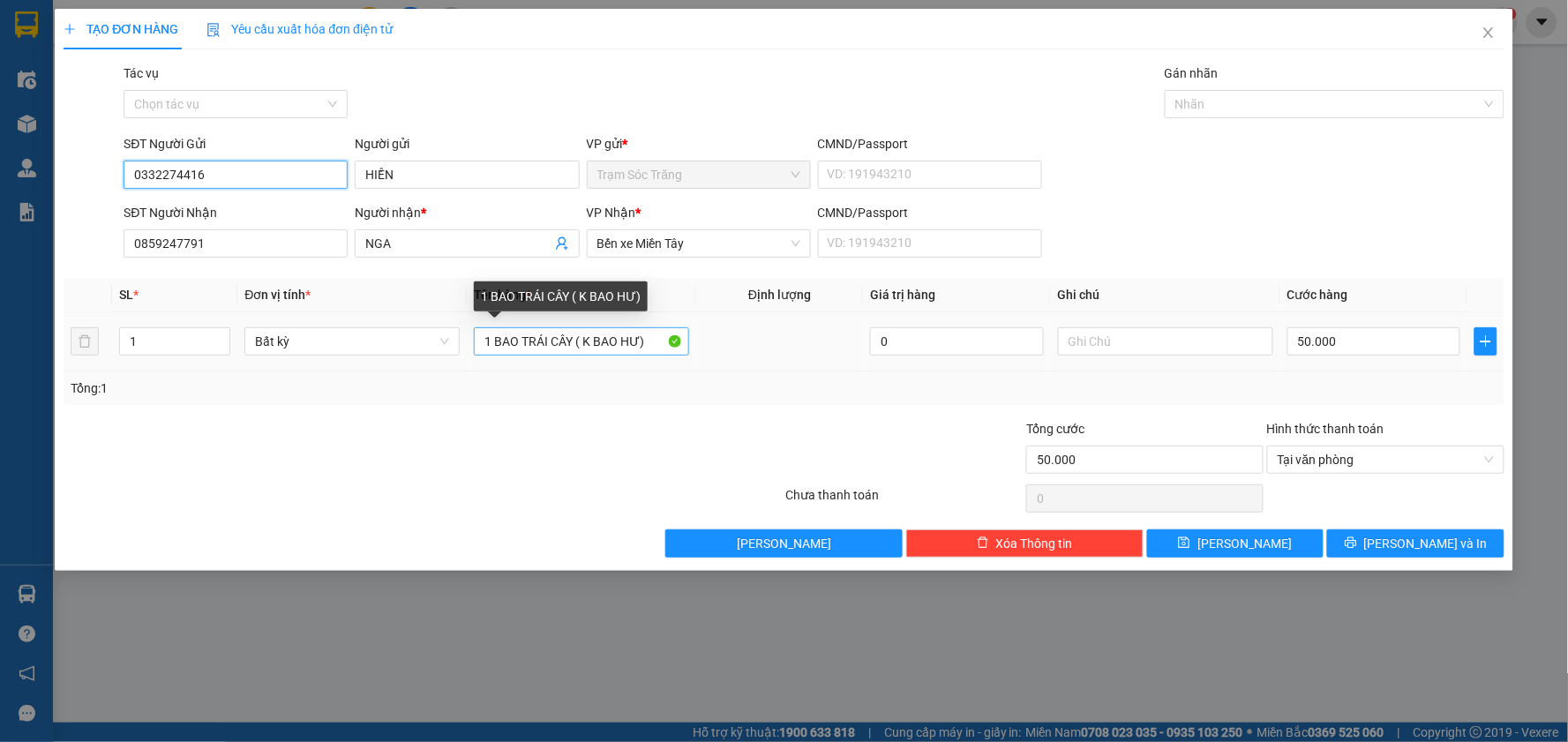
type input "0332274416"
click at [574, 340] on input "1 BAO TRÁI CÂY ( K BAO HƯ)" at bounding box center [582, 341] width 216 height 28
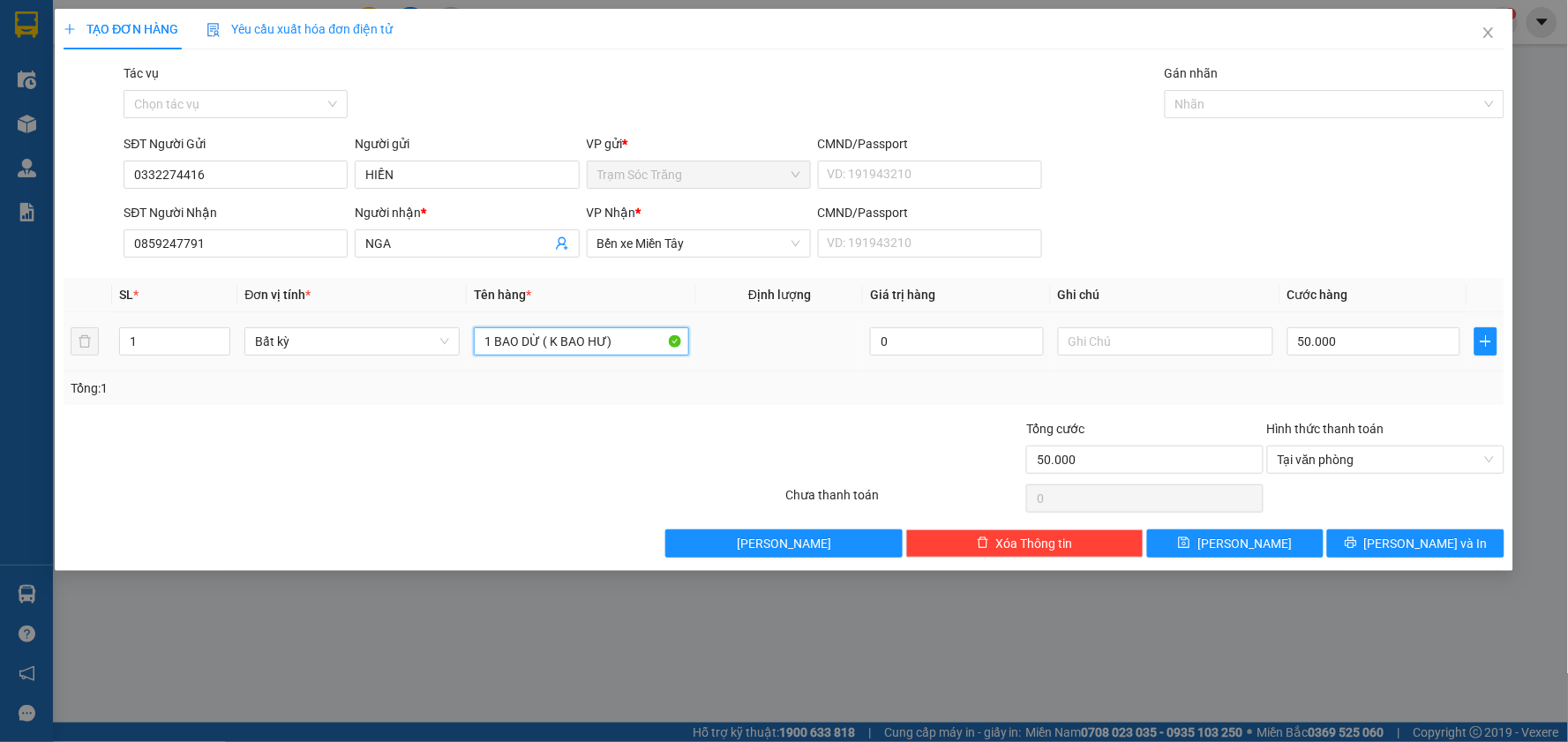
type input "1 BAO DỪA ( K BAO HƯ)"
click at [1413, 550] on span "[PERSON_NAME] và In" at bounding box center [1426, 543] width 124 height 20
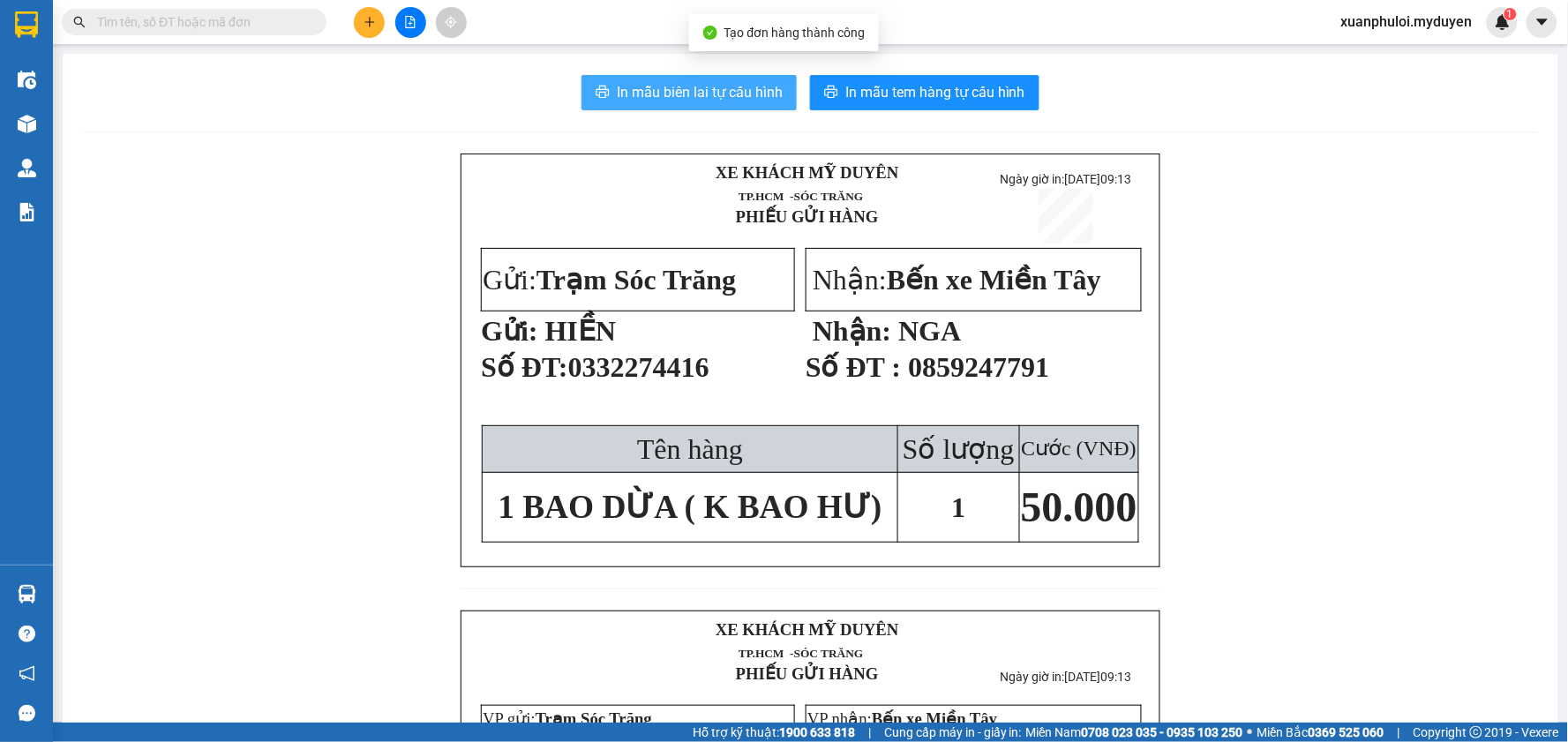
click at [720, 100] on span "In mẫu biên lai tự cấu hình" at bounding box center [700, 92] width 166 height 22
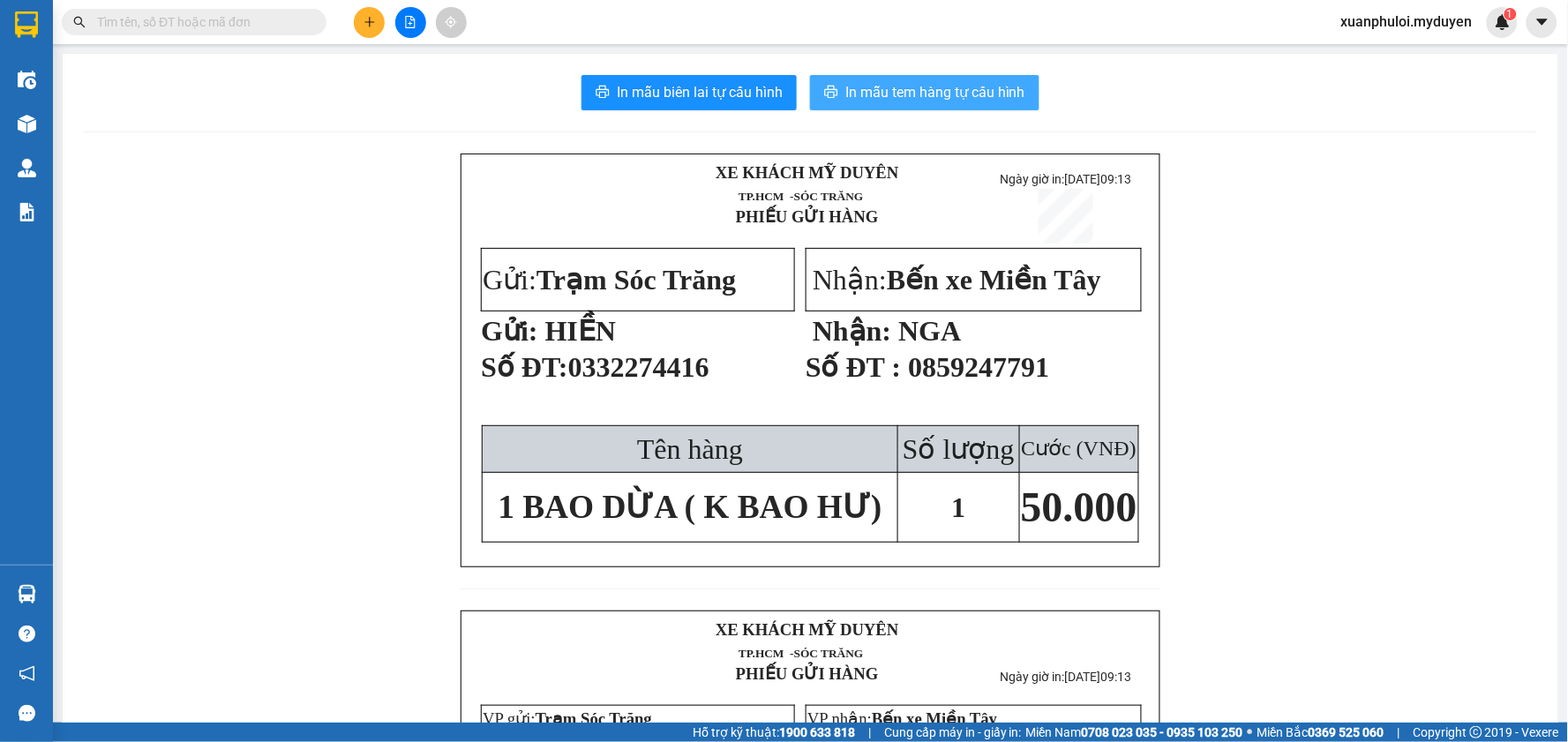
click at [921, 95] on span "In mẫu tem hàng tự cấu hình" at bounding box center [935, 92] width 180 height 22
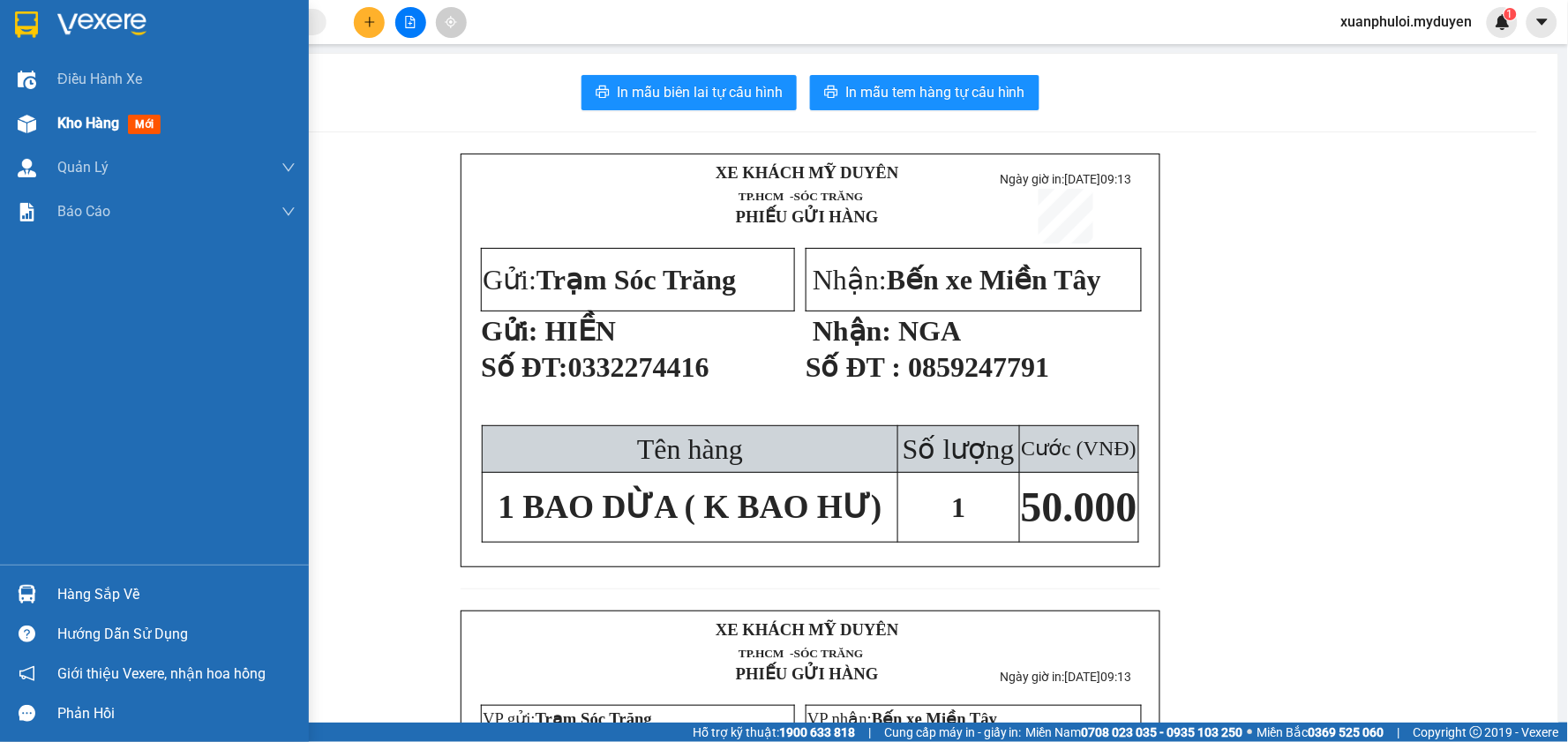
click at [100, 127] on span "Kho hàng" at bounding box center [88, 123] width 62 height 17
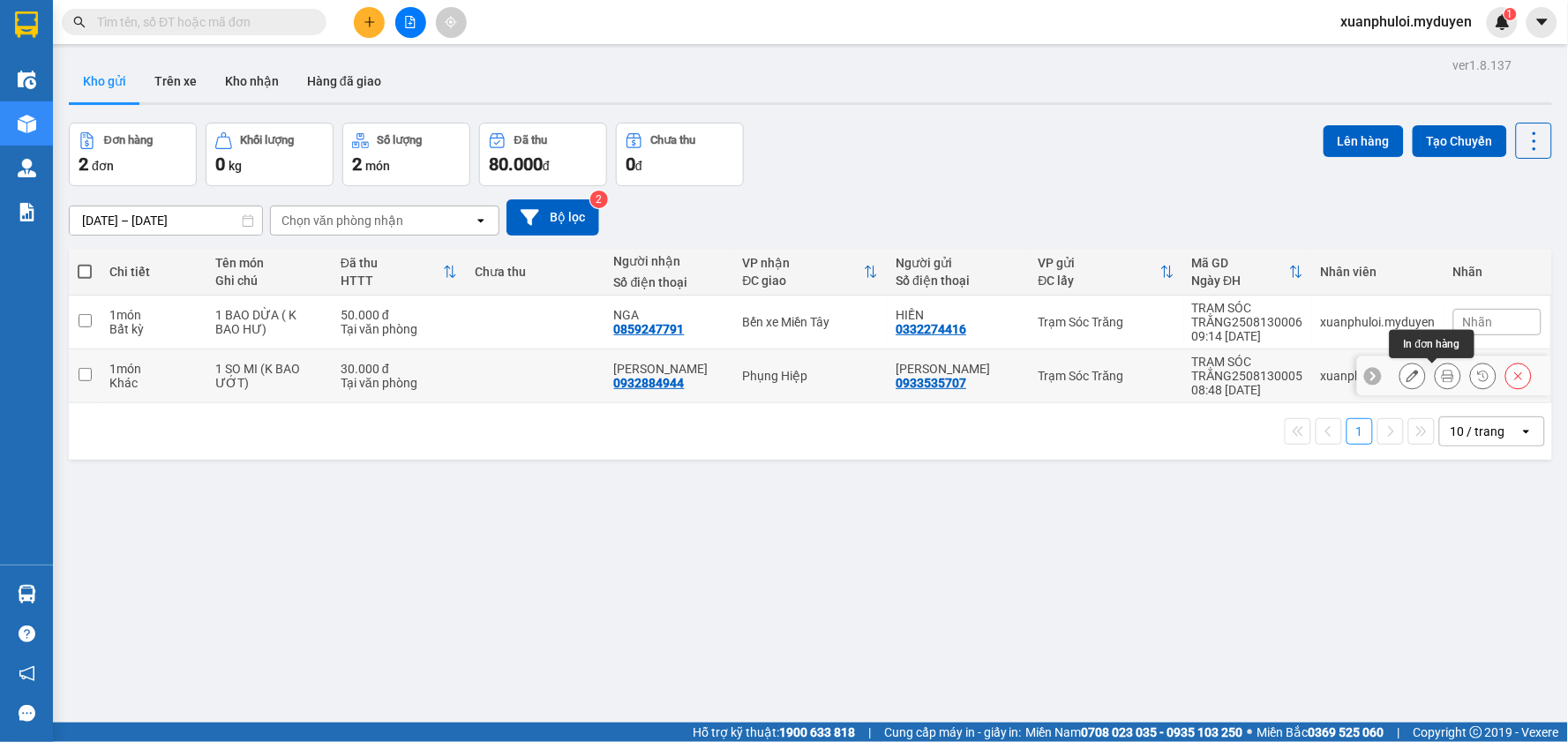
click at [1441, 378] on icon at bounding box center [1448, 376] width 13 height 13
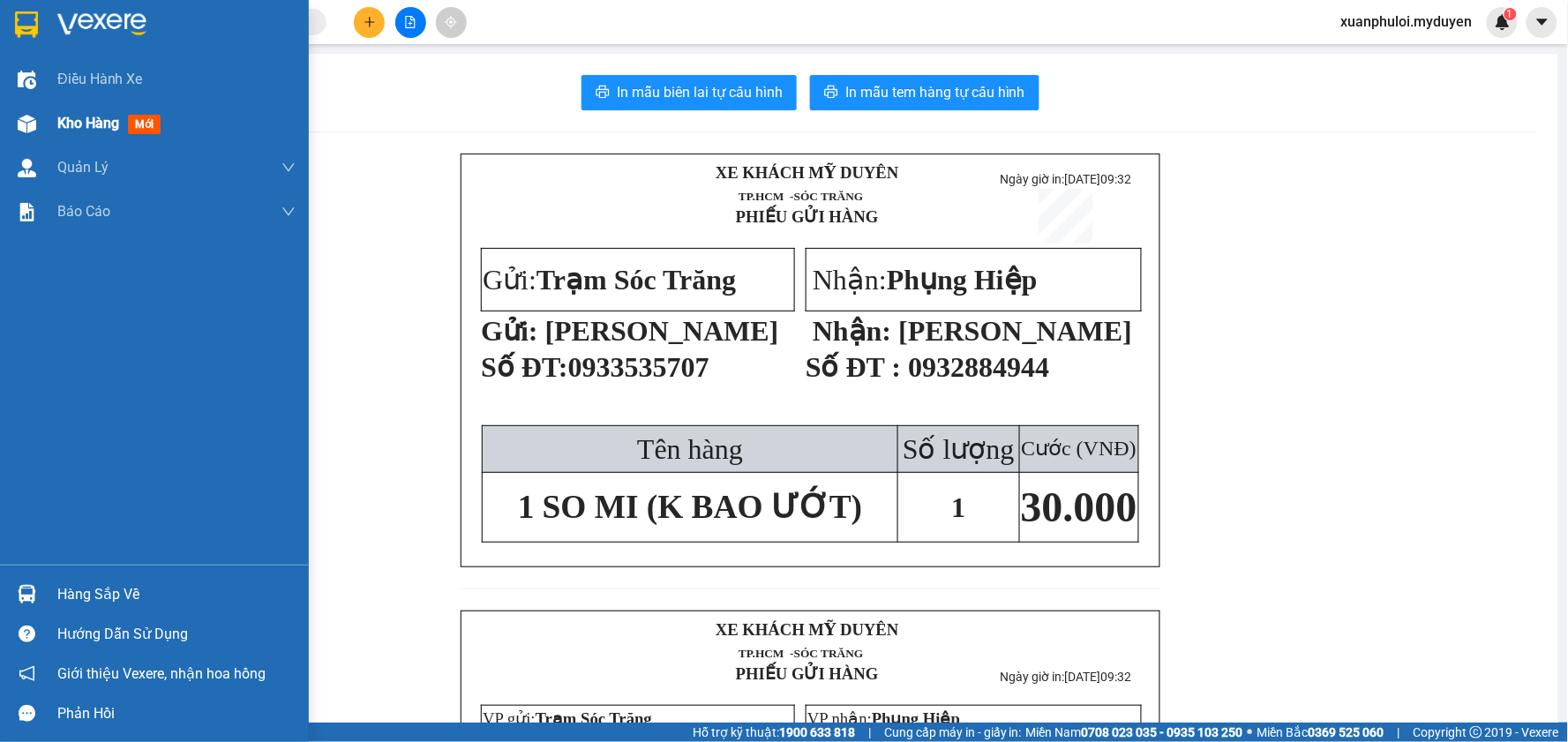
click at [89, 119] on span "Kho hàng" at bounding box center [88, 123] width 62 height 17
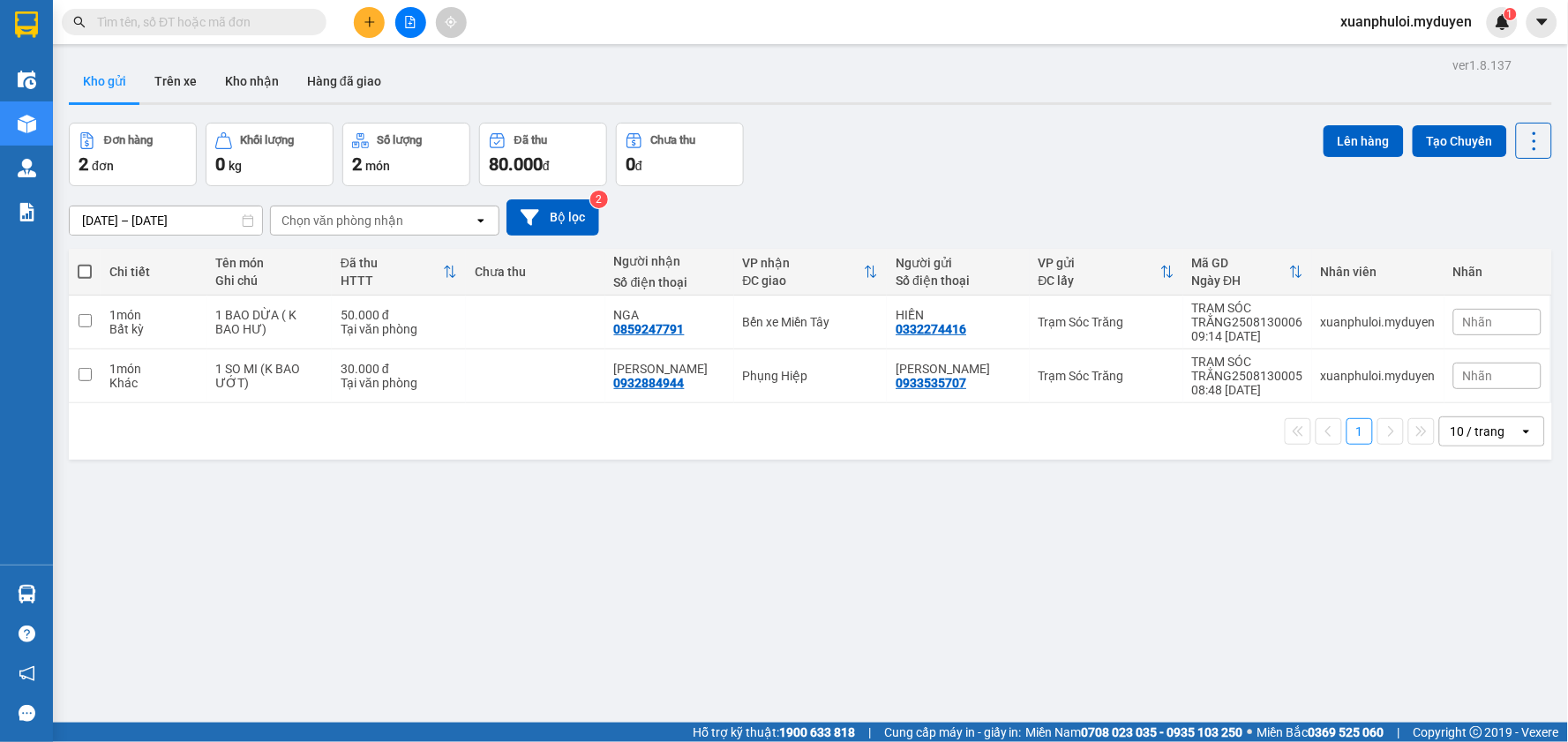
click at [79, 274] on span at bounding box center [84, 272] width 14 height 14
click at [84, 263] on input "checkbox" at bounding box center [84, 263] width 0 height 0
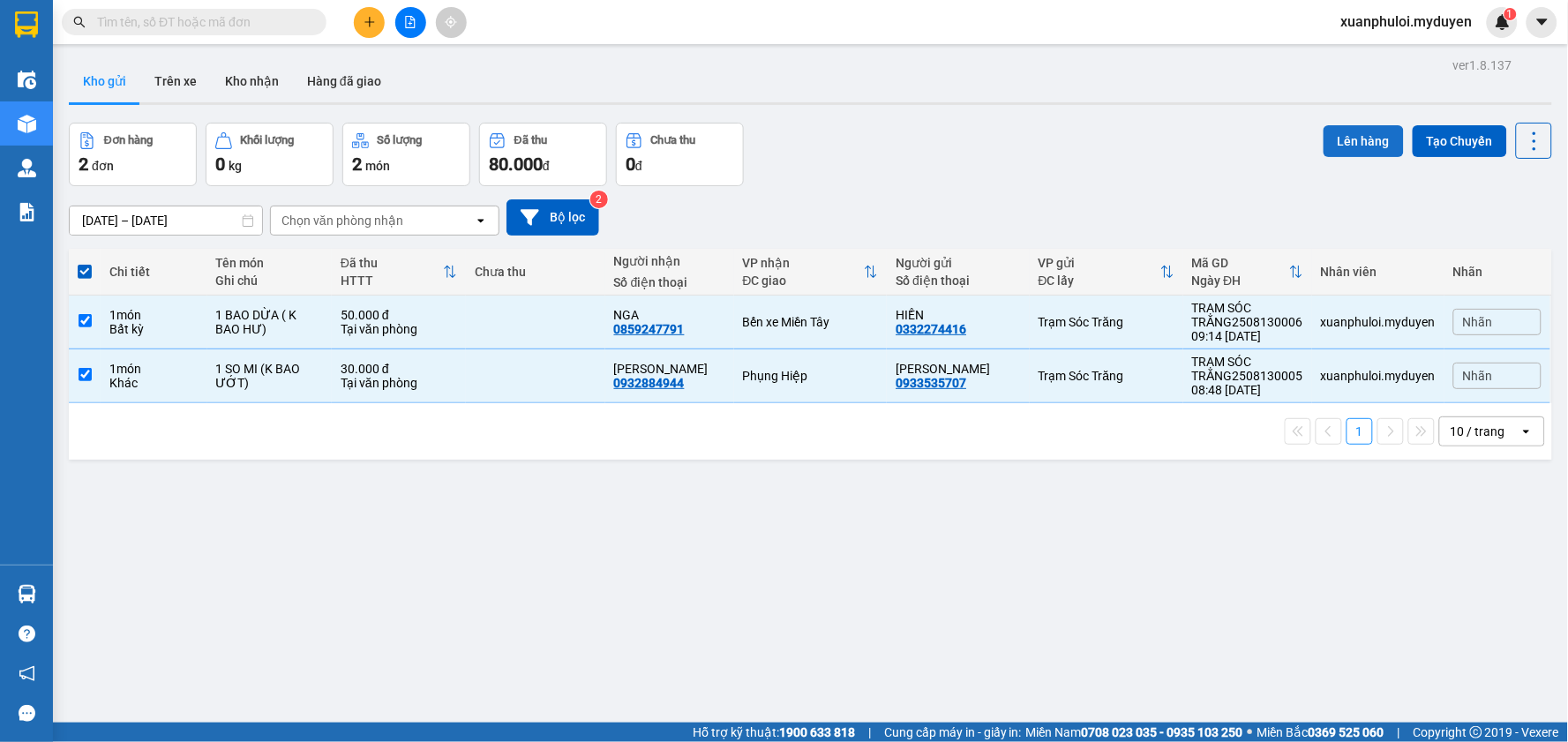
click at [1339, 146] on button "Lên hàng" at bounding box center [1363, 141] width 80 height 31
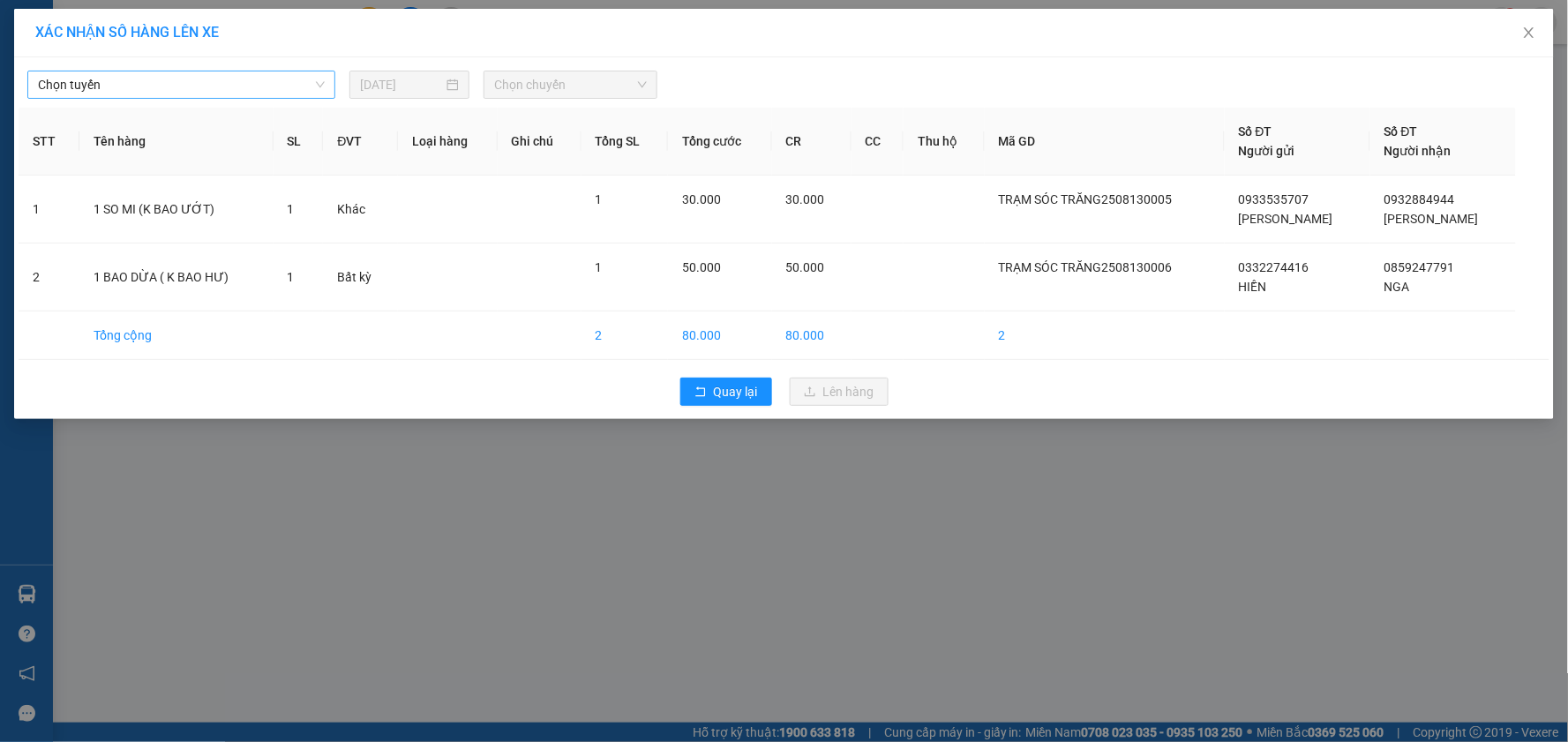
click at [215, 82] on span "Chọn tuyến" at bounding box center [181, 84] width 286 height 26
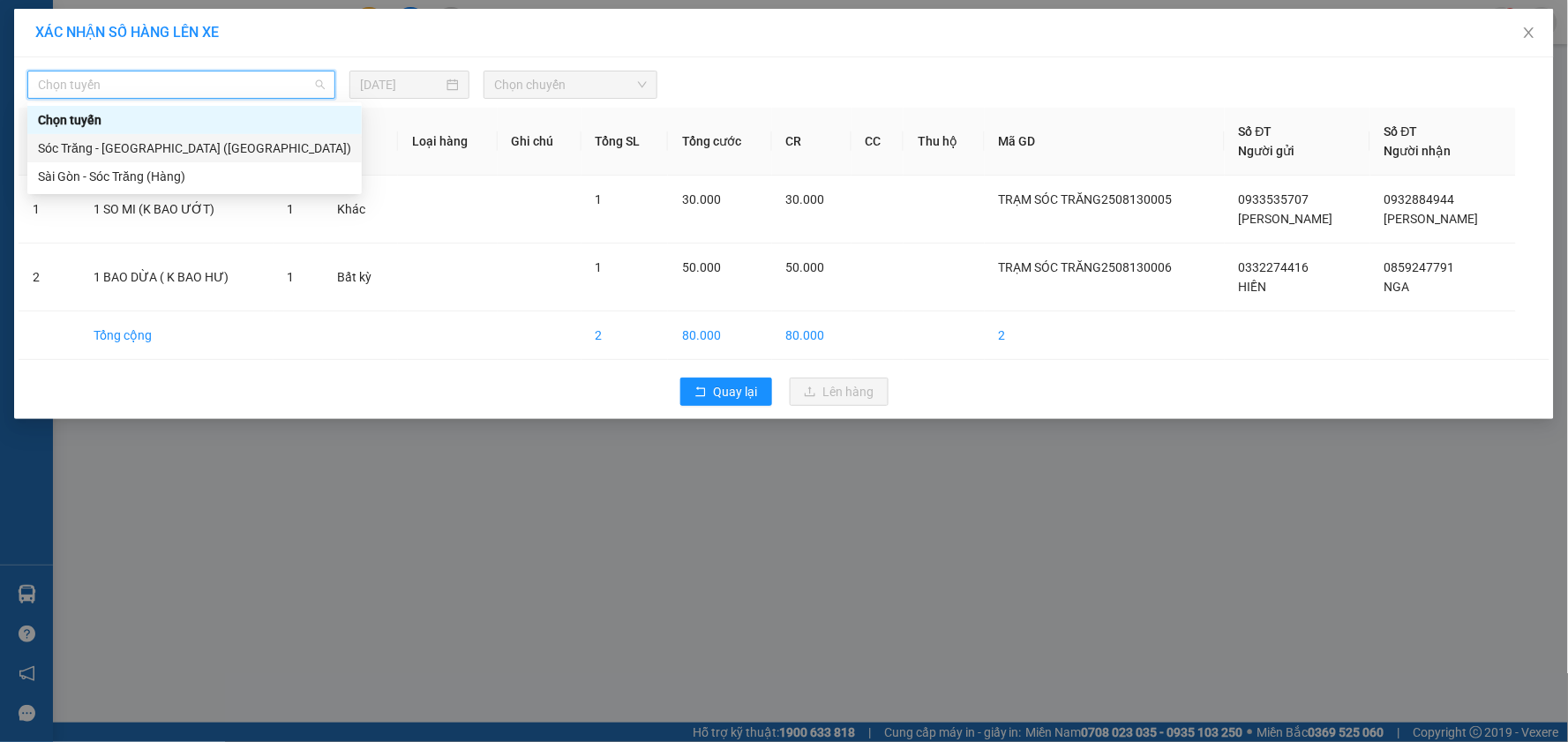
click at [159, 146] on div "Sóc Trăng - [GEOGRAPHIC_DATA] ([GEOGRAPHIC_DATA])" at bounding box center [194, 148] width 313 height 20
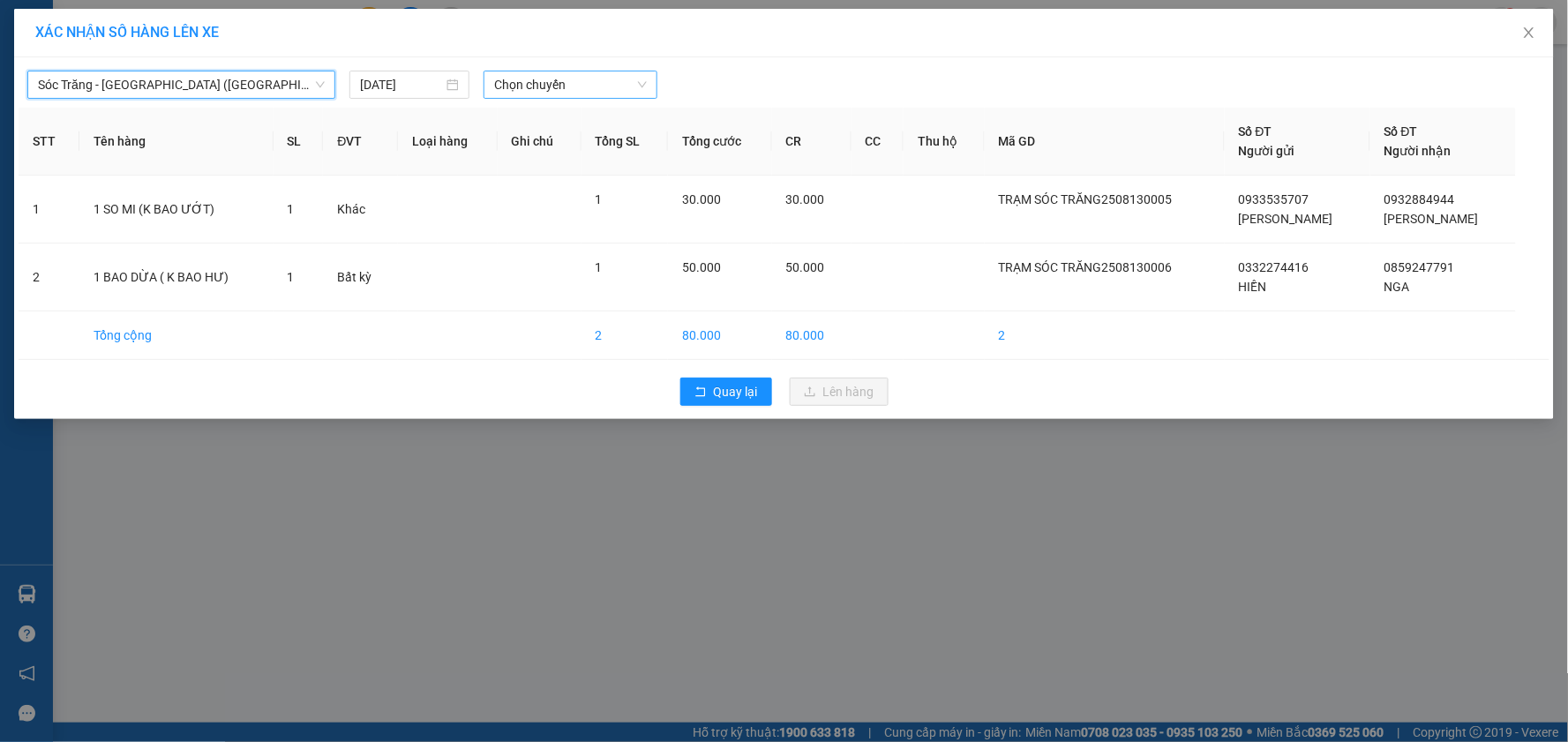
click at [566, 93] on span "Chọn chuyến" at bounding box center [570, 84] width 153 height 26
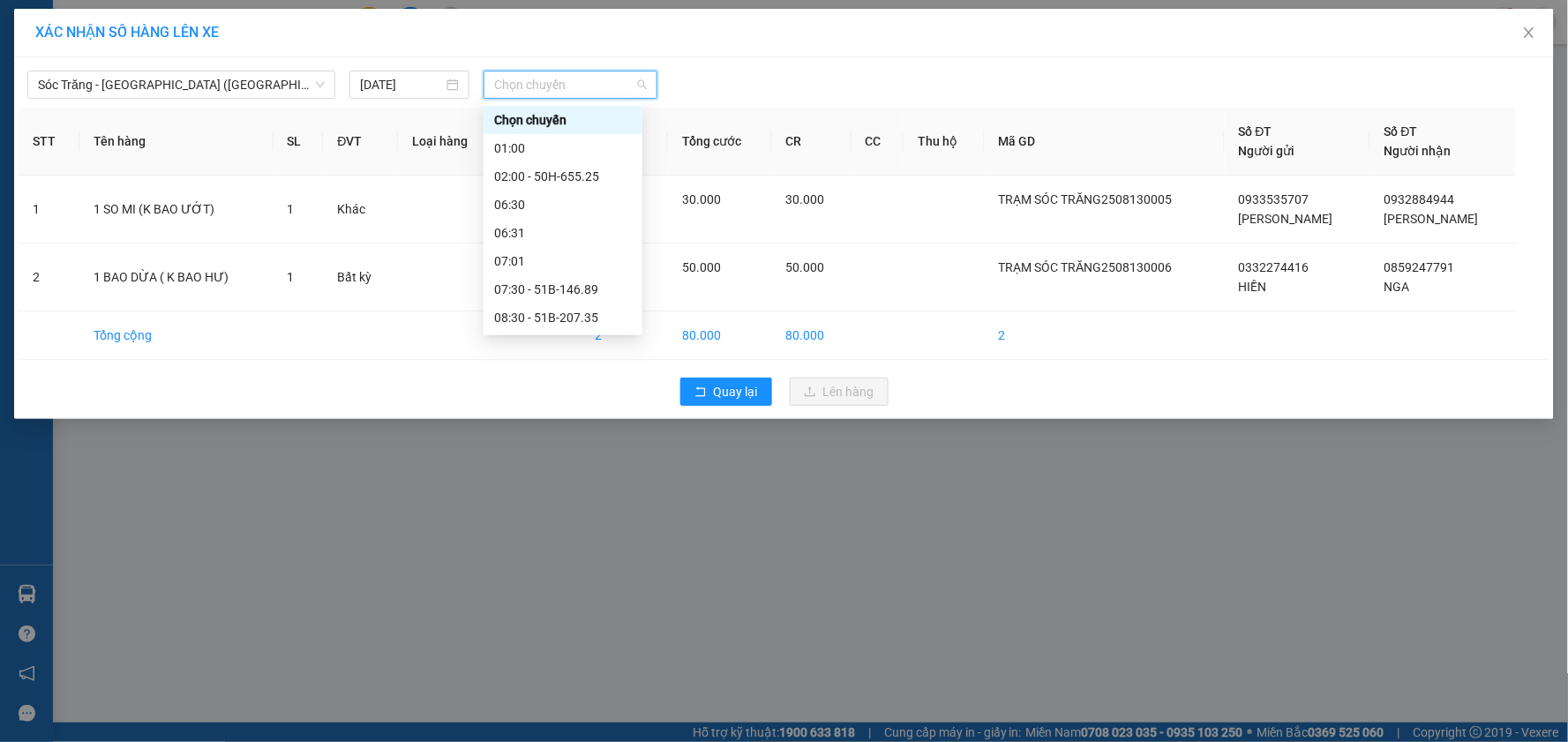
click at [557, 336] on div "09:00" at bounding box center [562, 346] width 137 height 20
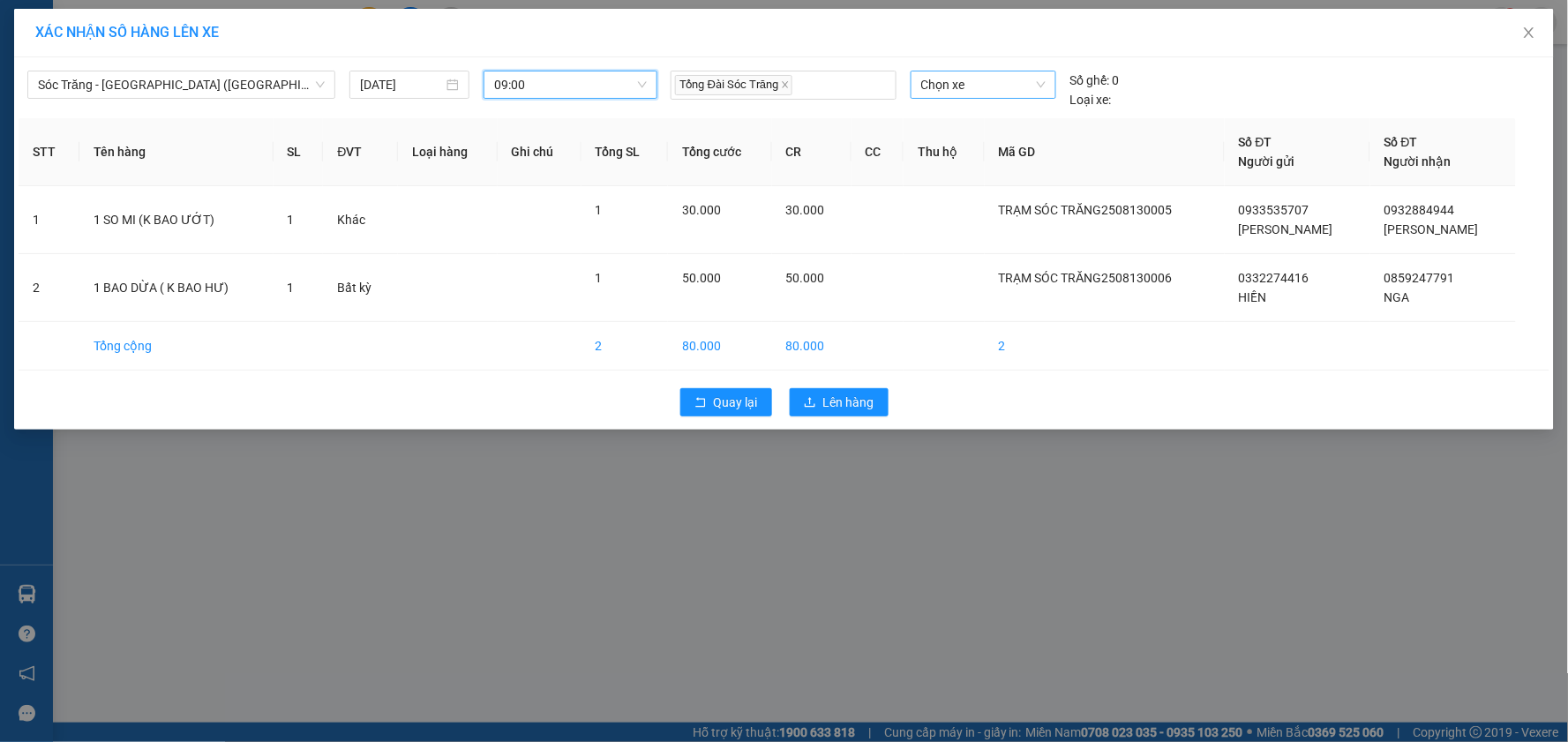
click at [972, 75] on span "Chọn xe" at bounding box center [983, 84] width 125 height 26
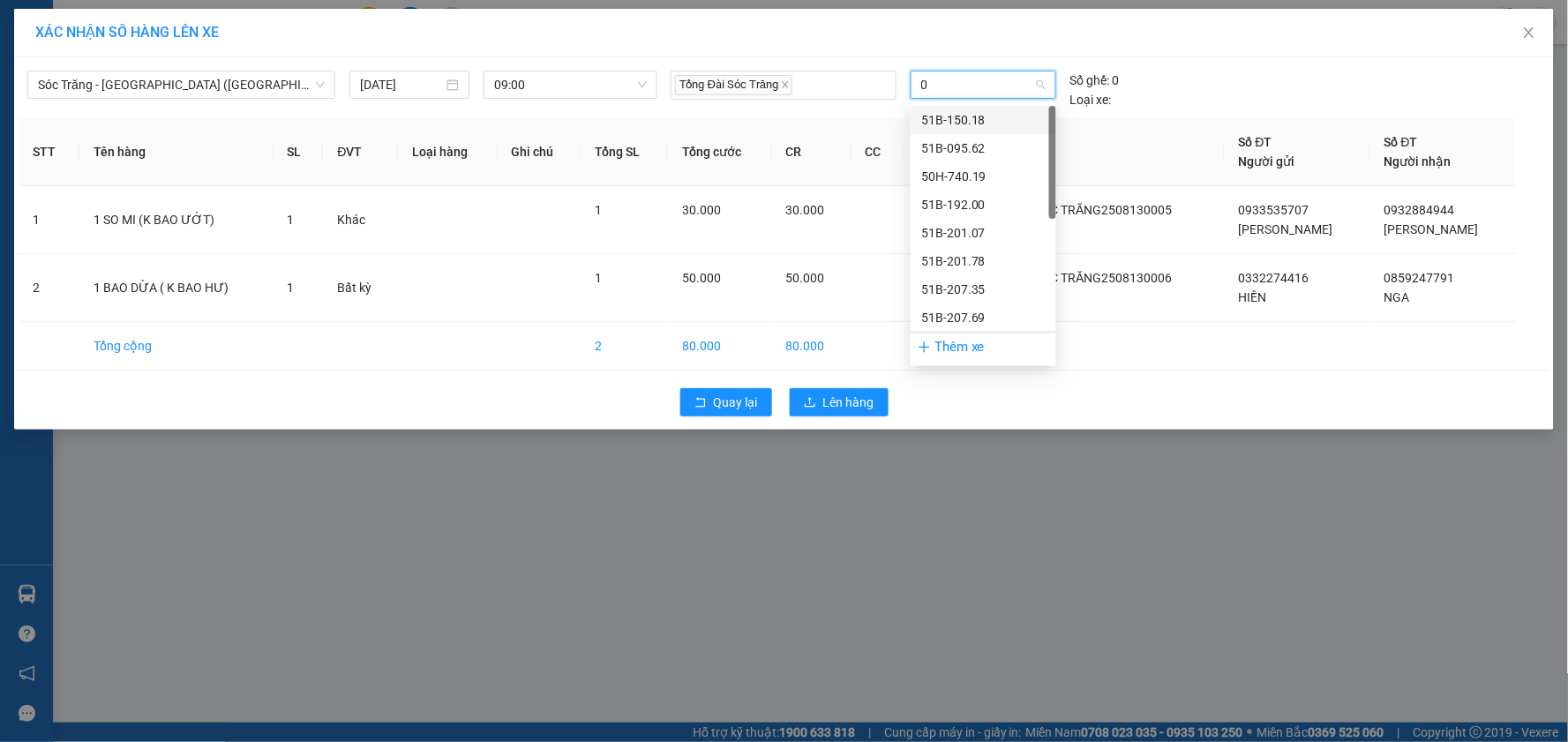
type input "02"
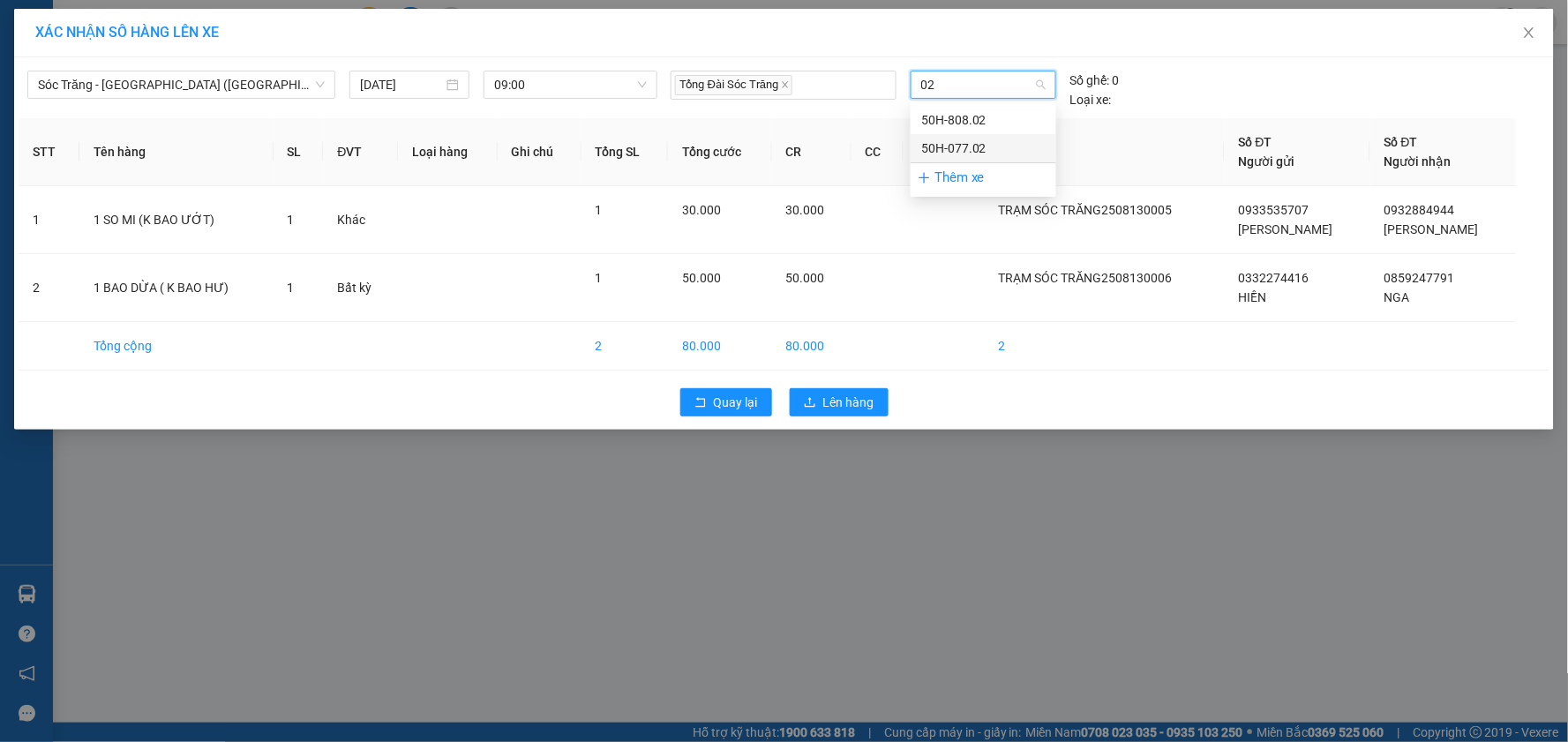
click at [991, 144] on div "50H-077.02" at bounding box center [983, 148] width 125 height 20
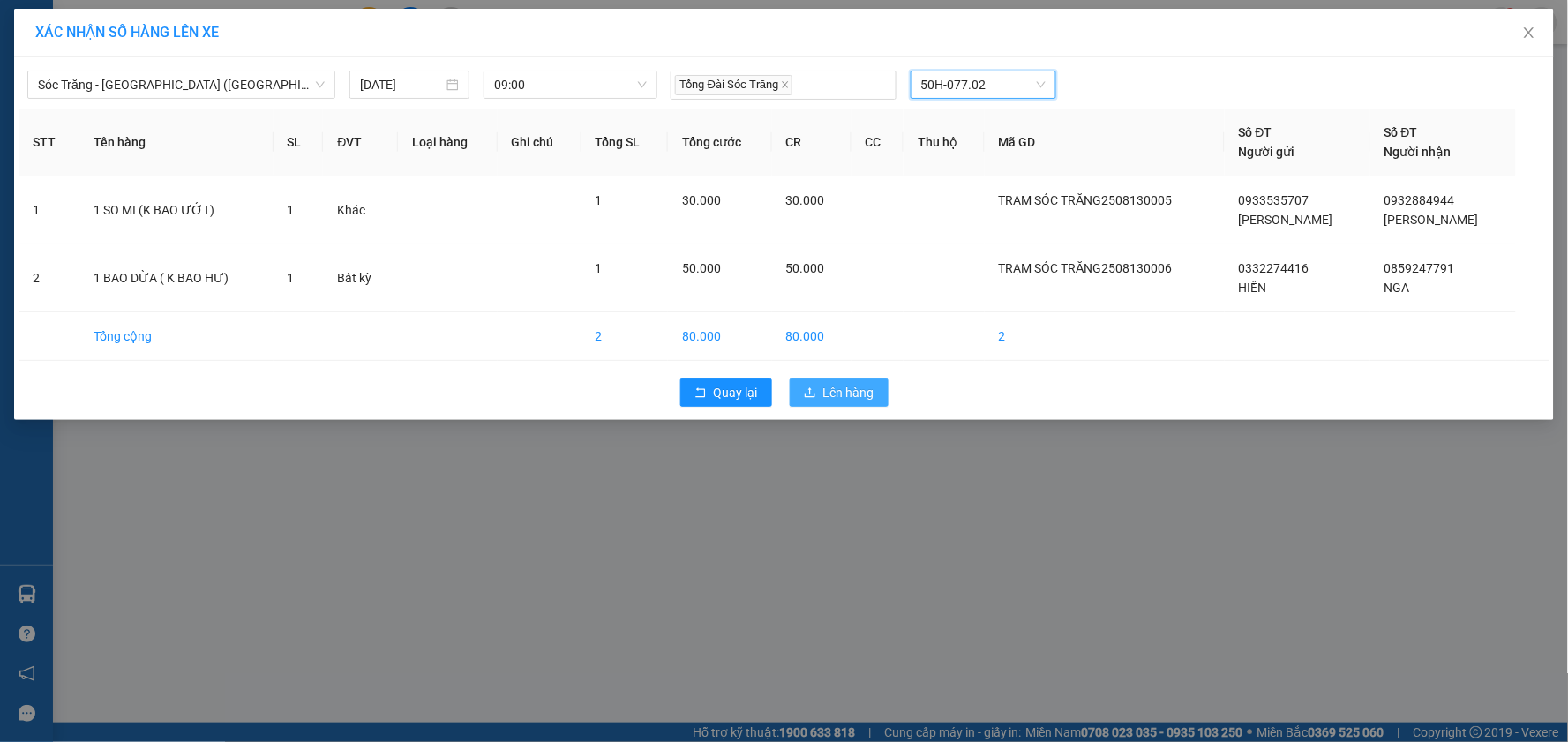
click at [850, 397] on span "Lên hàng" at bounding box center [849, 393] width 51 height 20
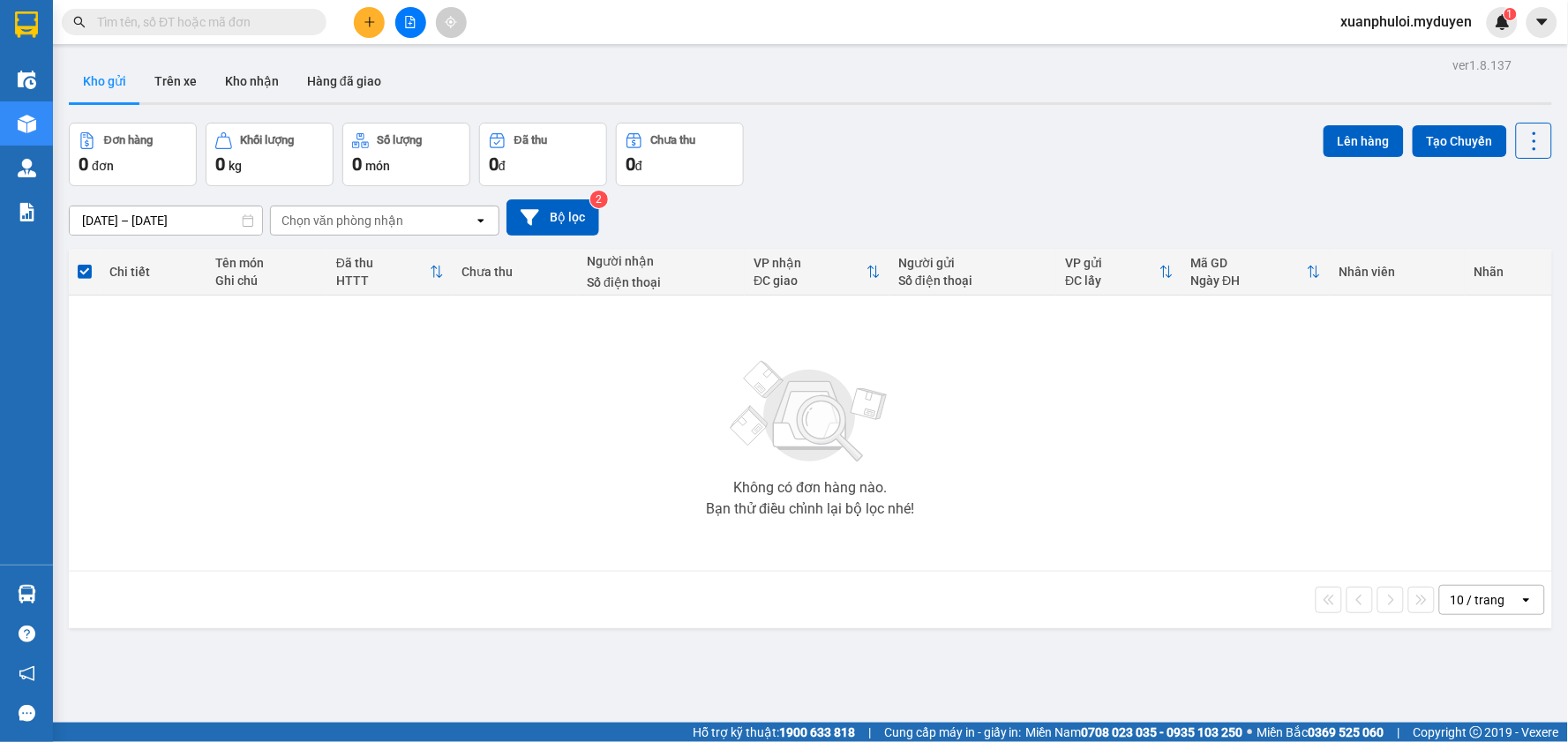
click at [369, 18] on icon "plus" at bounding box center [369, 22] width 1 height 10
click at [412, 72] on div "Tạo đơn hàng" at bounding box center [438, 66] width 76 height 20
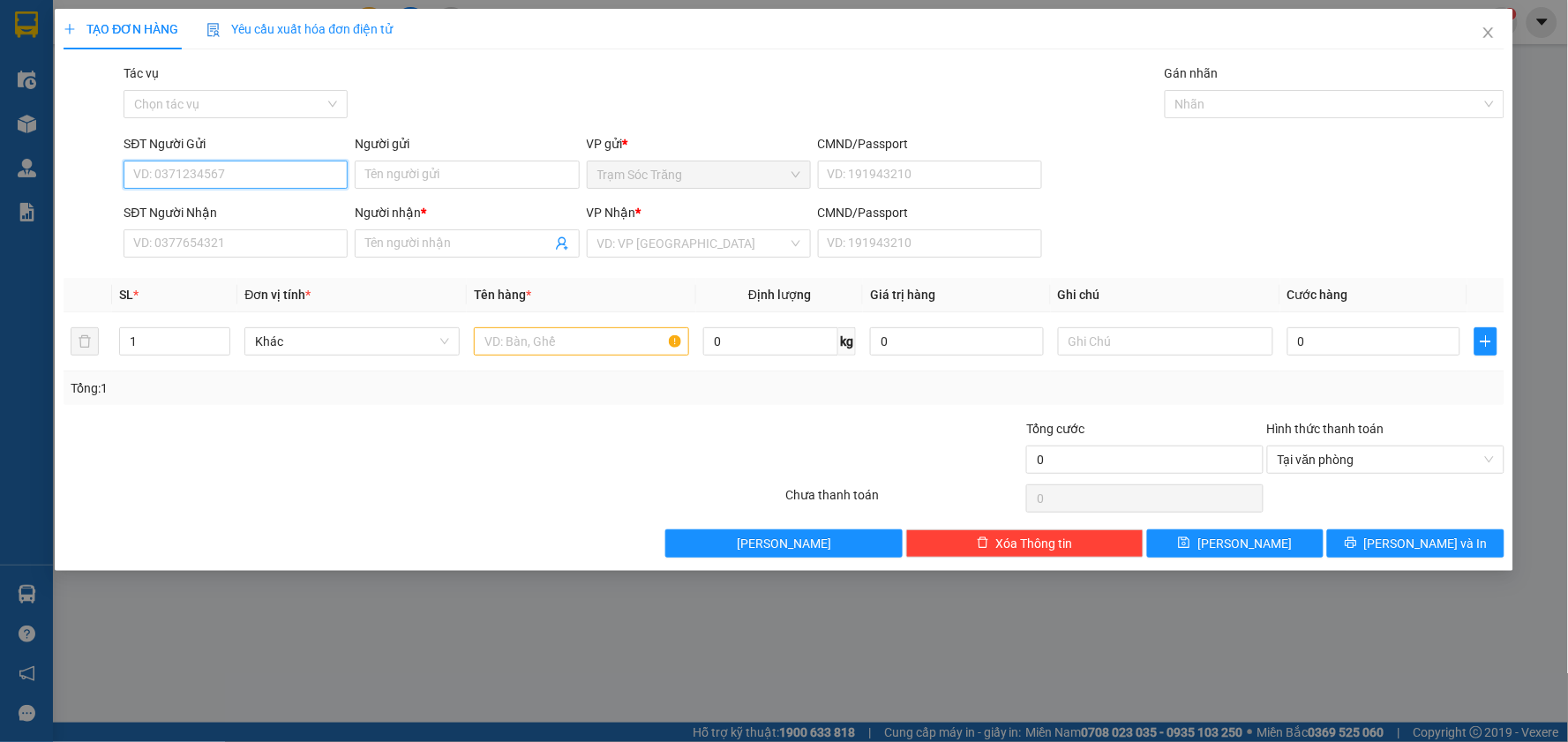
click at [222, 185] on input "SĐT Người Gửi" at bounding box center [236, 174] width 225 height 28
click at [465, 173] on input "Người gửi" at bounding box center [467, 174] width 225 height 28
click at [238, 171] on input "SĐT Người Gửi" at bounding box center [236, 174] width 225 height 28
type input "0972505662"
click at [408, 174] on input "Người gửi" at bounding box center [467, 174] width 225 height 28
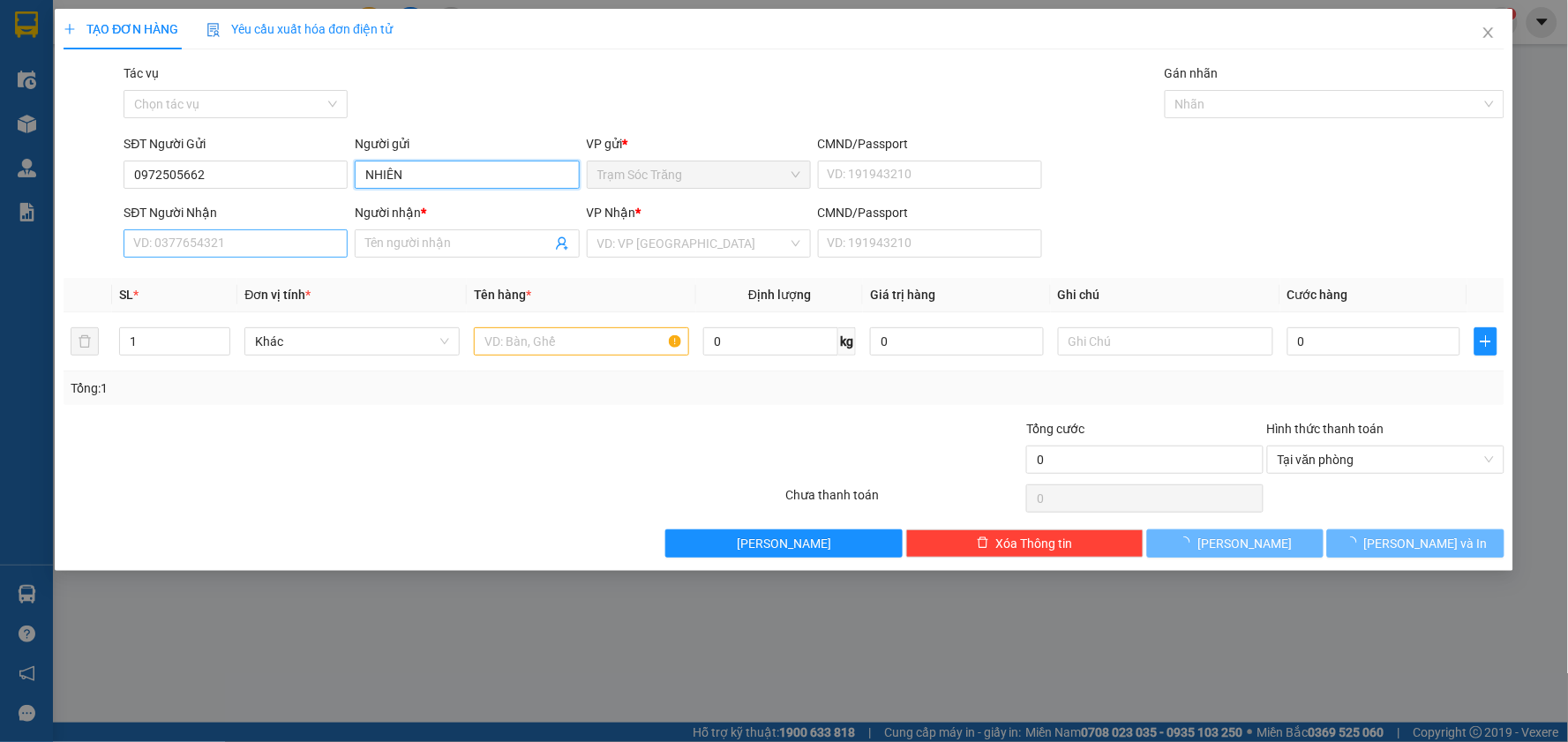
type input "NHIÊN"
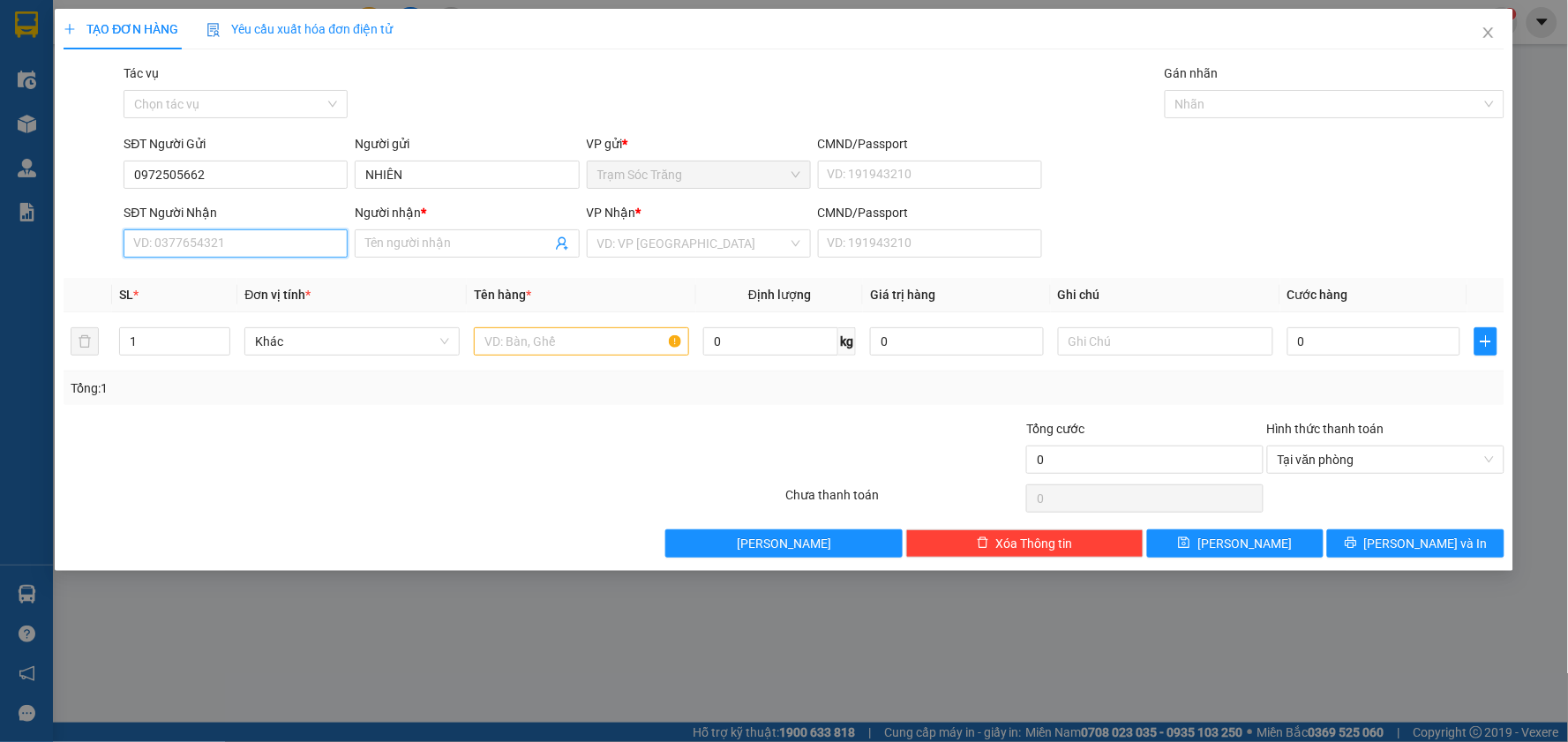
click at [270, 245] on input "SĐT Người Nhận" at bounding box center [236, 243] width 225 height 28
type input "0908220748"
click at [395, 243] on input "Người nhận *" at bounding box center [458, 243] width 185 height 20
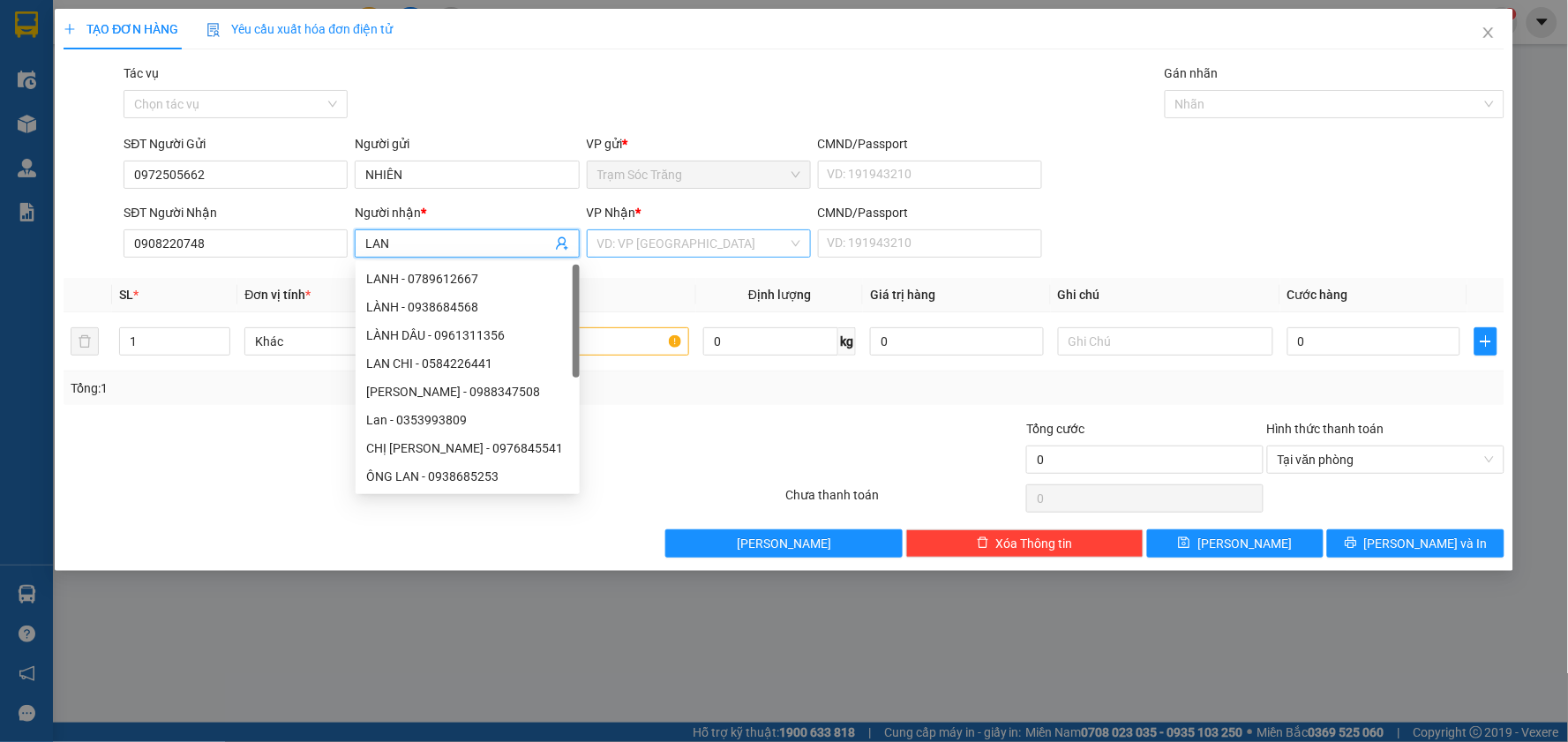
type input "LAN"
click at [641, 243] on input "search" at bounding box center [692, 243] width 190 height 26
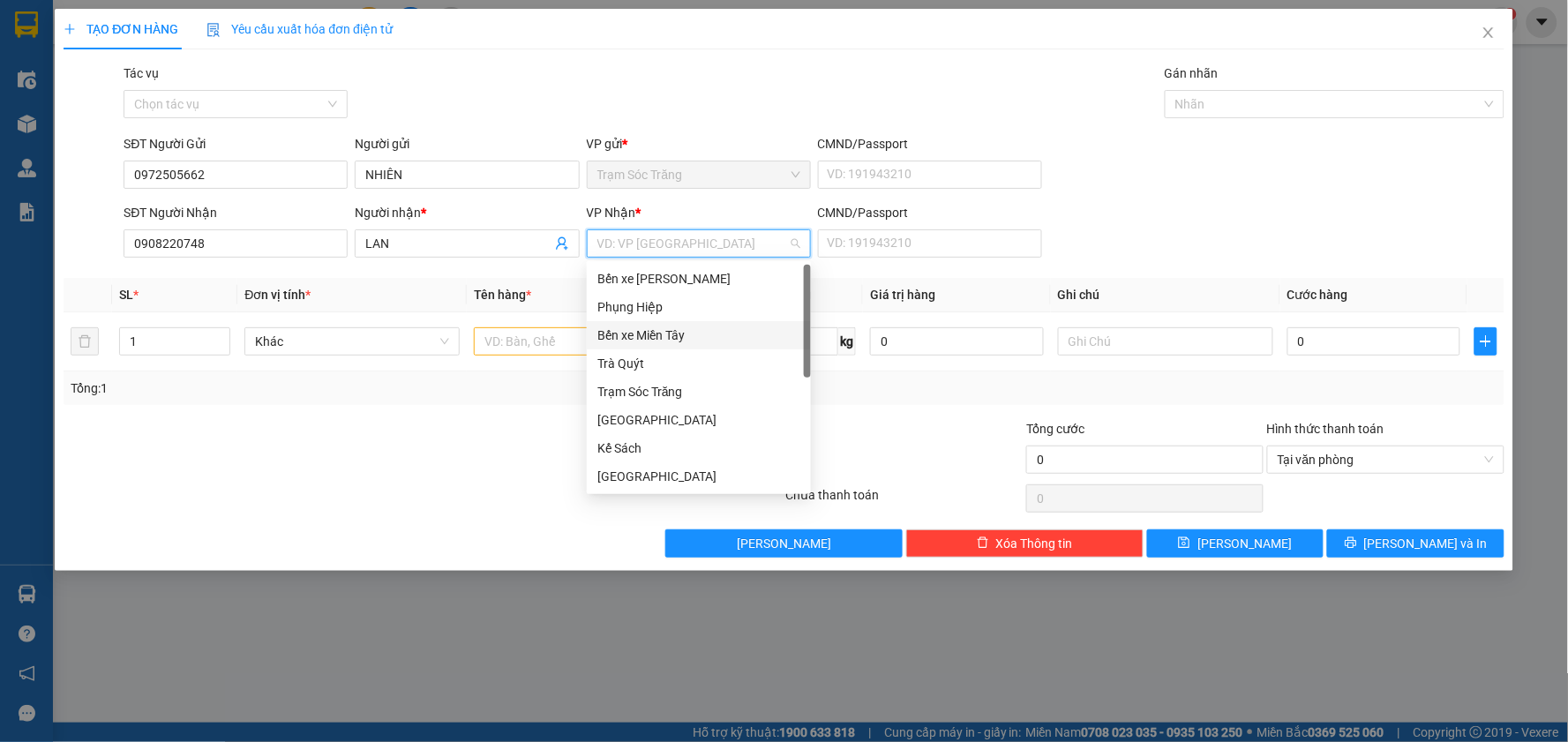
click at [672, 338] on div "Bến xe Miền Tây" at bounding box center [699, 336] width 203 height 20
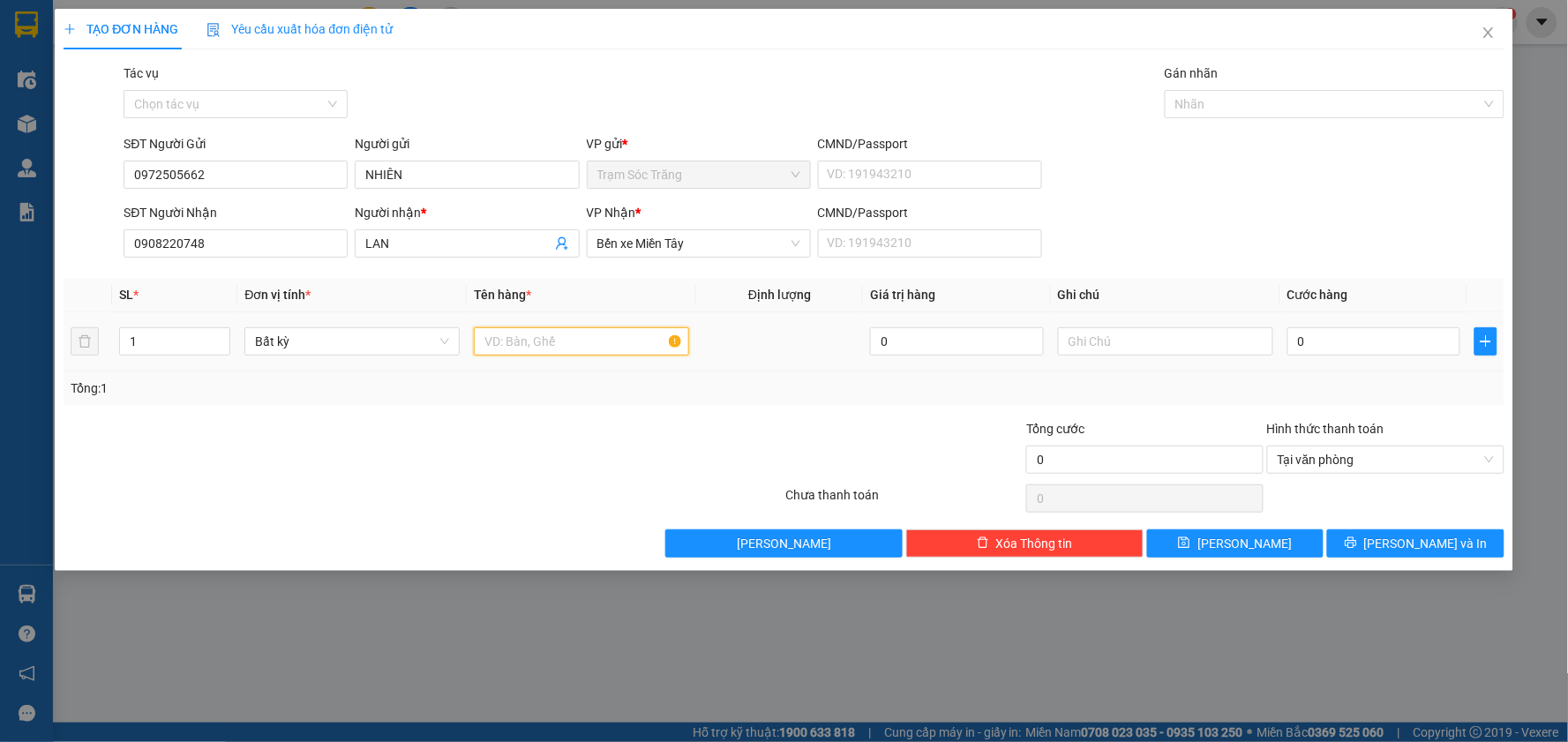
click at [562, 339] on input "text" at bounding box center [582, 341] width 216 height 28
type input "1 TRÁI MÍT (K BAO HƯ)"
click at [1413, 349] on input "0" at bounding box center [1375, 341] width 174 height 28
type input "3"
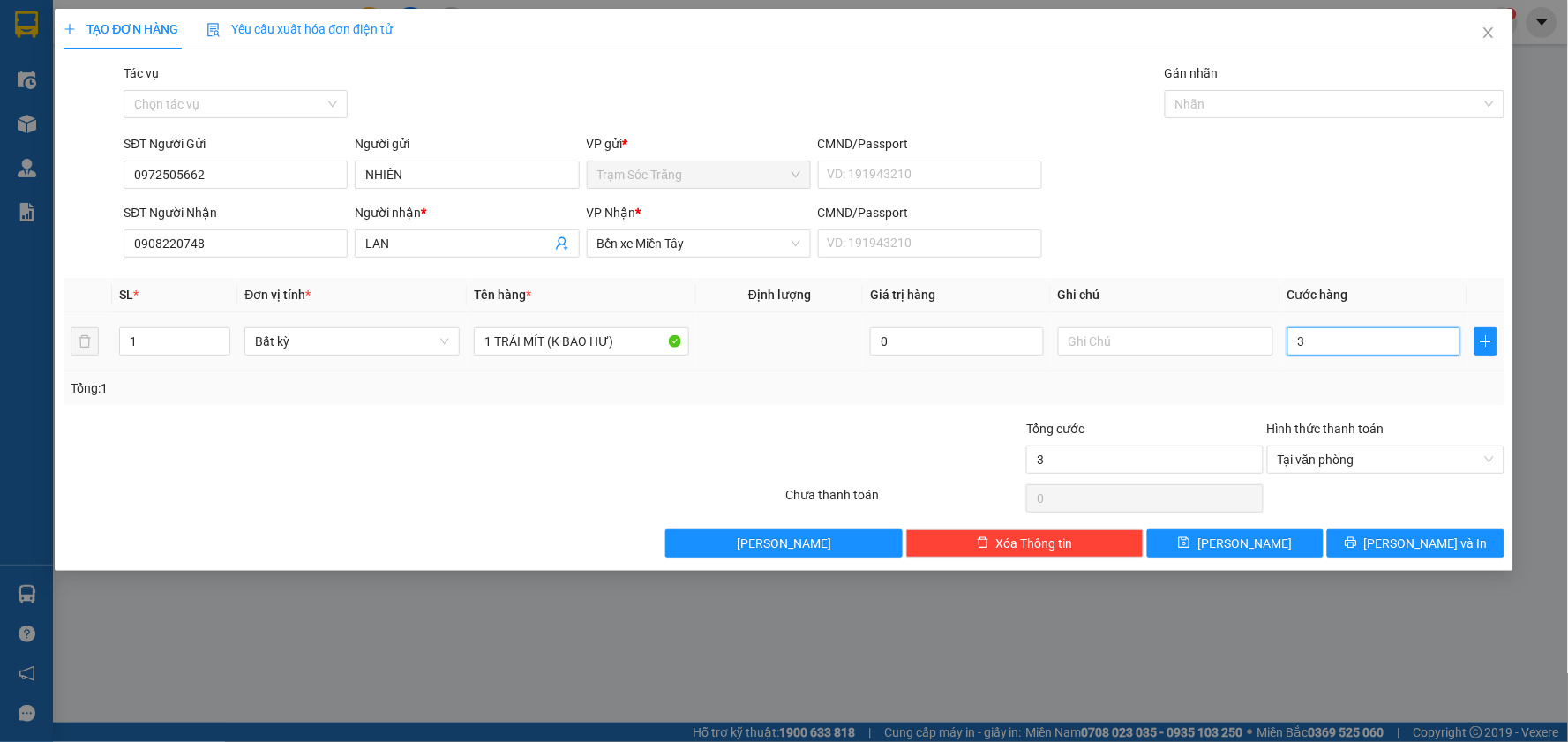
type input "30"
type input "300"
type input "3.000"
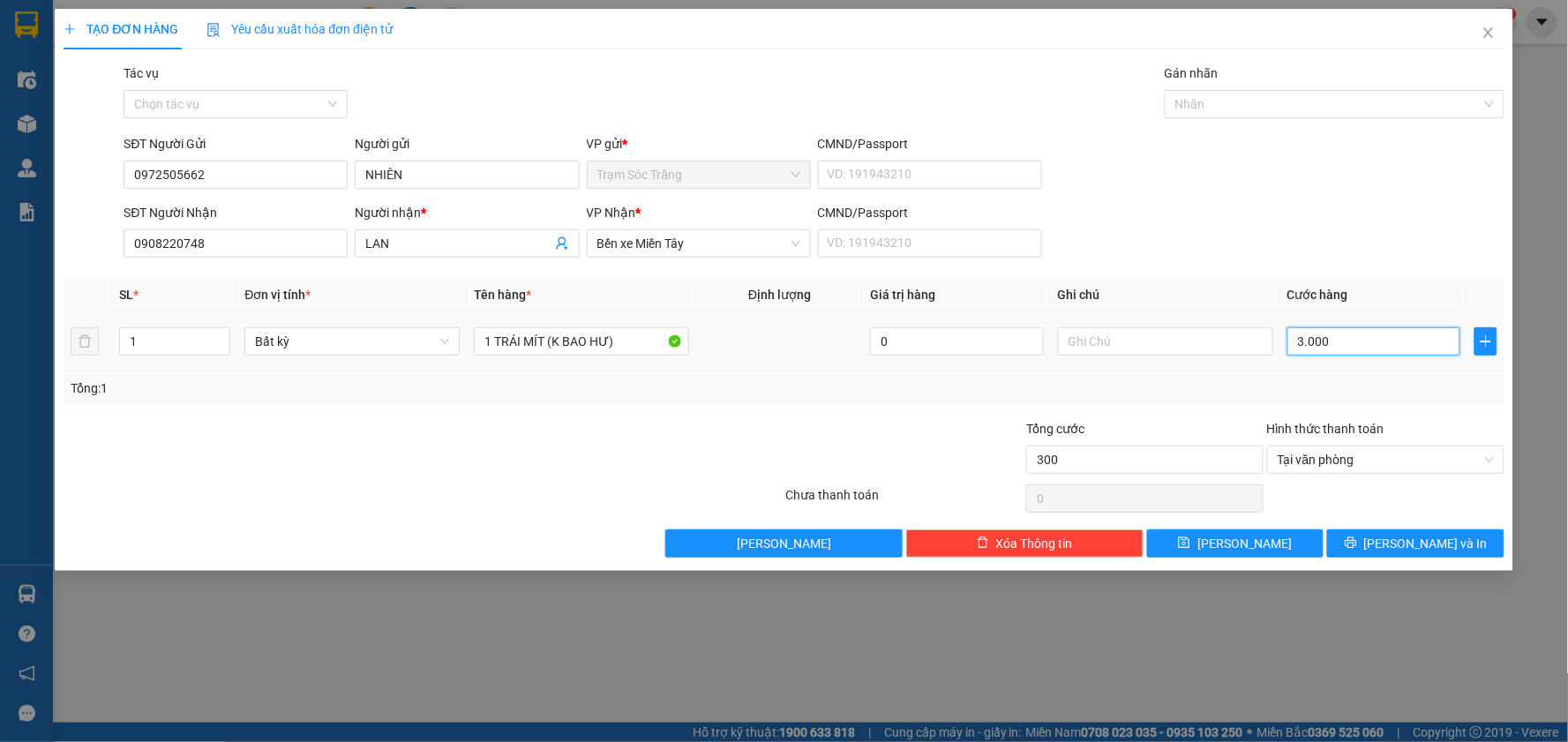
type input "3.000"
type input "30.000"
click at [1424, 541] on span "[PERSON_NAME] và In" at bounding box center [1426, 543] width 124 height 20
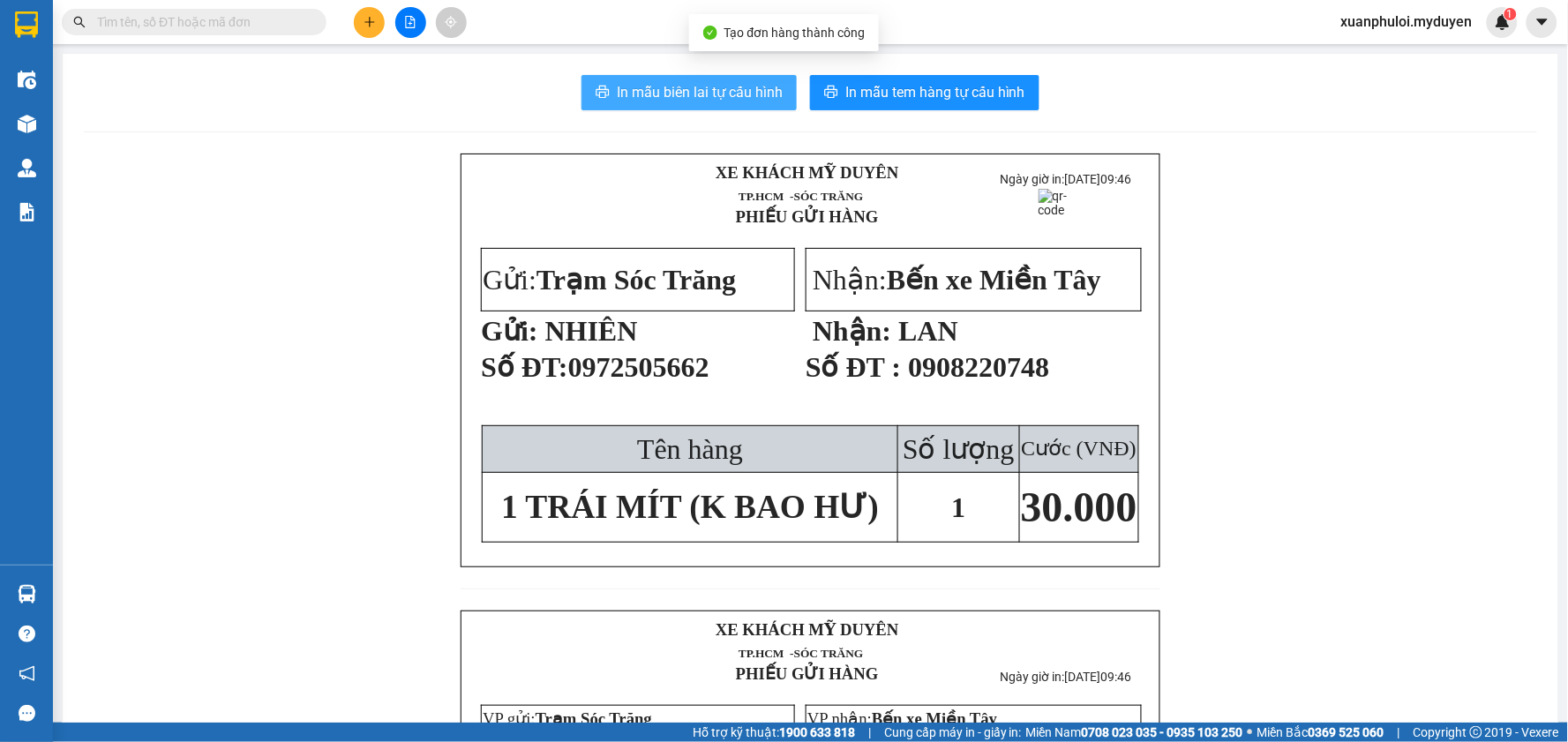
click at [641, 86] on span "In mẫu biên lai tự cấu hình" at bounding box center [700, 92] width 166 height 22
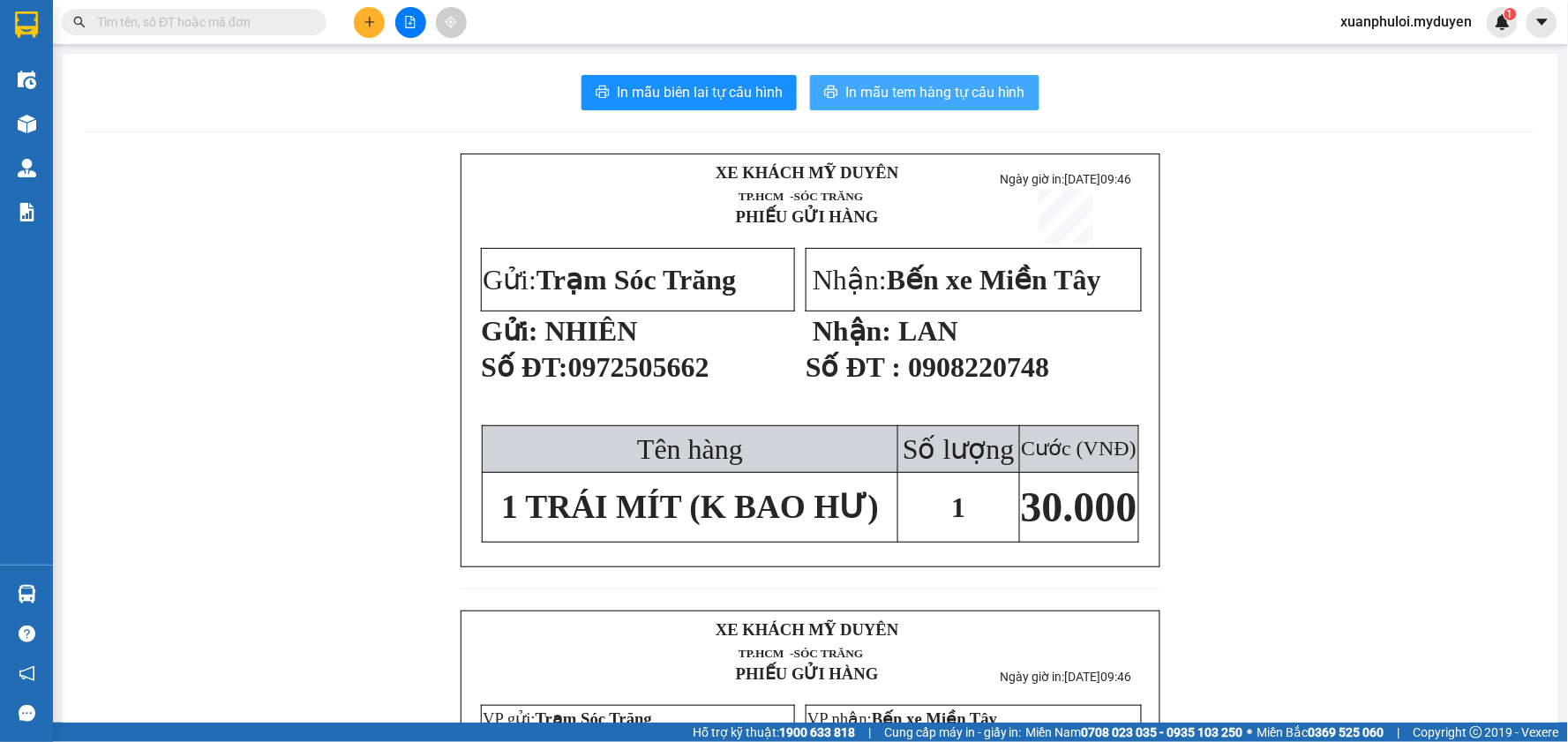
click at [933, 88] on span "In mẫu tem hàng tự cấu hình" at bounding box center [935, 92] width 180 height 22
click at [371, 22] on icon "plus" at bounding box center [369, 22] width 10 height 1
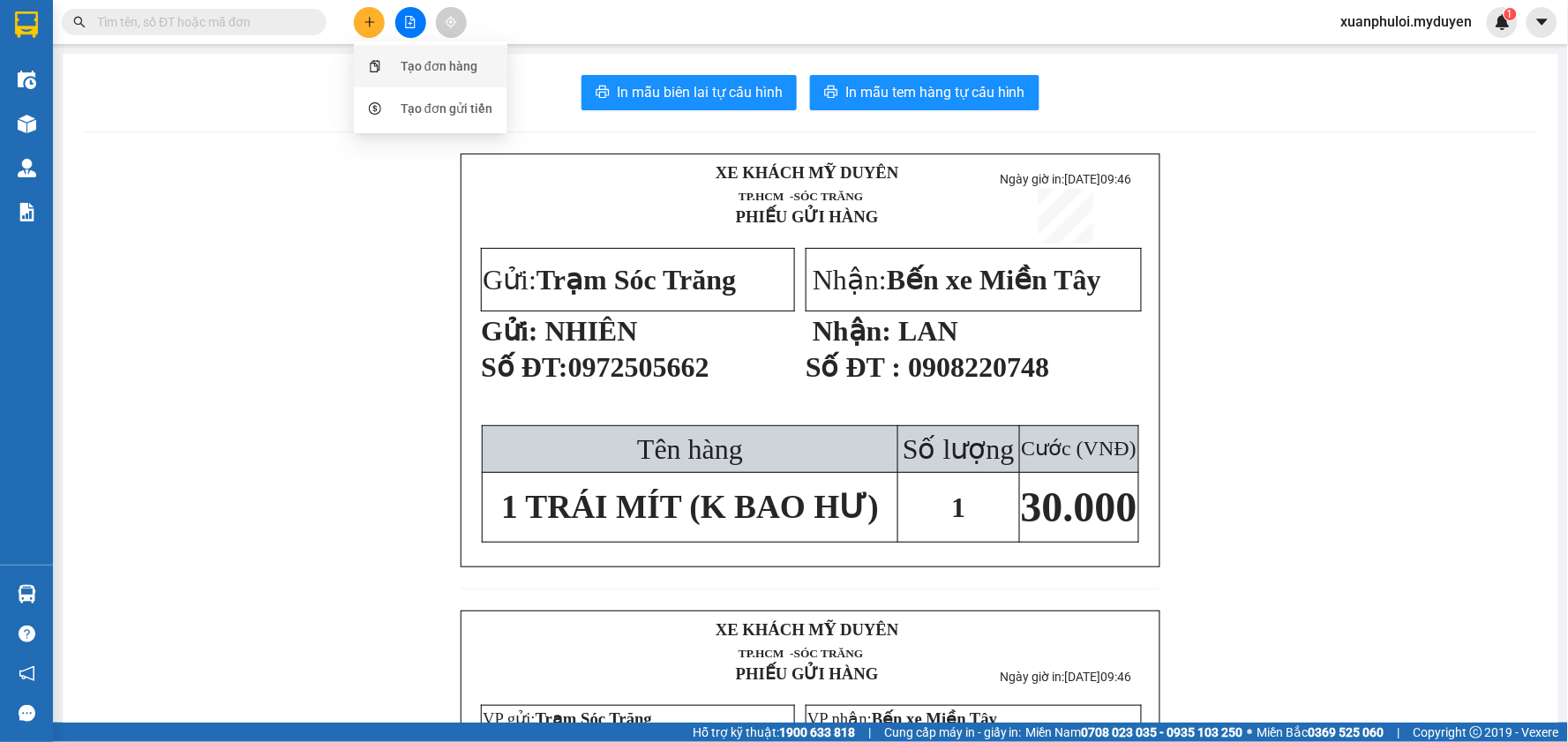
click at [433, 66] on div "Tạo đơn hàng" at bounding box center [438, 66] width 76 height 20
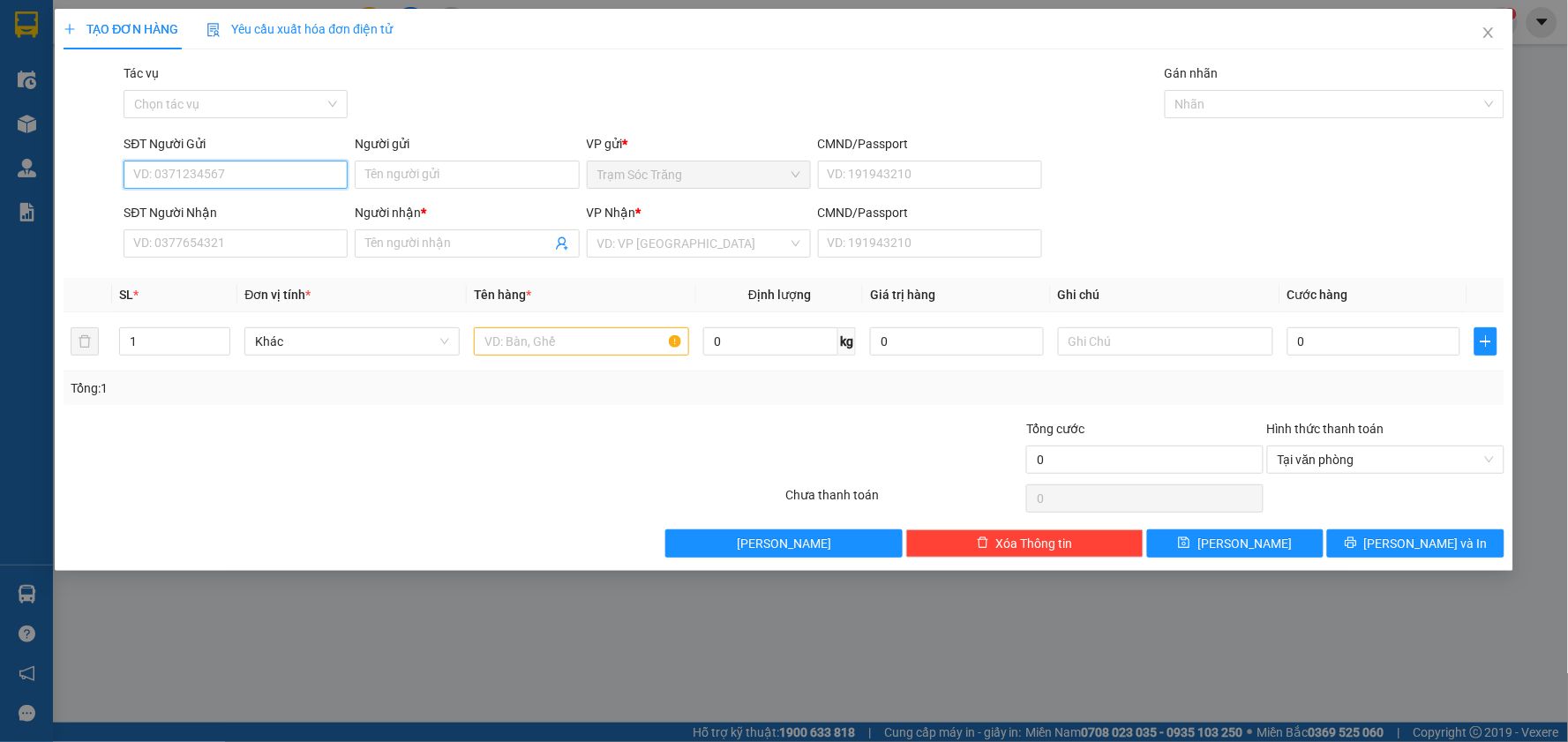
click at [256, 168] on input "SĐT Người Gửi" at bounding box center [236, 174] width 225 height 28
click at [700, 245] on input "search" at bounding box center [692, 243] width 190 height 26
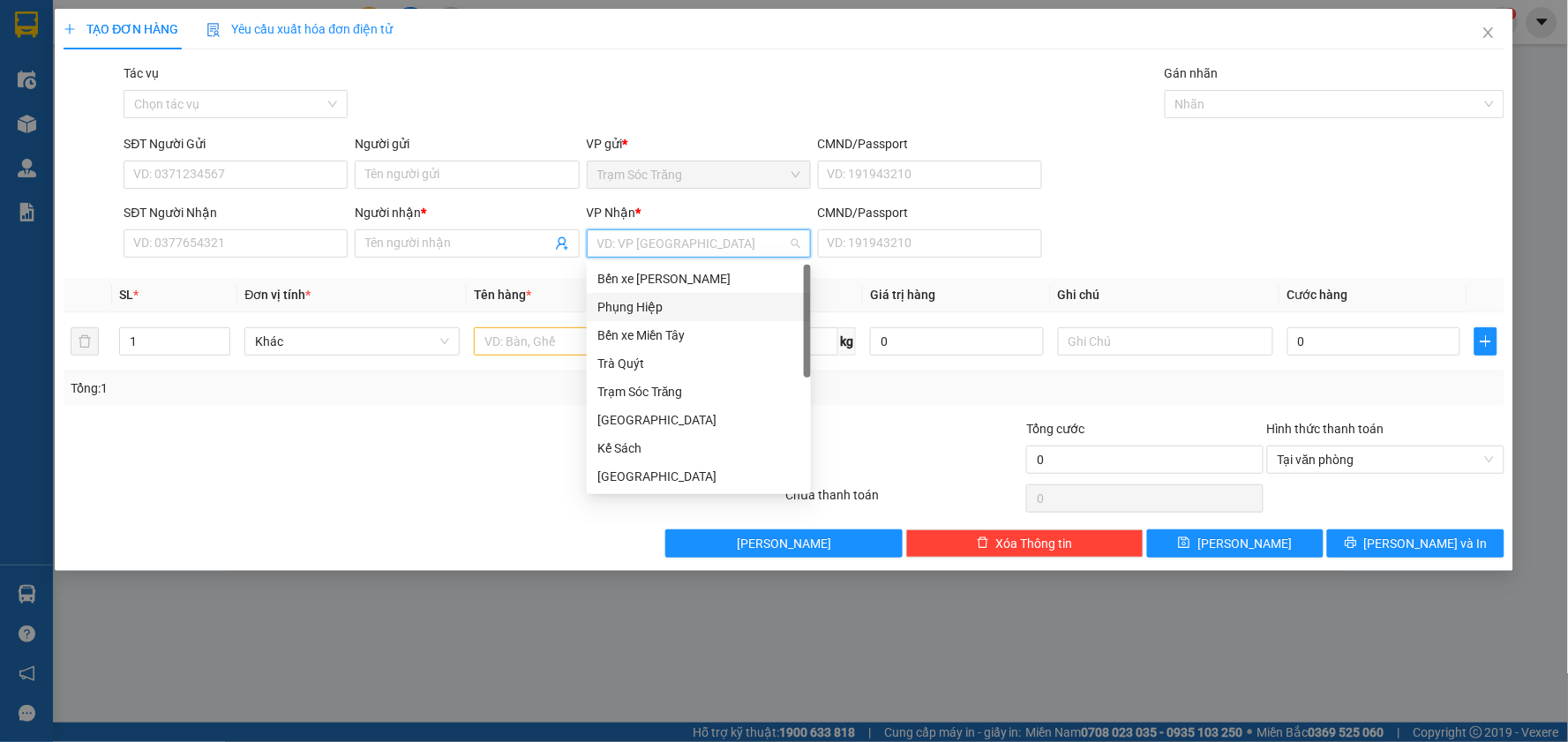
click at [666, 294] on div "Phụng Hiệp" at bounding box center [699, 306] width 225 height 28
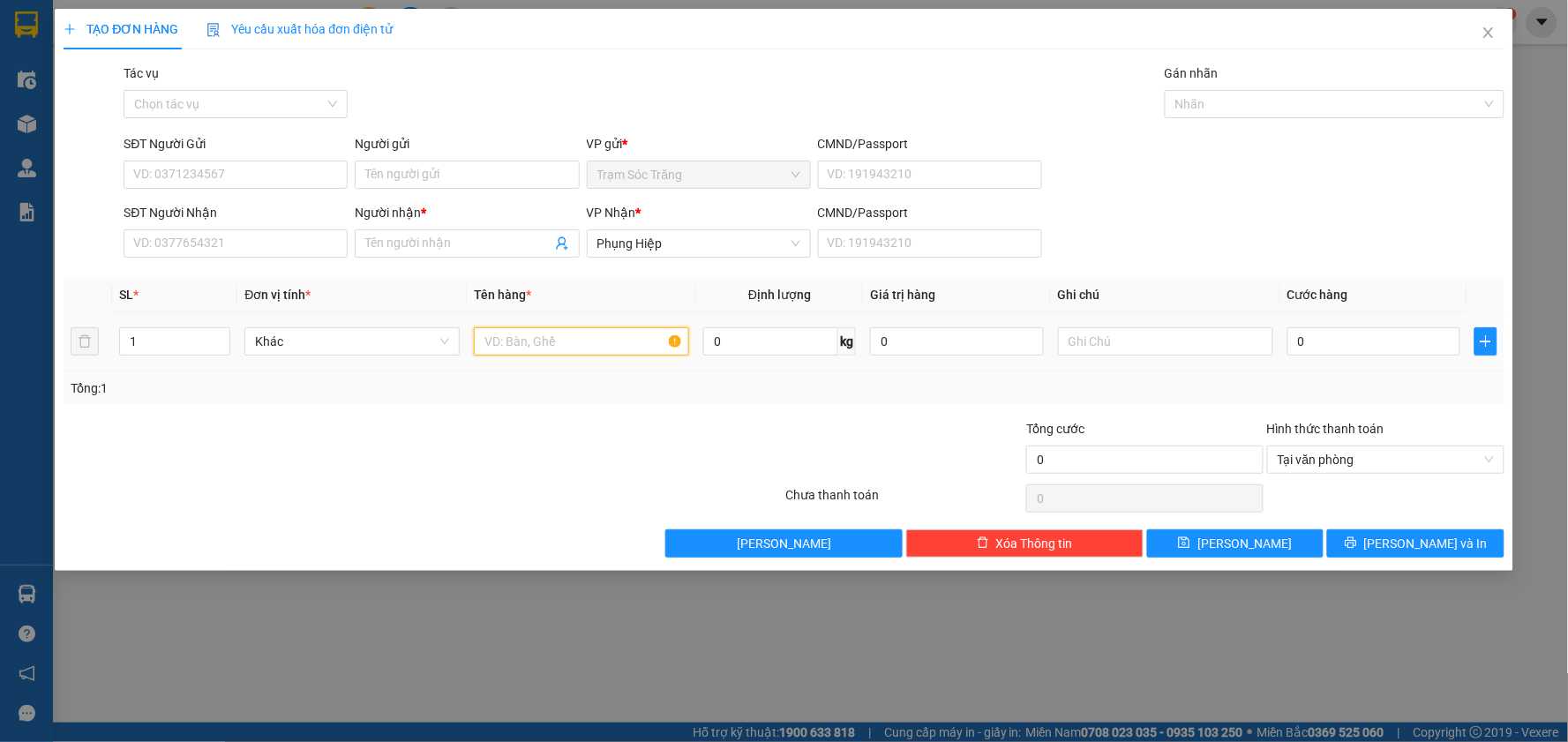
click at [563, 335] on input "text" at bounding box center [582, 341] width 216 height 28
type input "1 THÙNG GIẤY"
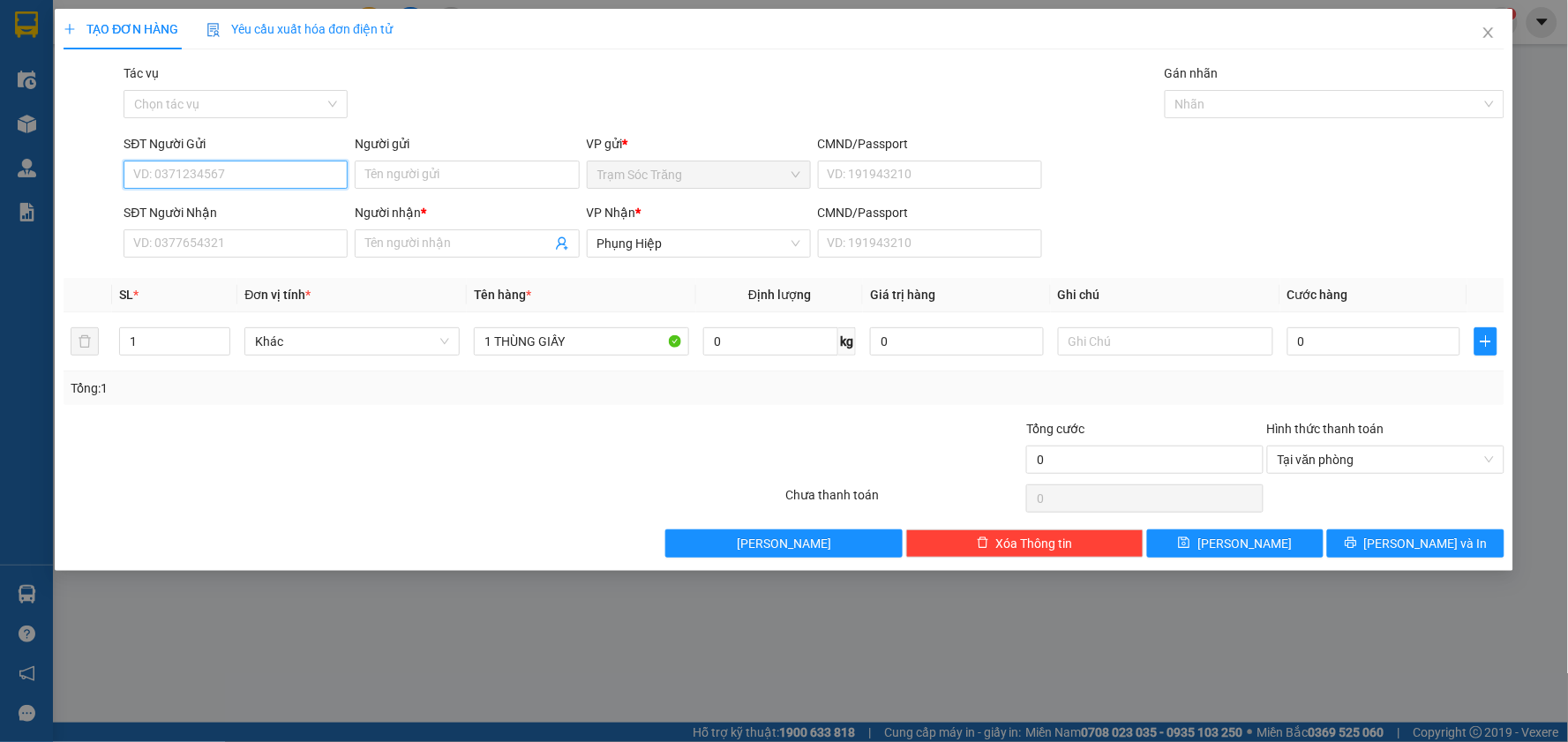
click at [259, 166] on input "SĐT Người Gửi" at bounding box center [236, 174] width 225 height 28
type input "0702419622"
click at [416, 173] on input "Người gửi" at bounding box center [467, 174] width 225 height 28
type input "THANH THỨ"
click at [208, 243] on input "SĐT Người Nhận" at bounding box center [236, 243] width 225 height 28
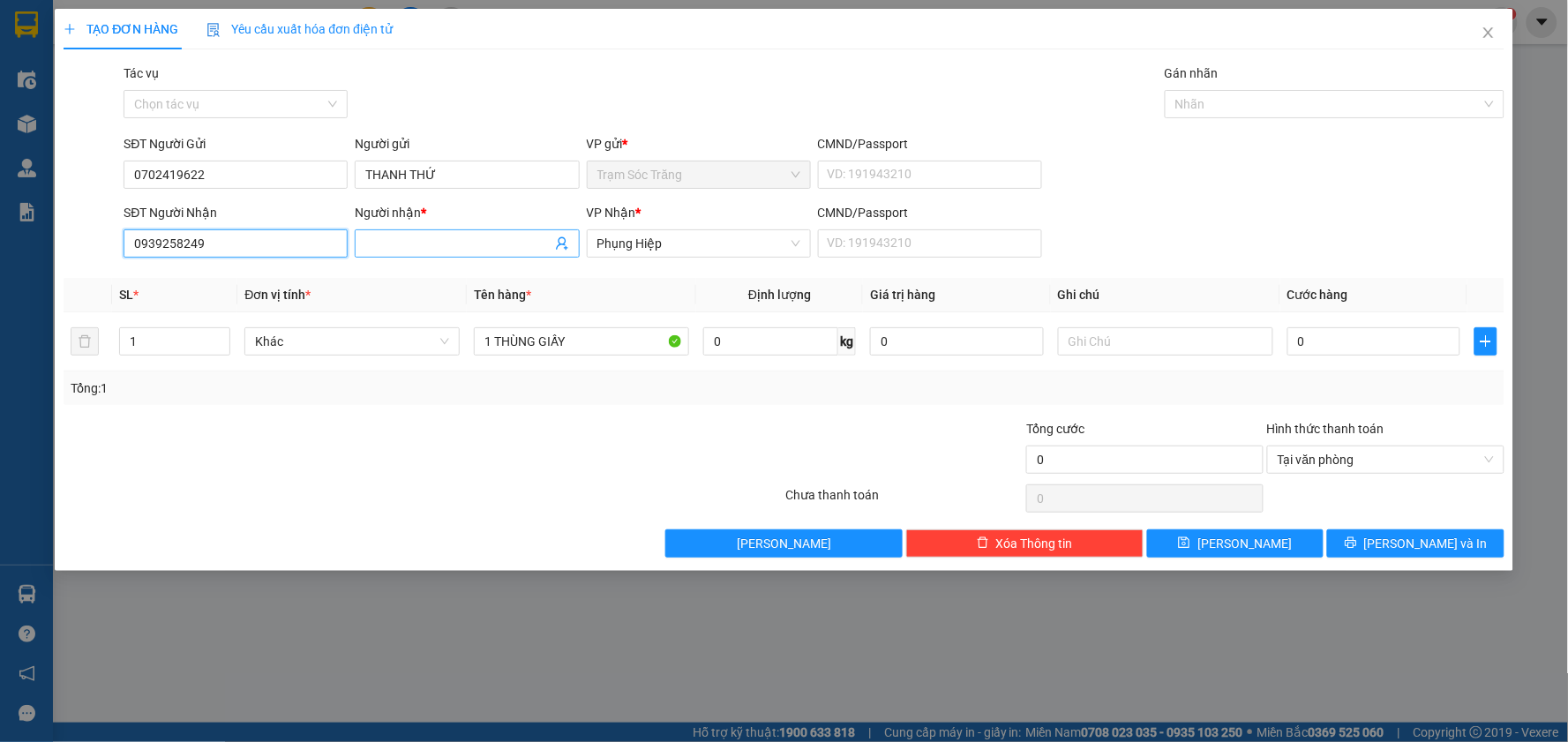
type input "0939258249"
click at [481, 245] on input "Người nhận *" at bounding box center [458, 243] width 185 height 20
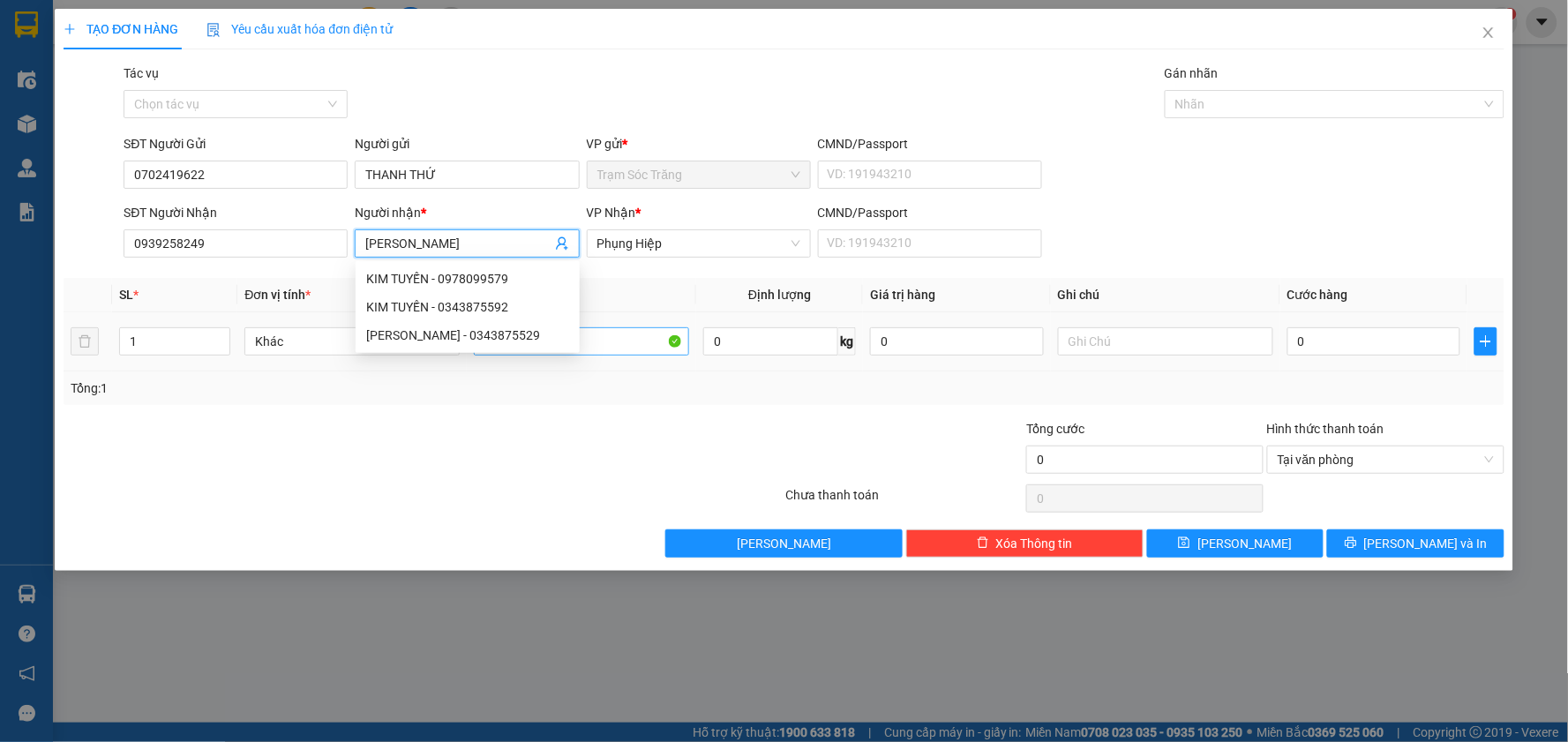
type input "[PERSON_NAME]"
click at [609, 339] on input "1 THÙNG GIẤY" at bounding box center [582, 341] width 216 height 28
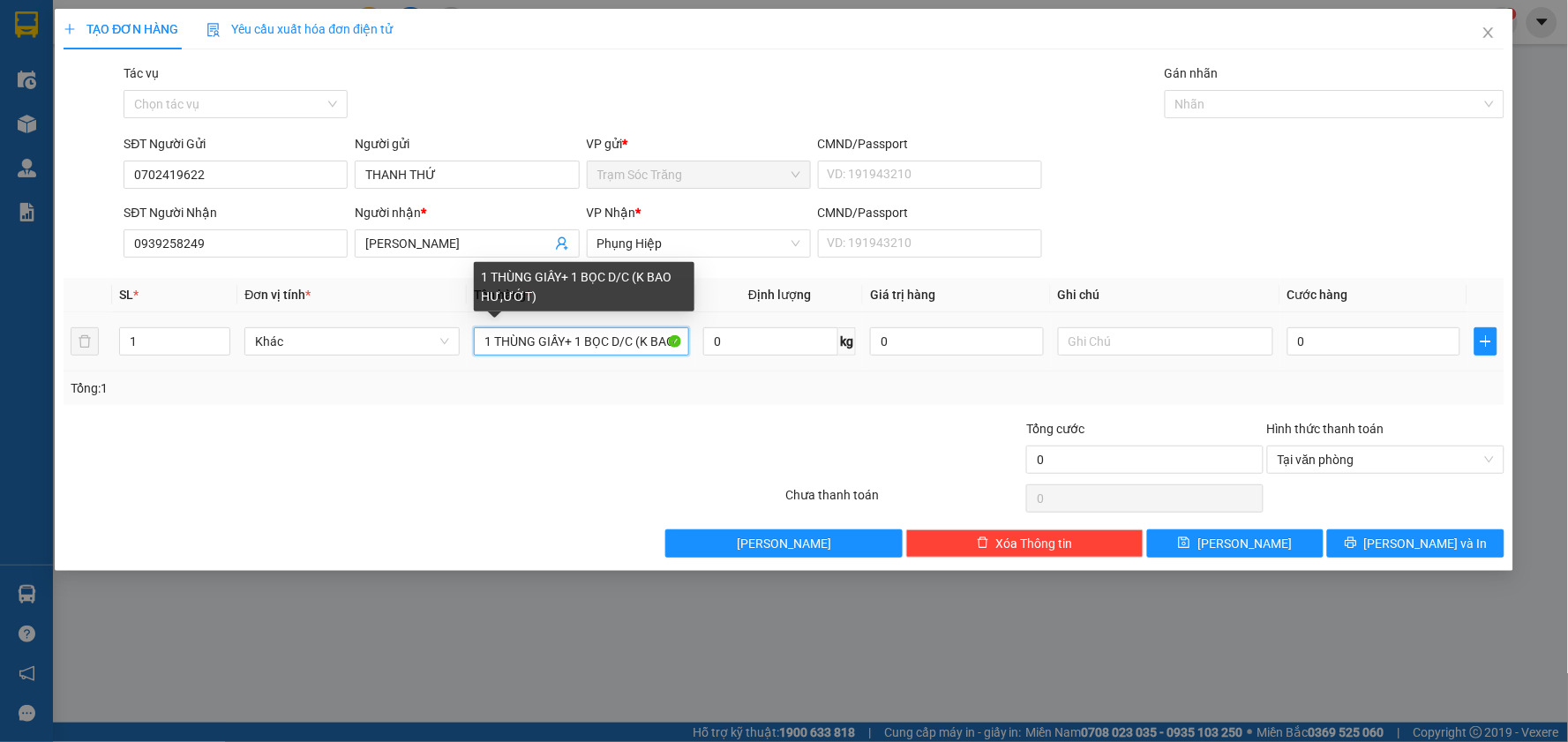
type input "1 THÙNG GIẤY+ 1 BỌC D/C (K BAO HƯ,ƯỚT)"
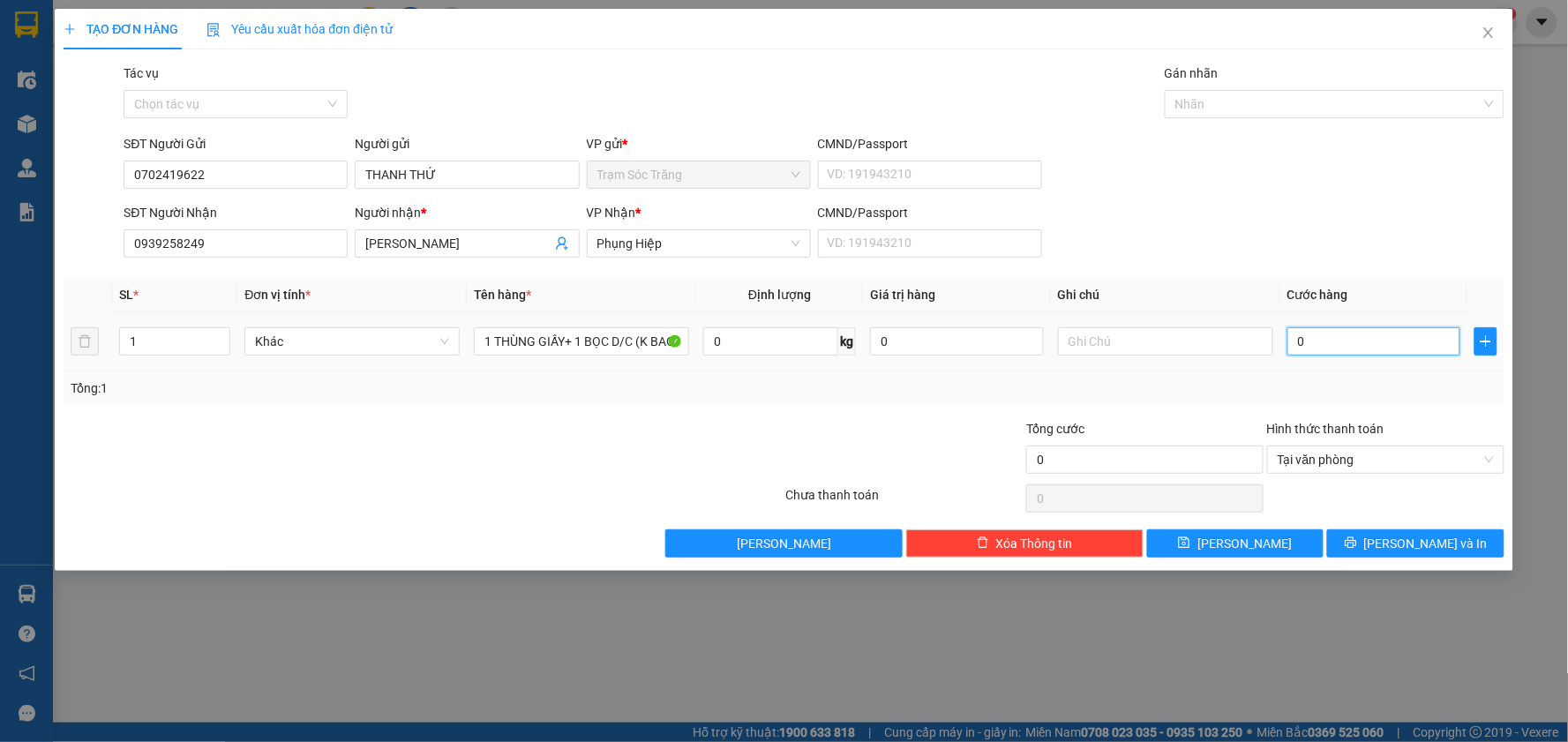
click at [1386, 346] on input "0" at bounding box center [1375, 341] width 174 height 28
type input "6"
type input "60"
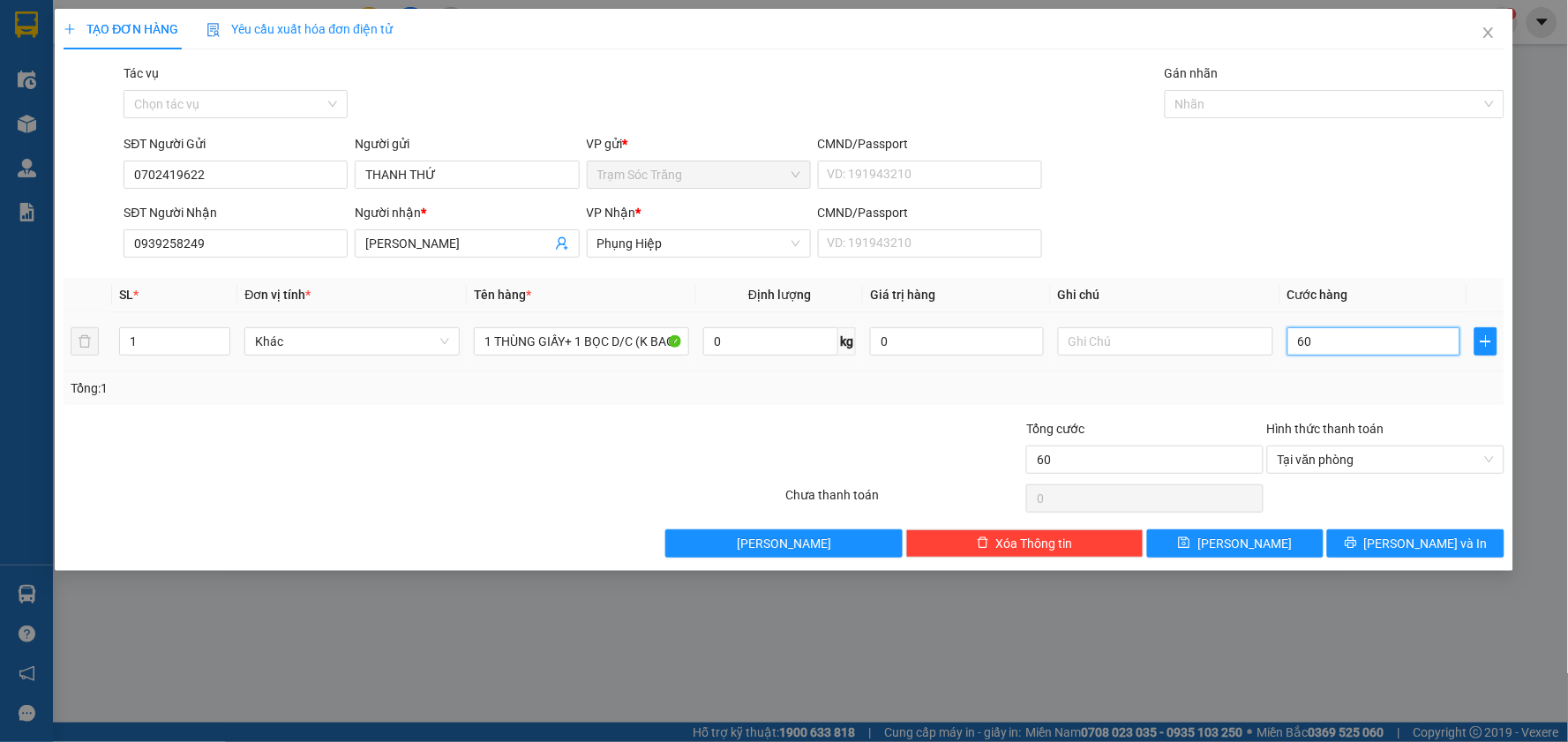
type input "600"
type input "6.000"
type input "60.000"
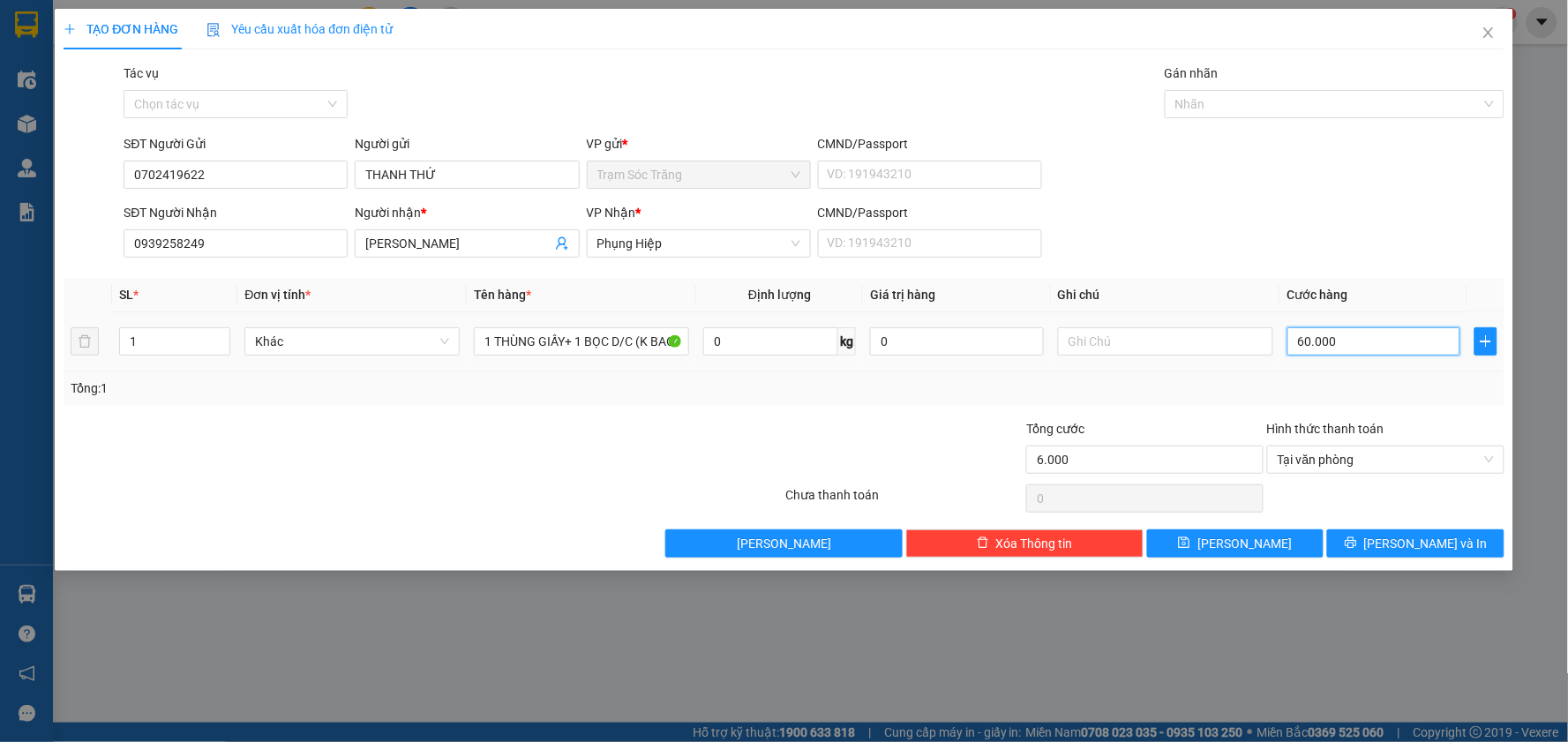
type input "60.000"
click at [1422, 538] on span "[PERSON_NAME] và In" at bounding box center [1426, 543] width 124 height 20
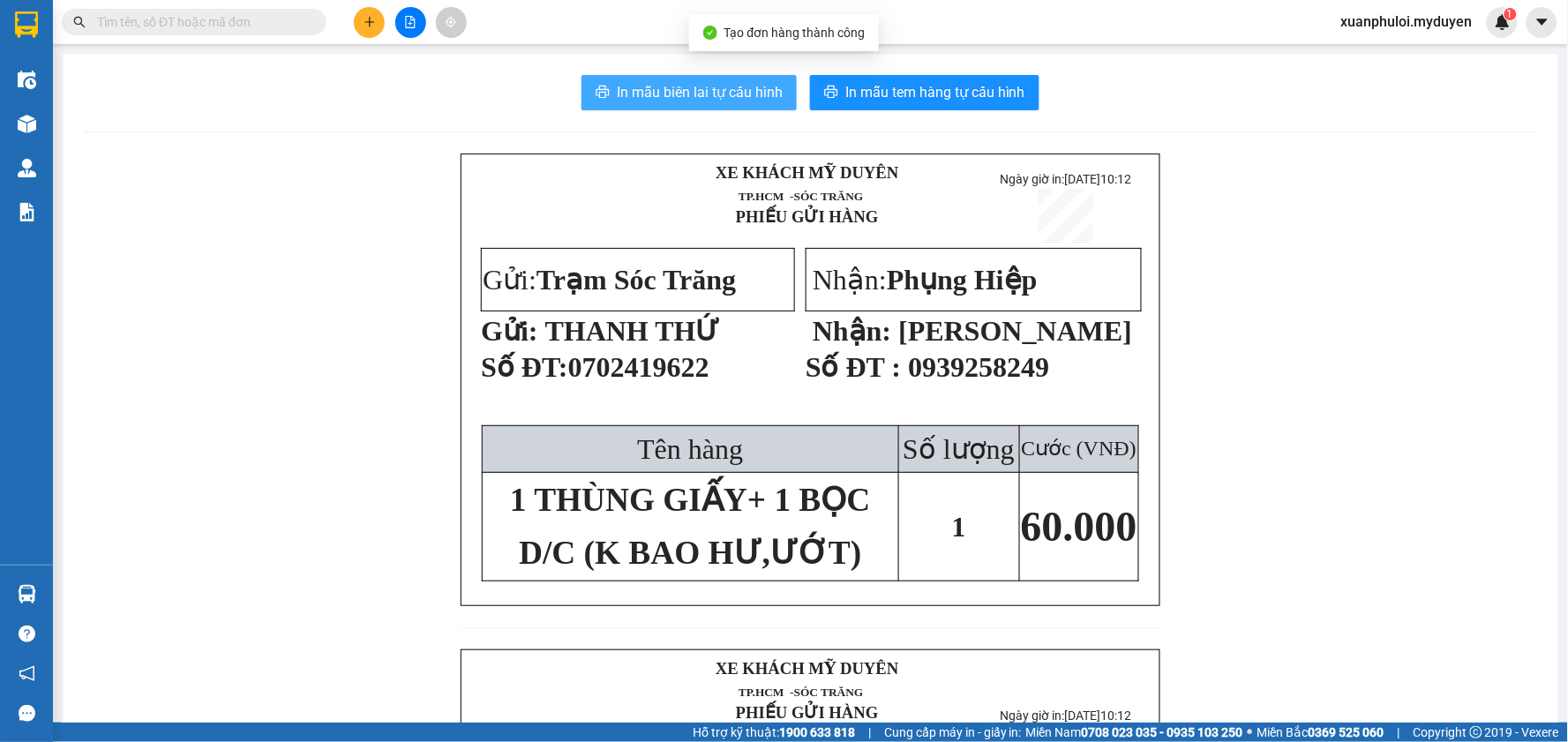
click at [727, 89] on span "In mẫu biên lai tự cấu hình" at bounding box center [700, 92] width 166 height 22
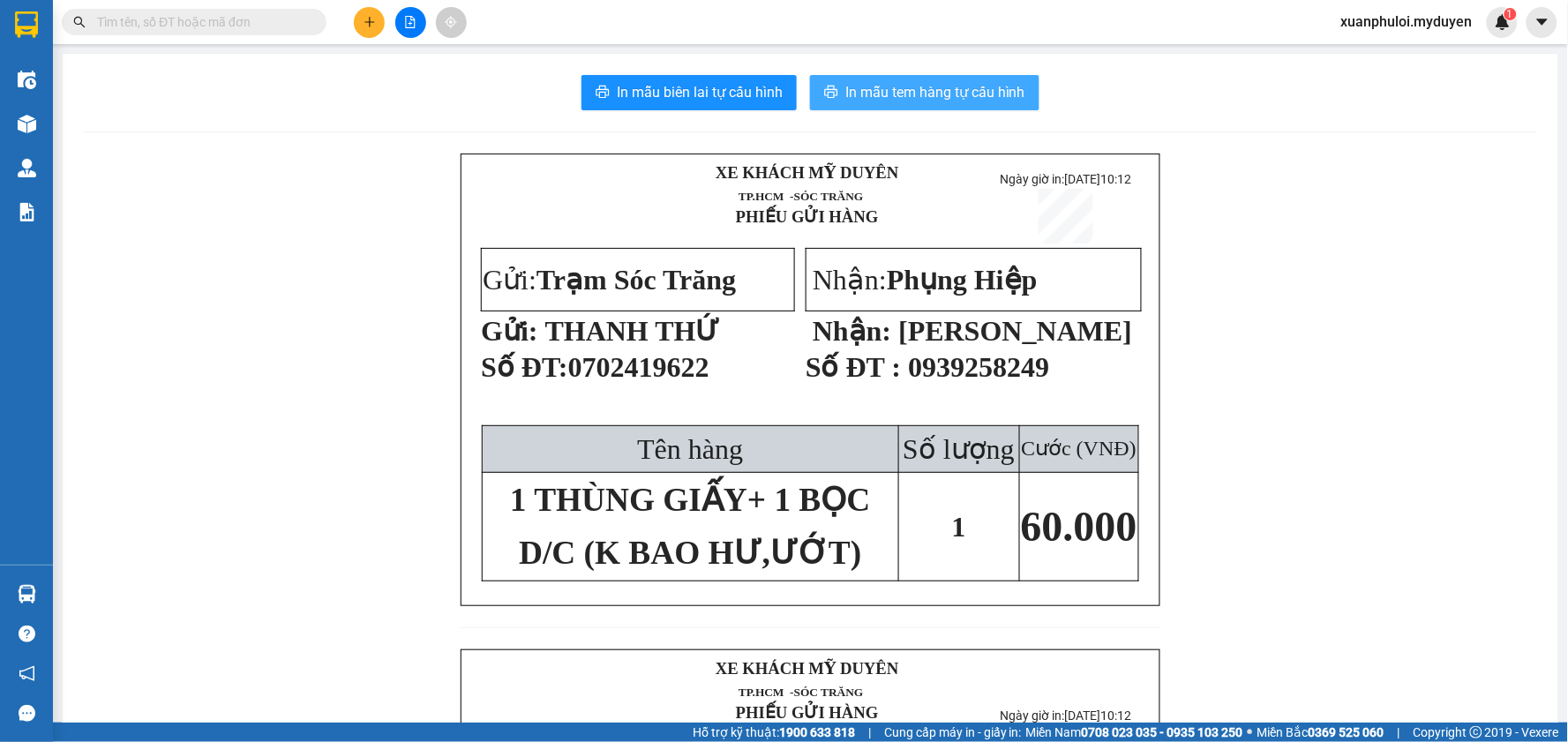
click at [947, 90] on span "In mẫu tem hàng tự cấu hình" at bounding box center [935, 92] width 180 height 22
